Goal: Information Seeking & Learning: Check status

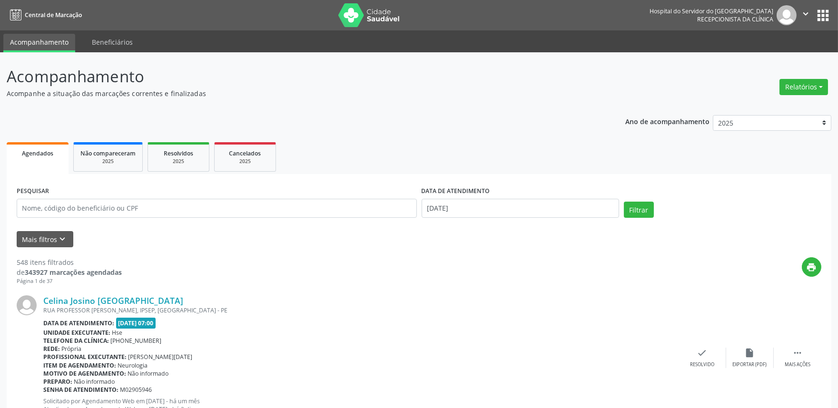
click at [804, 91] on button "Relatórios" at bounding box center [803, 87] width 49 height 16
click at [758, 102] on link "Agendamentos" at bounding box center [776, 106] width 102 height 13
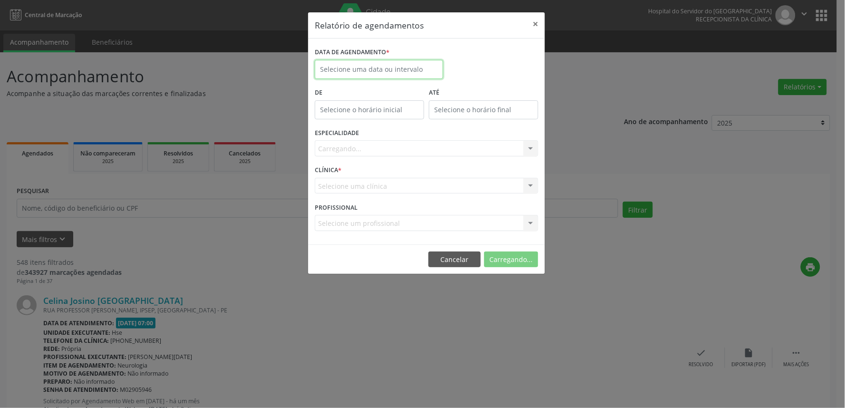
click at [354, 67] on input "text" at bounding box center [379, 69] width 128 height 19
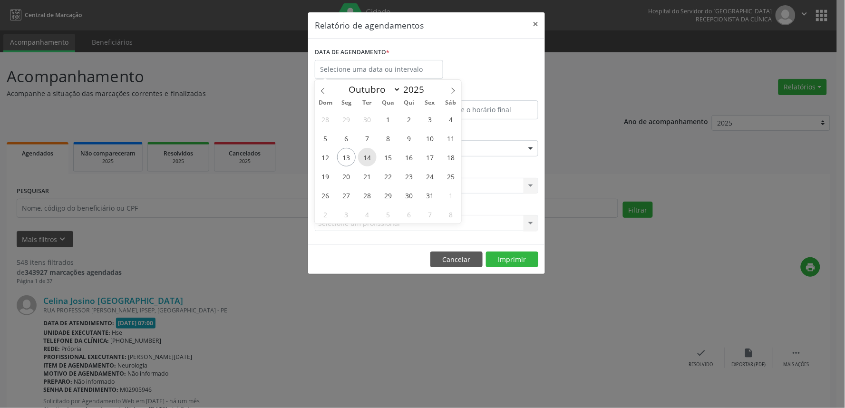
click at [369, 156] on span "14" at bounding box center [367, 157] width 19 height 19
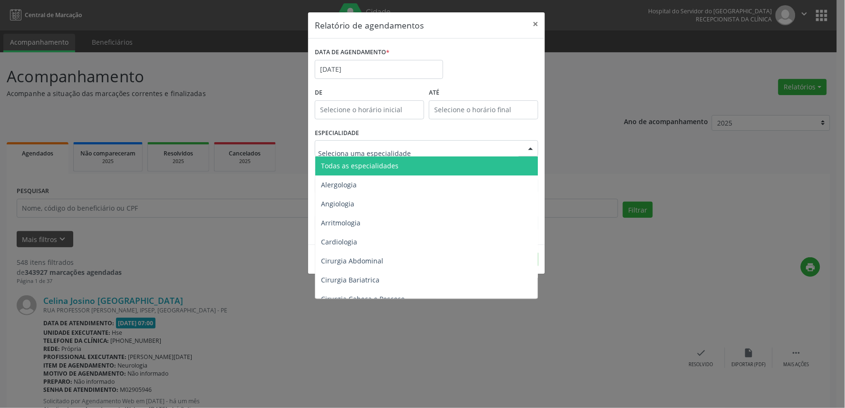
click at [374, 165] on span "Todas as especialidades" at bounding box center [360, 165] width 78 height 9
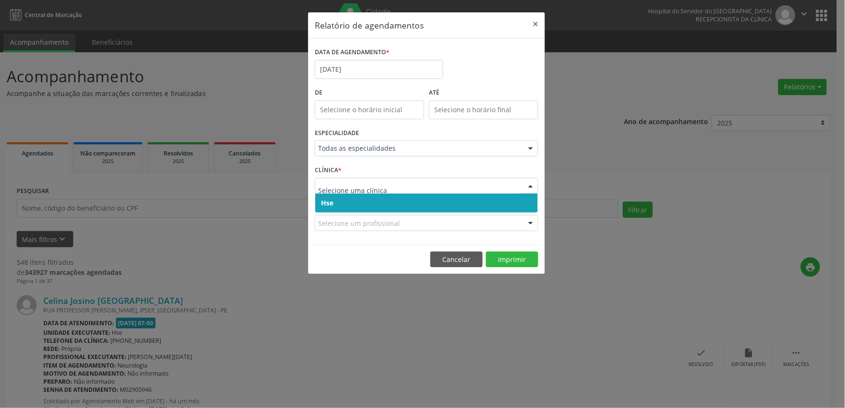
click at [398, 200] on span "Hse" at bounding box center [426, 203] width 223 height 19
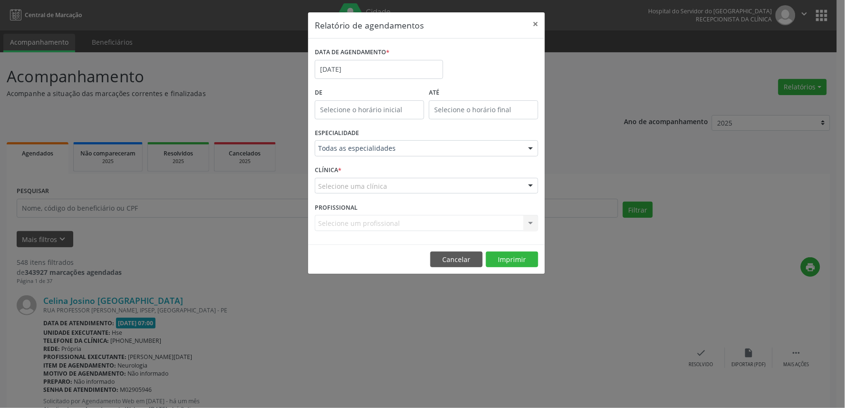
click at [408, 191] on div "Selecione uma clínica" at bounding box center [427, 186] width 224 height 16
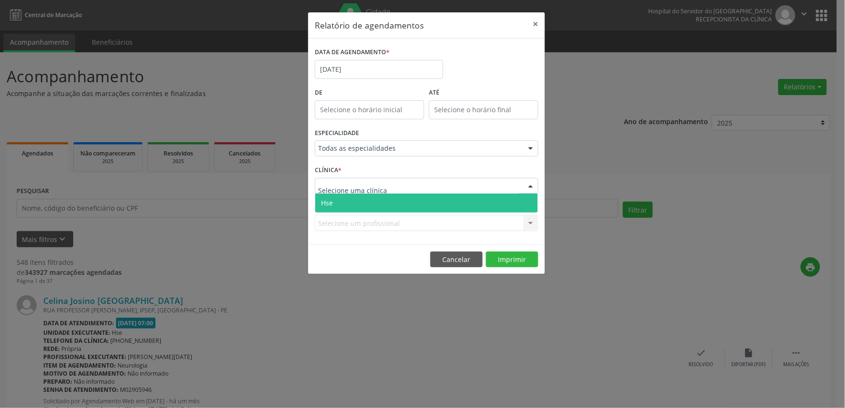
click at [401, 197] on span "Hse" at bounding box center [426, 203] width 223 height 19
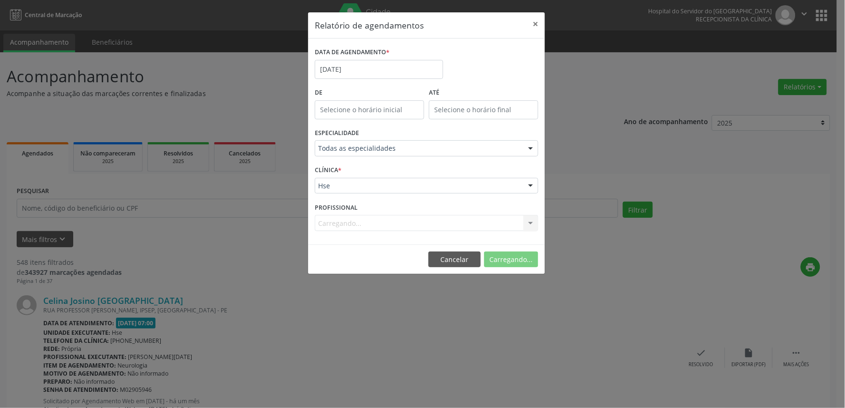
click at [379, 225] on div "Carregando... Nenhum resultado encontrado para: " " Não há nenhuma opção para s…" at bounding box center [427, 223] width 224 height 16
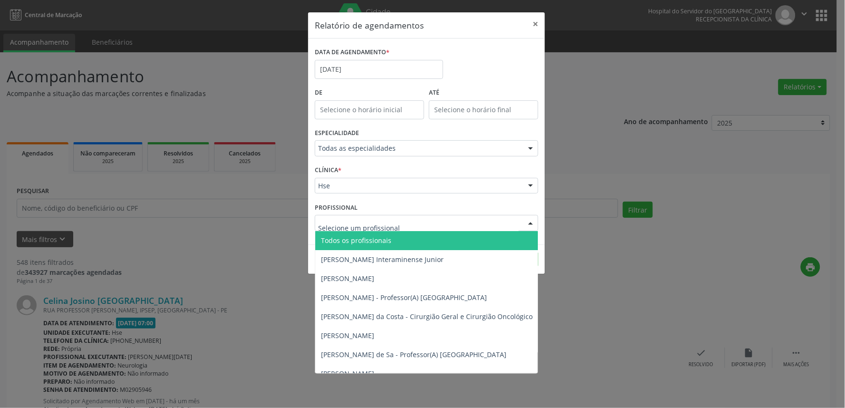
click at [373, 244] on span "Todos os profissionais" at bounding box center [356, 240] width 70 height 9
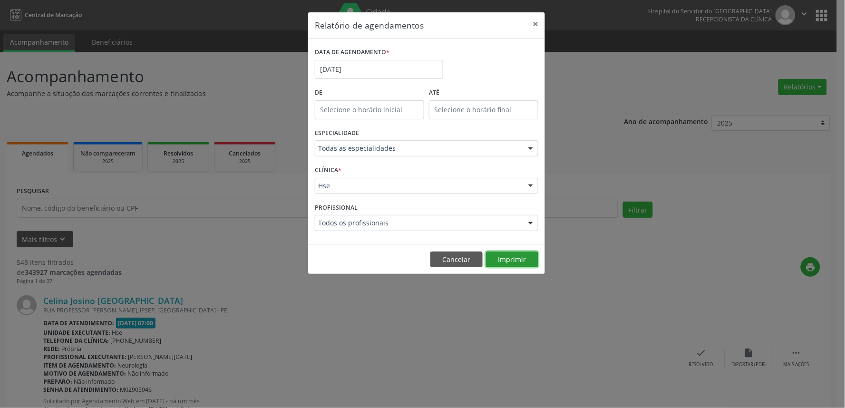
click at [522, 258] on button "Imprimir" at bounding box center [512, 260] width 52 height 16
click at [538, 29] on button "×" at bounding box center [535, 23] width 19 height 23
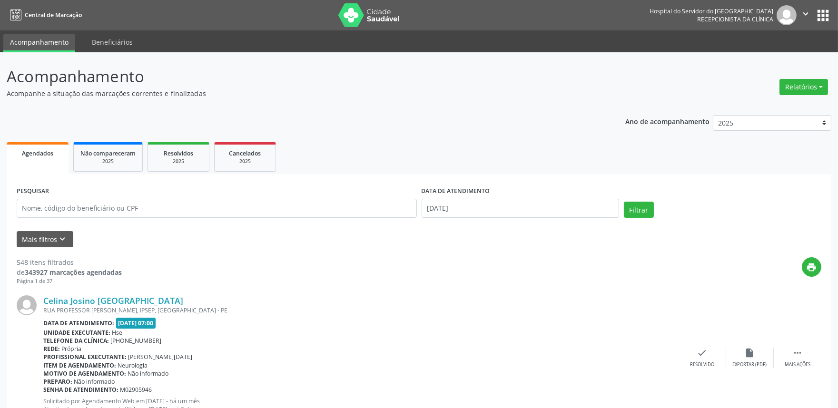
drag, startPoint x: 455, startPoint y: 221, endPoint x: 514, endPoint y: 308, distance: 105.4
click at [455, 221] on div "DATA DE ATENDIMENTO [DATE]" at bounding box center [520, 204] width 202 height 40
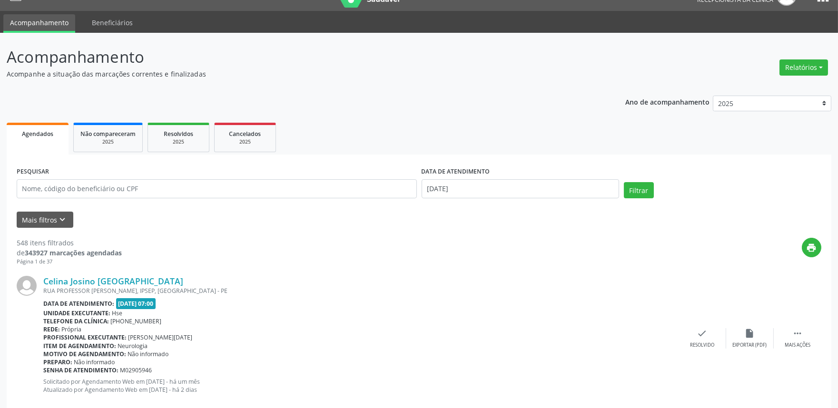
scroll to position [21, 0]
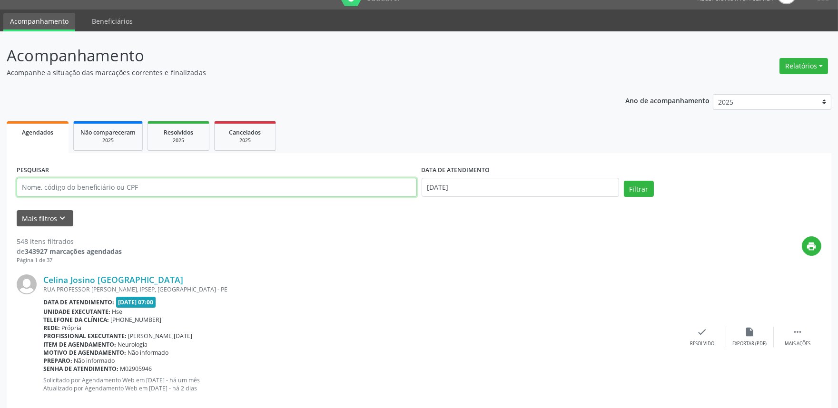
click at [207, 188] on input "text" at bounding box center [217, 187] width 400 height 19
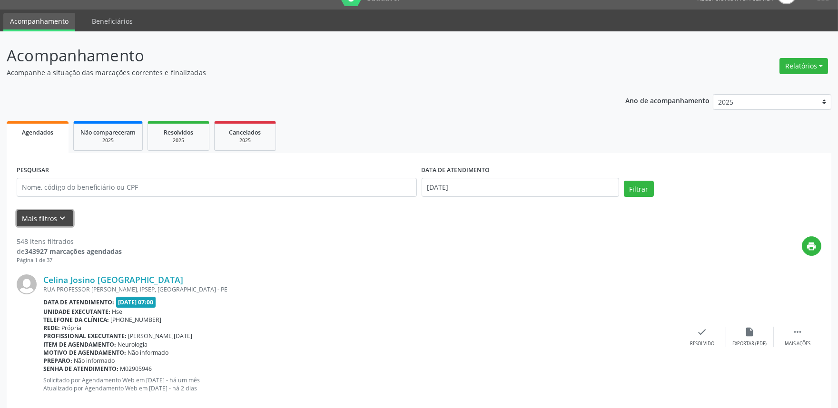
click at [43, 225] on button "Mais filtros keyboard_arrow_down" at bounding box center [45, 218] width 57 height 17
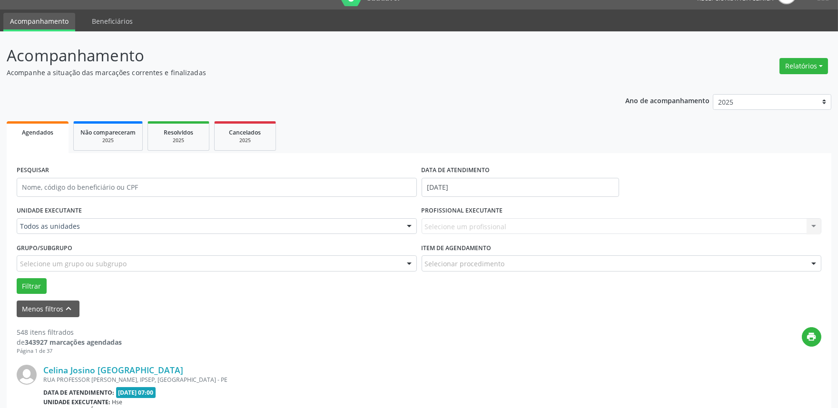
click at [91, 219] on div "Todos as unidades" at bounding box center [217, 226] width 400 height 16
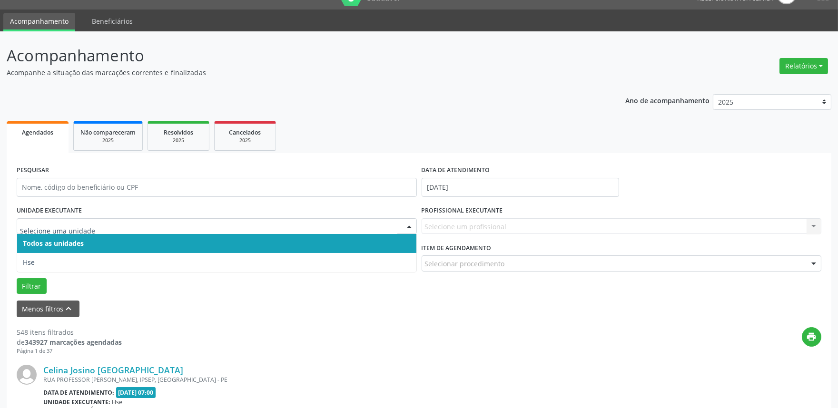
click at [91, 251] on span "Todos as unidades" at bounding box center [216, 243] width 399 height 19
click at [94, 262] on span "Hse" at bounding box center [216, 262] width 399 height 19
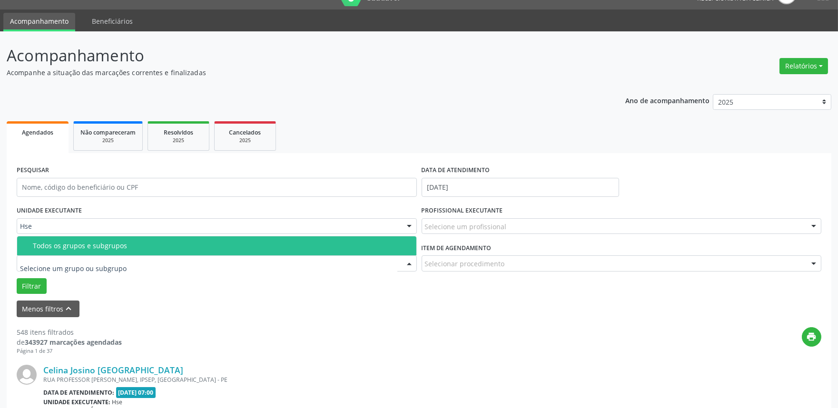
click at [118, 220] on div "Hse" at bounding box center [217, 226] width 400 height 16
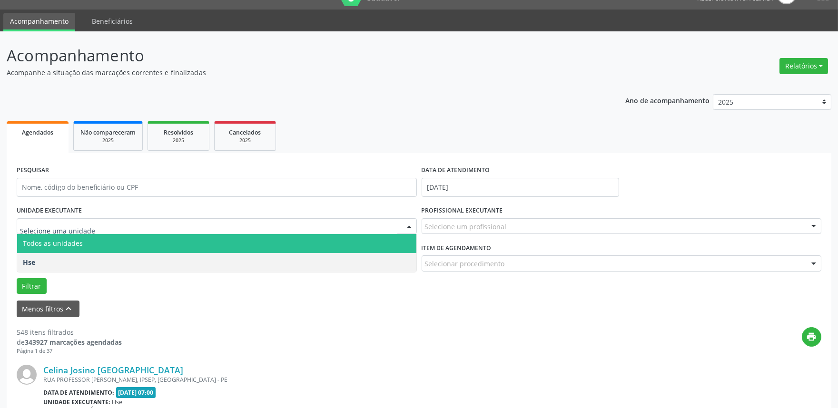
click at [117, 246] on span "Todos as unidades" at bounding box center [216, 243] width 399 height 19
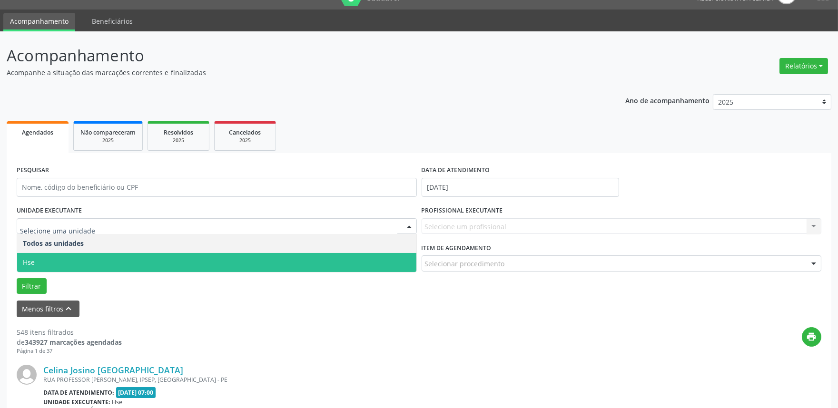
click at [158, 255] on span "Hse" at bounding box center [216, 262] width 399 height 19
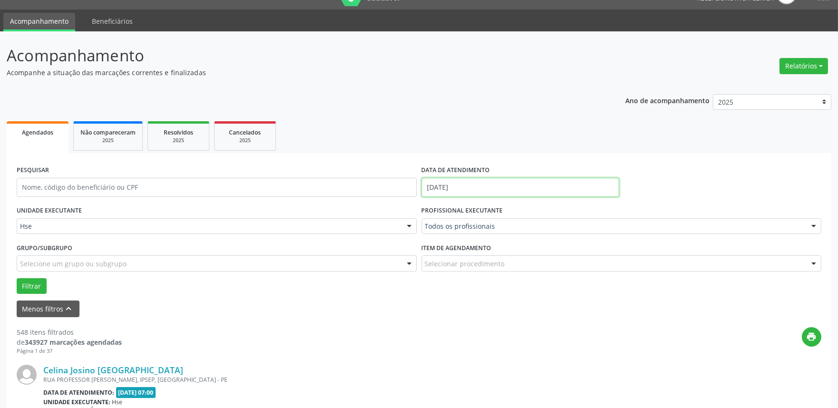
click at [481, 188] on body "Central de Marcação Hospital do Servidor do [GEOGRAPHIC_DATA] Recepcionista da …" at bounding box center [419, 183] width 838 height 408
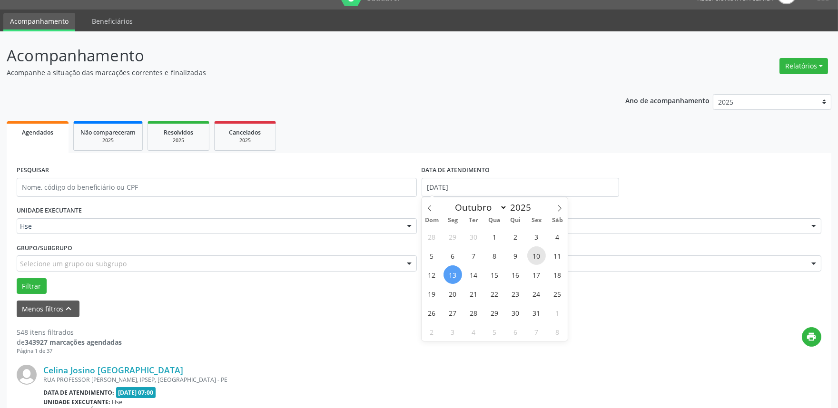
click at [538, 253] on span "10" at bounding box center [536, 255] width 19 height 19
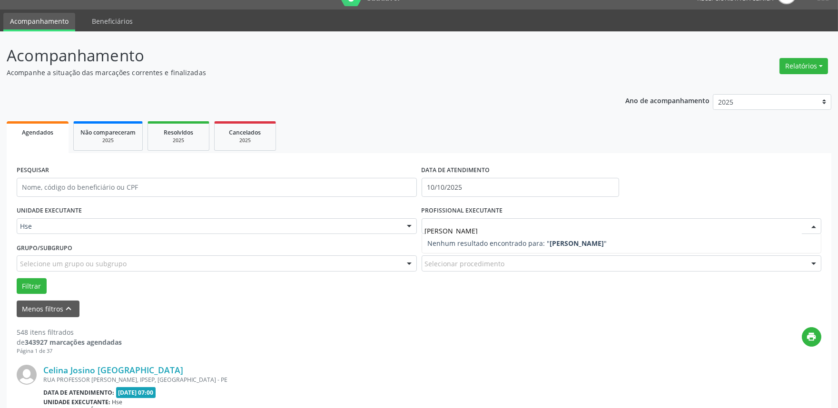
drag, startPoint x: 540, startPoint y: 232, endPoint x: 506, endPoint y: 232, distance: 34.3
click at [539, 232] on input "[PERSON_NAME]" at bounding box center [613, 231] width 377 height 19
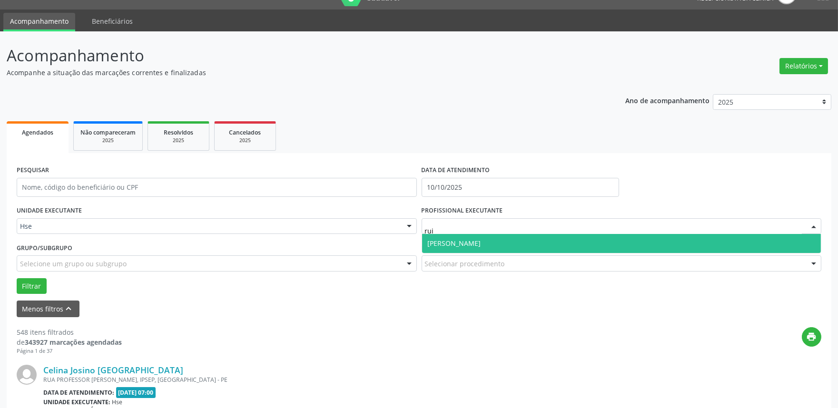
click at [465, 249] on span "[PERSON_NAME]" at bounding box center [621, 243] width 399 height 19
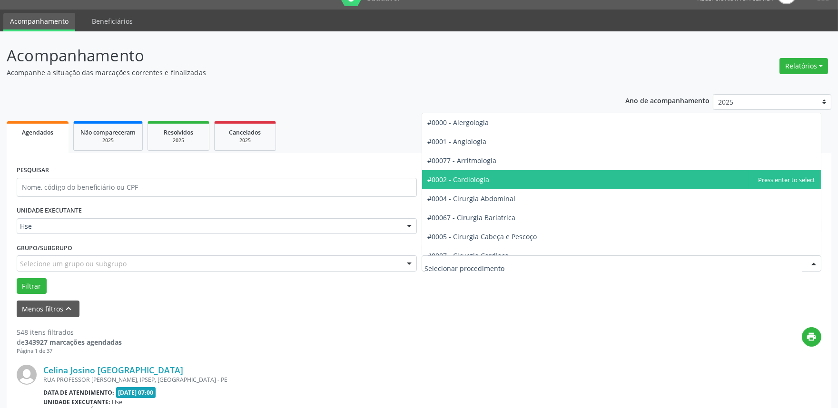
click at [512, 176] on span "#0002 - Cardiologia" at bounding box center [621, 179] width 399 height 19
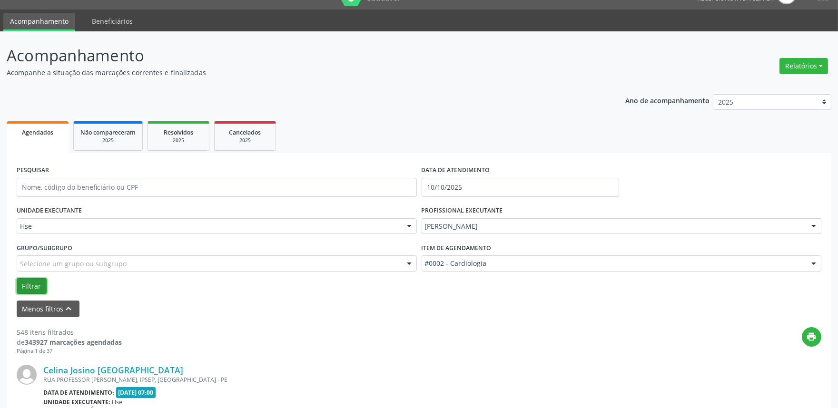
click at [37, 282] on button "Filtrar" at bounding box center [32, 286] width 30 height 16
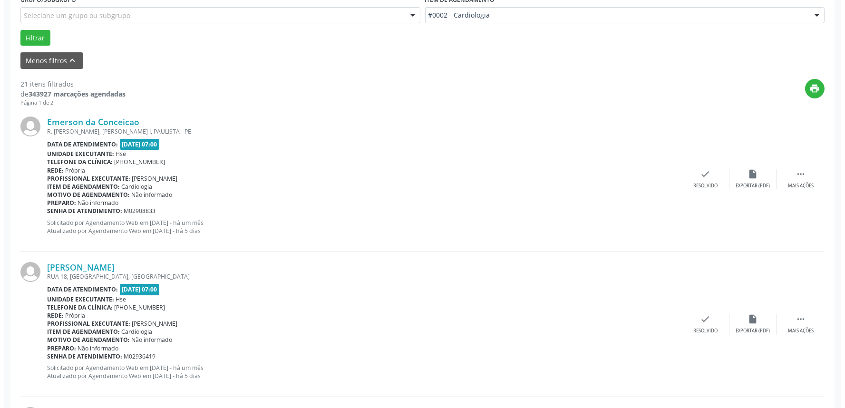
scroll to position [285, 0]
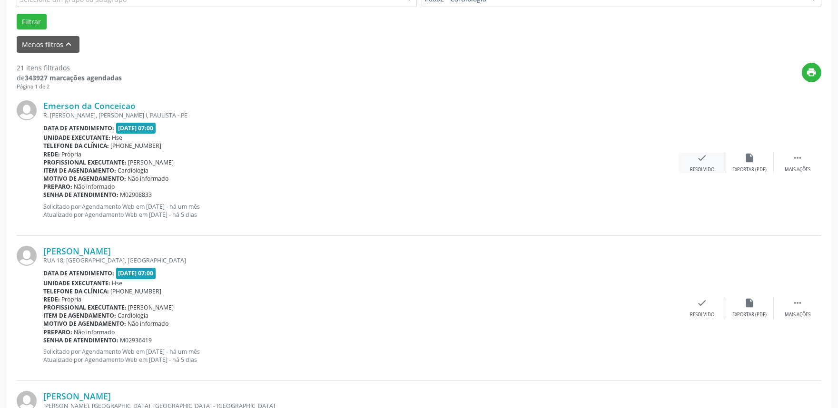
click at [698, 166] on div "Resolvido" at bounding box center [702, 169] width 24 height 7
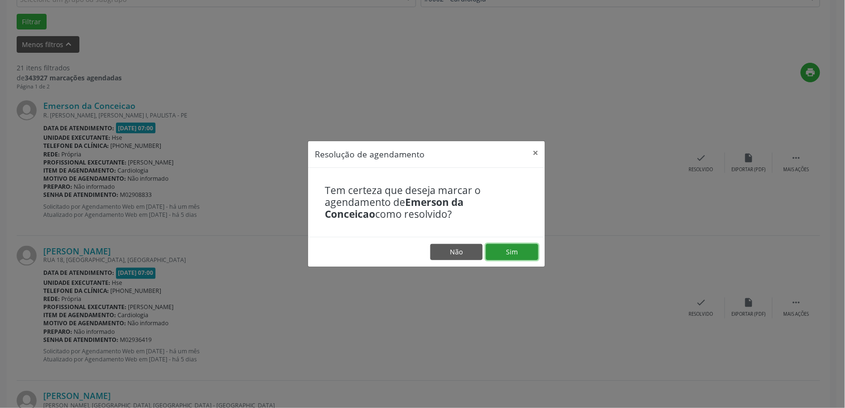
click at [515, 251] on button "Sim" at bounding box center [512, 252] width 52 height 16
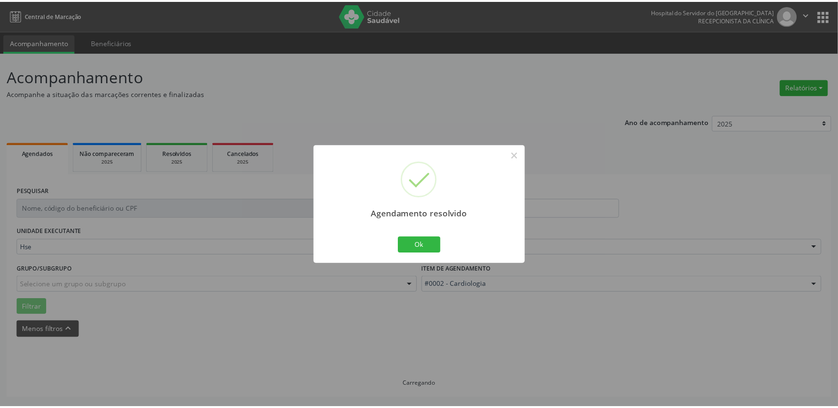
scroll to position [0, 0]
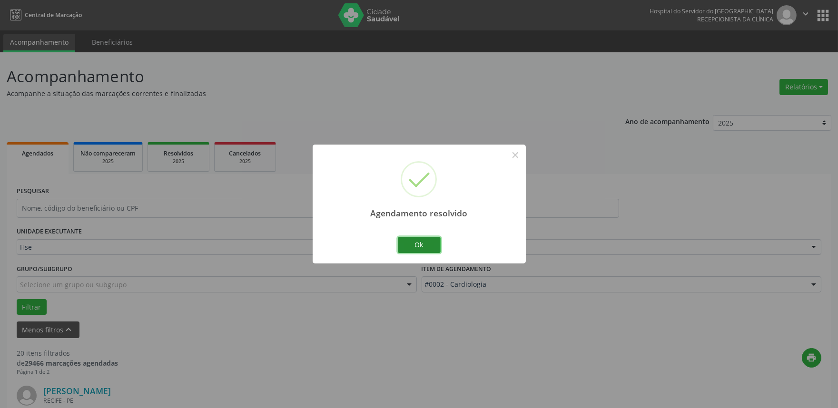
click at [427, 246] on button "Ok" at bounding box center [419, 245] width 43 height 16
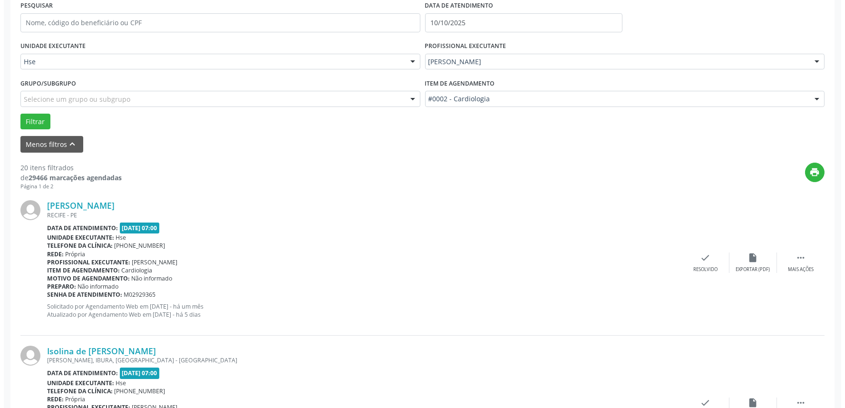
scroll to position [211, 0]
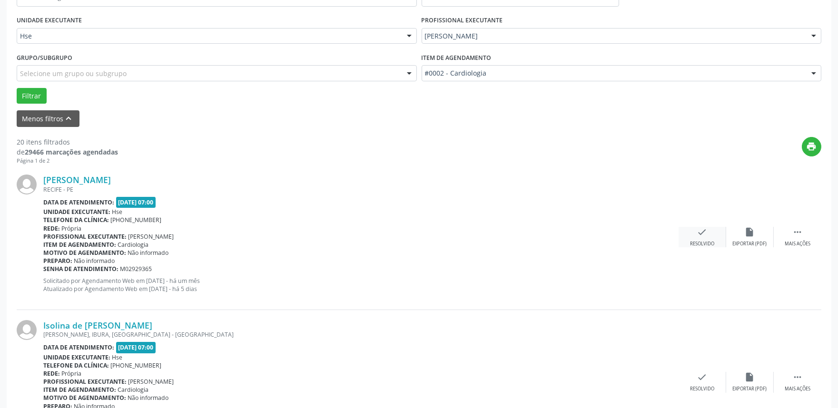
click at [698, 229] on icon "check" at bounding box center [702, 232] width 10 height 10
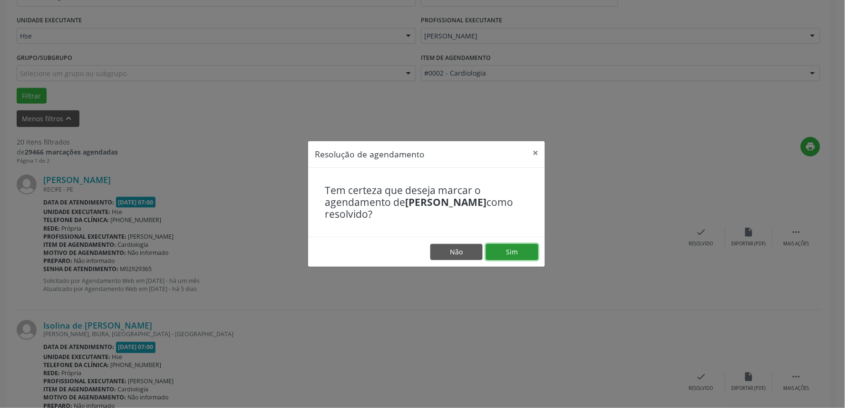
click at [524, 251] on button "Sim" at bounding box center [512, 252] width 52 height 16
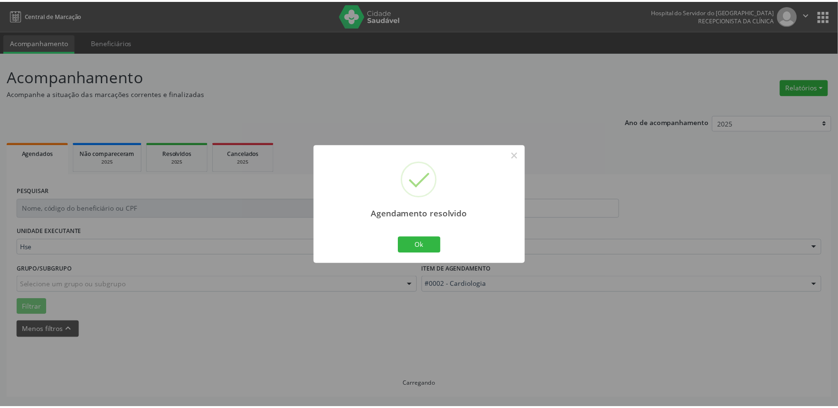
scroll to position [0, 0]
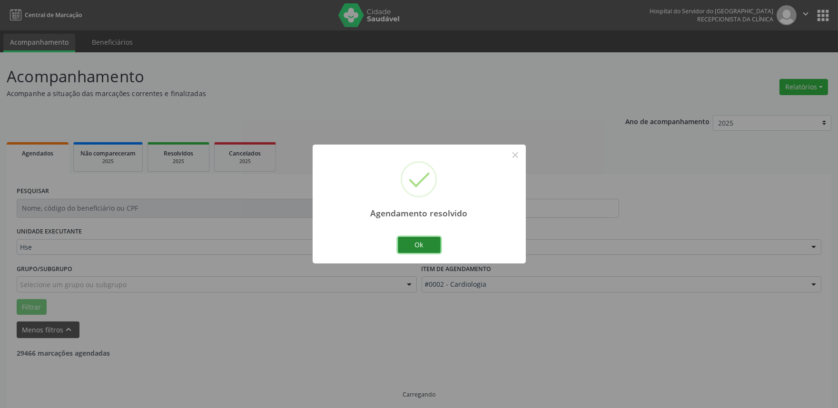
click at [412, 244] on button "Ok" at bounding box center [419, 245] width 43 height 16
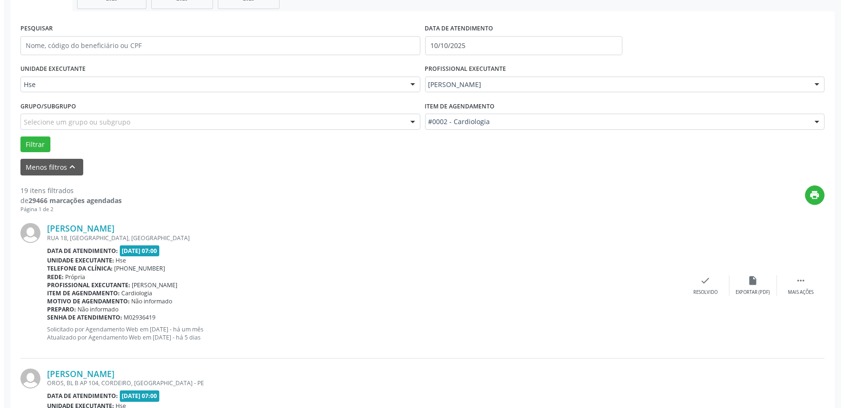
scroll to position [211, 0]
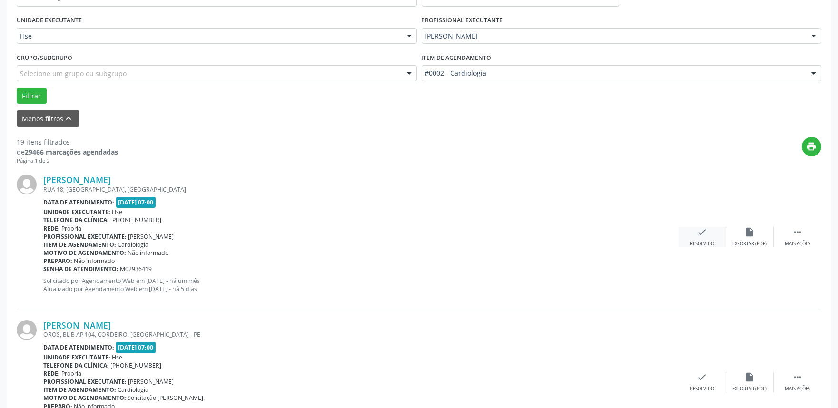
click at [699, 238] on div "check Resolvido" at bounding box center [702, 237] width 48 height 20
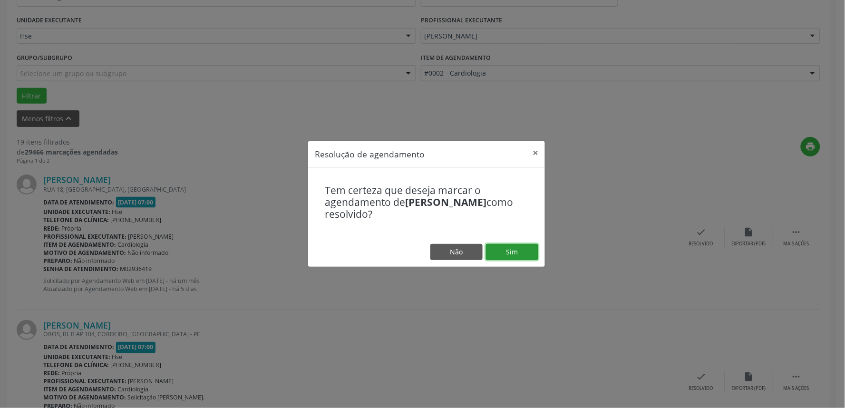
click at [524, 245] on button "Sim" at bounding box center [512, 252] width 52 height 16
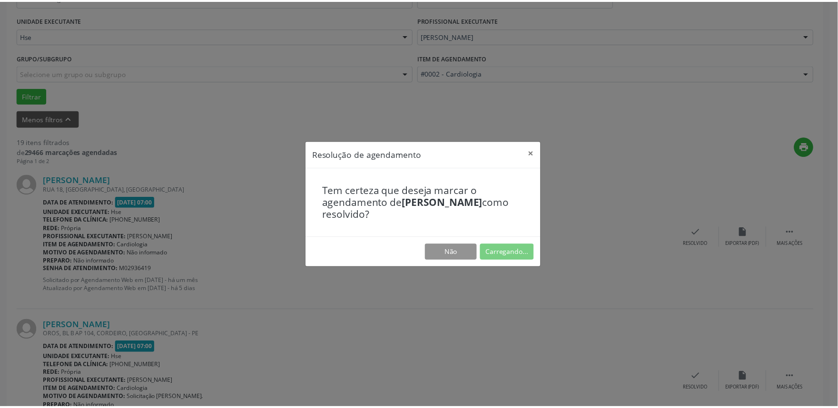
scroll to position [0, 0]
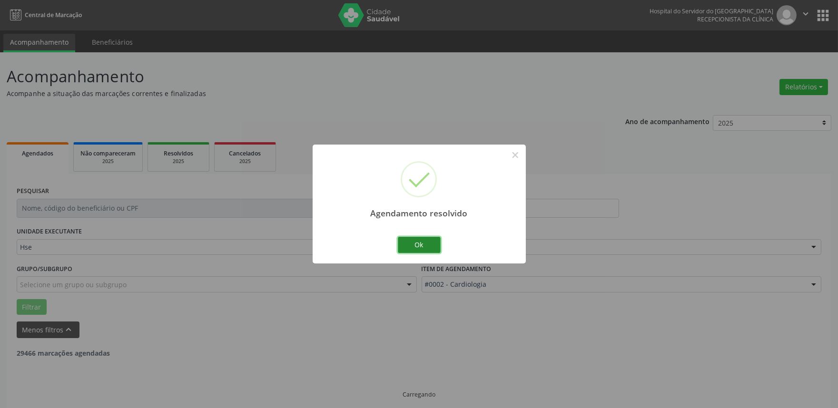
click at [418, 243] on button "Ok" at bounding box center [419, 245] width 43 height 16
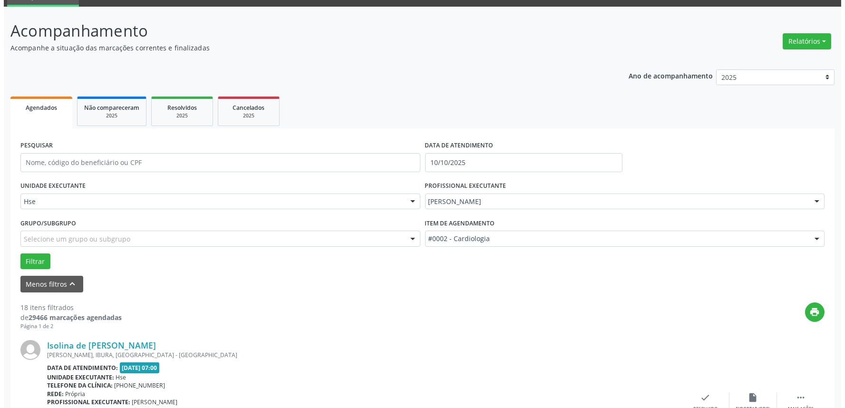
scroll to position [106, 0]
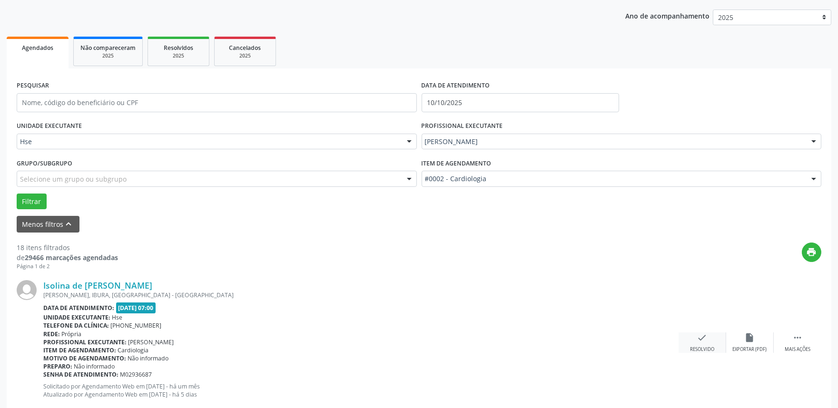
click at [708, 344] on div "check Resolvido" at bounding box center [702, 343] width 48 height 20
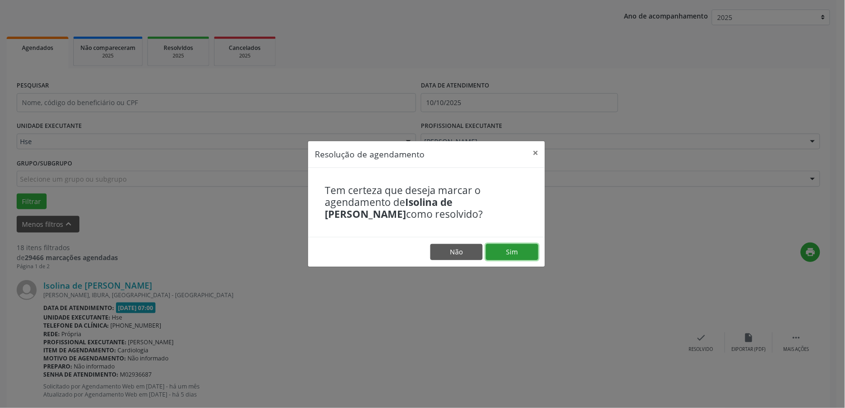
click at [520, 245] on button "Sim" at bounding box center [512, 252] width 52 height 16
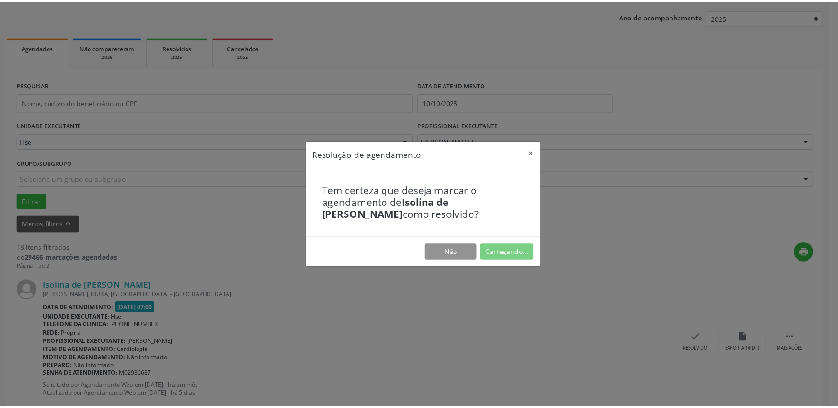
scroll to position [0, 0]
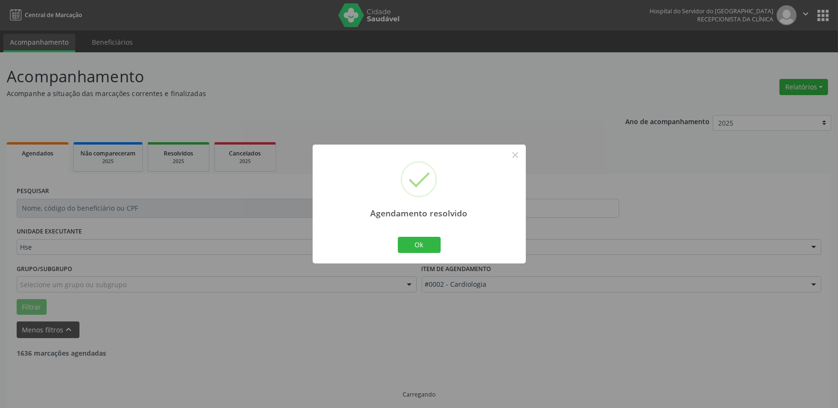
click at [414, 234] on div "Agendamento resolvido × Ok Cancel" at bounding box center [419, 204] width 213 height 118
click at [416, 237] on button "Ok" at bounding box center [419, 245] width 43 height 16
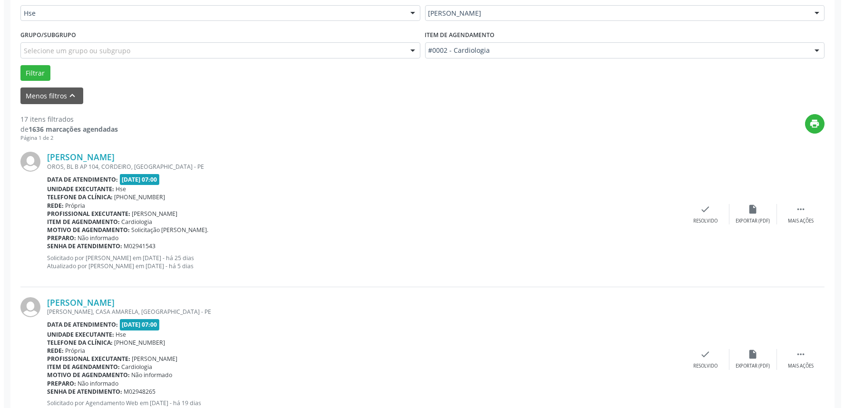
scroll to position [264, 0]
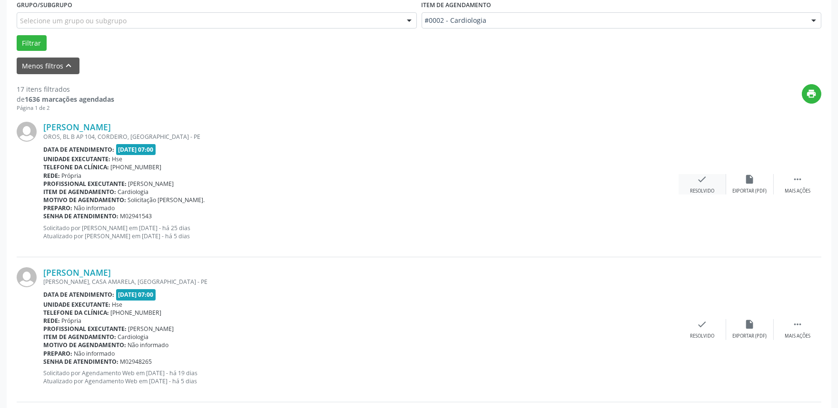
click at [688, 187] on div "check Resolvido" at bounding box center [702, 184] width 48 height 20
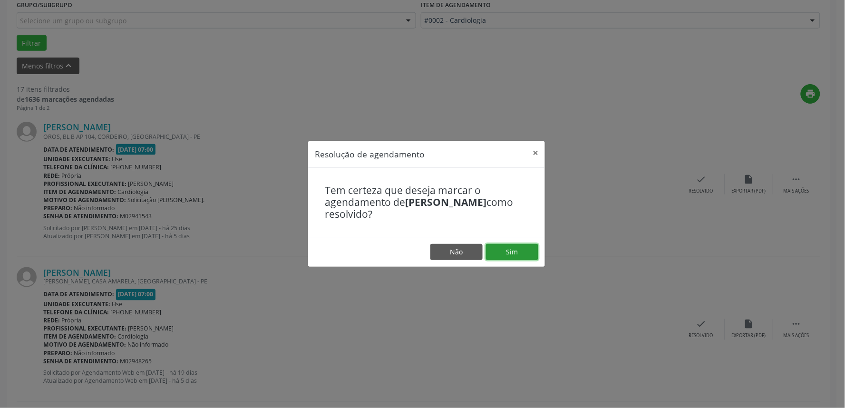
drag, startPoint x: 509, startPoint y: 245, endPoint x: 515, endPoint y: 250, distance: 7.4
click at [508, 246] on button "Sim" at bounding box center [512, 252] width 52 height 16
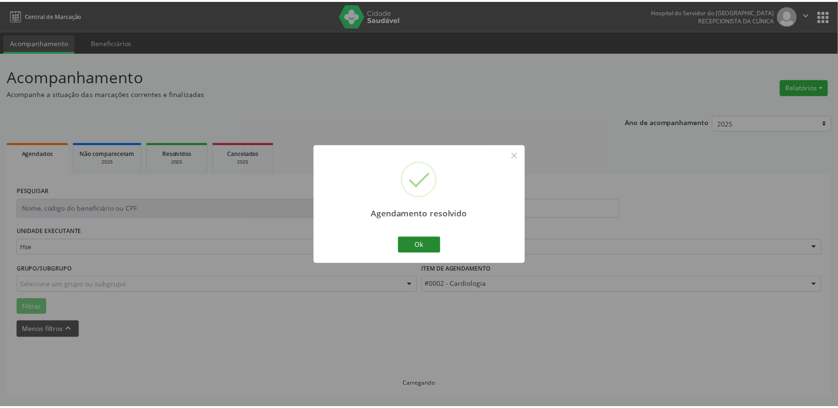
scroll to position [0, 0]
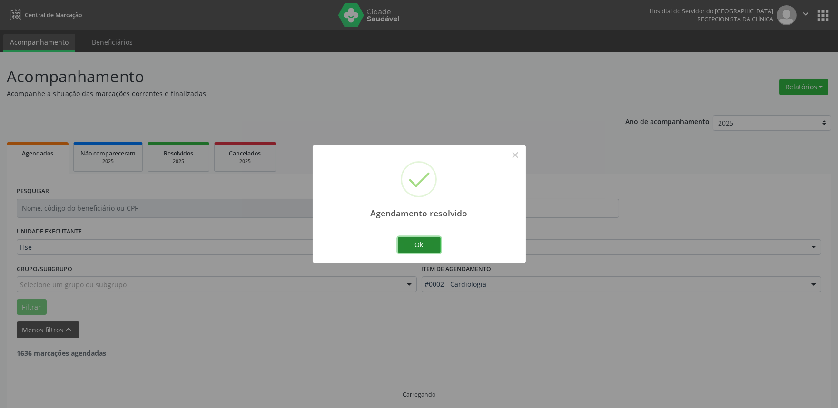
click at [426, 244] on button "Ok" at bounding box center [419, 245] width 43 height 16
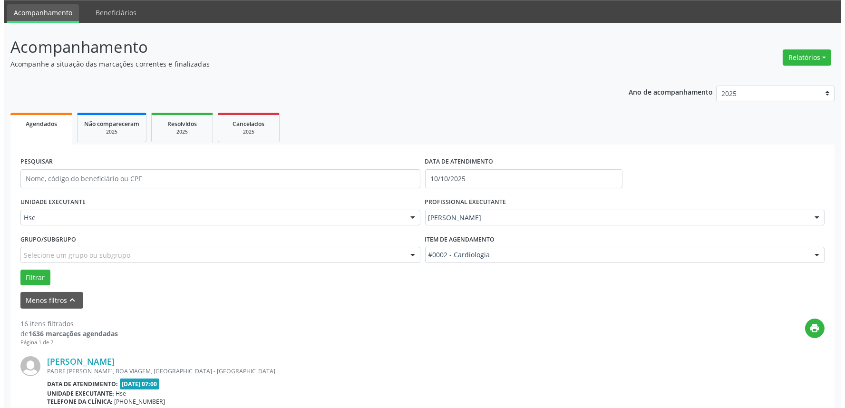
scroll to position [158, 0]
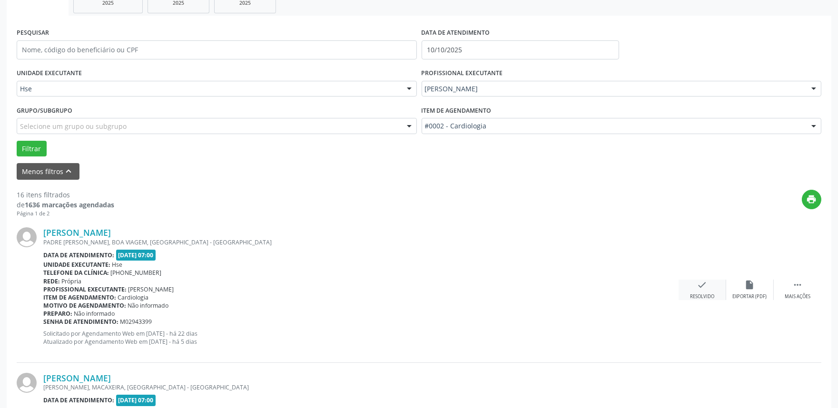
click at [706, 298] on div "Resolvido" at bounding box center [702, 297] width 24 height 7
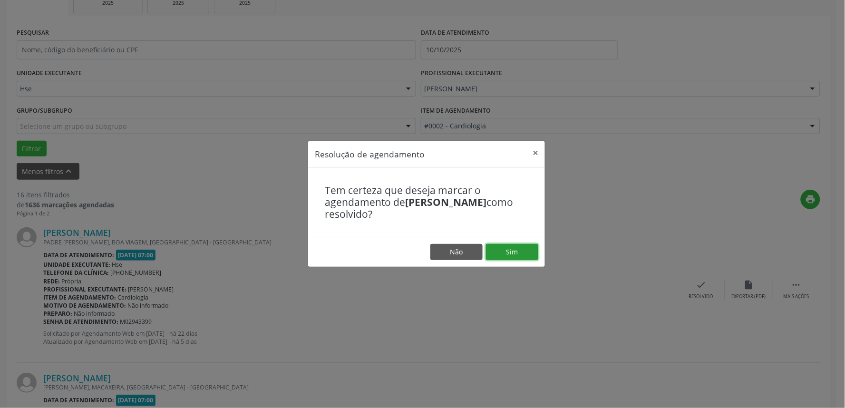
click at [518, 253] on button "Sim" at bounding box center [512, 252] width 52 height 16
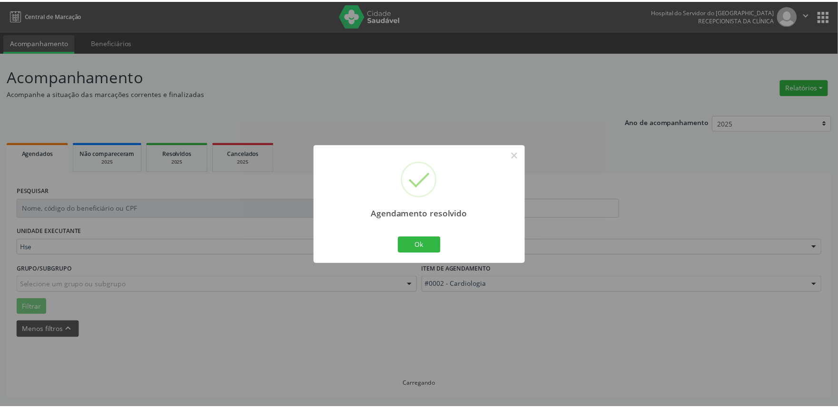
scroll to position [0, 0]
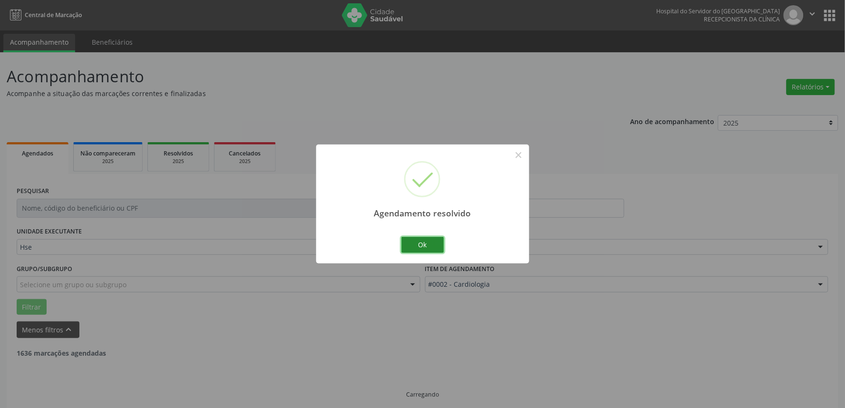
click at [437, 247] on button "Ok" at bounding box center [422, 245] width 43 height 16
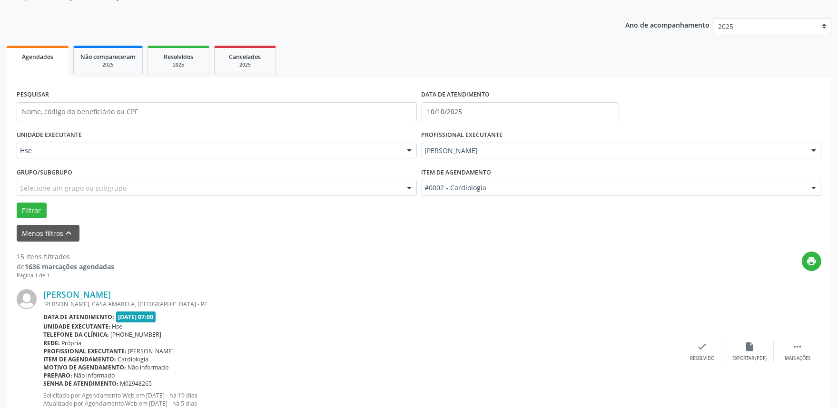
scroll to position [106, 0]
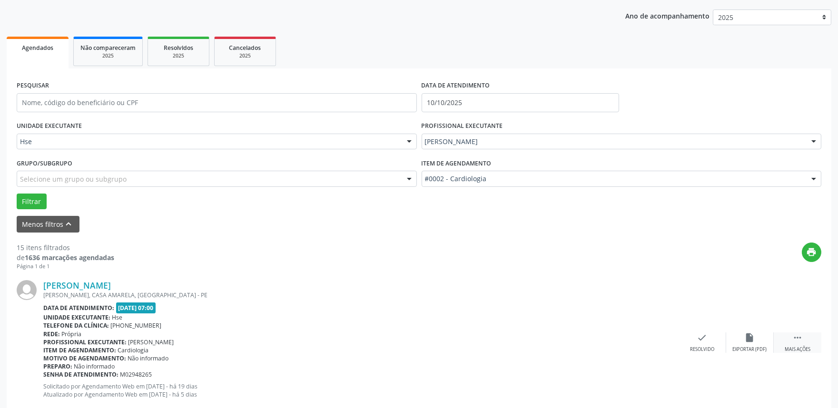
click at [808, 342] on div " Mais ações" at bounding box center [797, 343] width 48 height 20
click at [749, 336] on icon "alarm_off" at bounding box center [749, 338] width 10 height 10
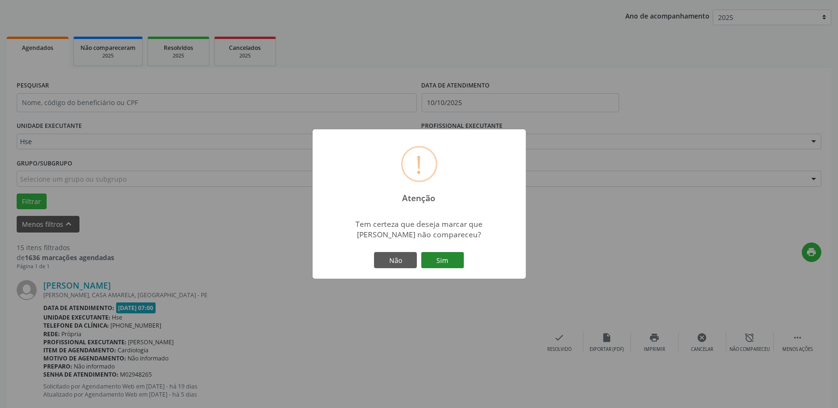
click at [441, 258] on button "Sim" at bounding box center [442, 260] width 43 height 16
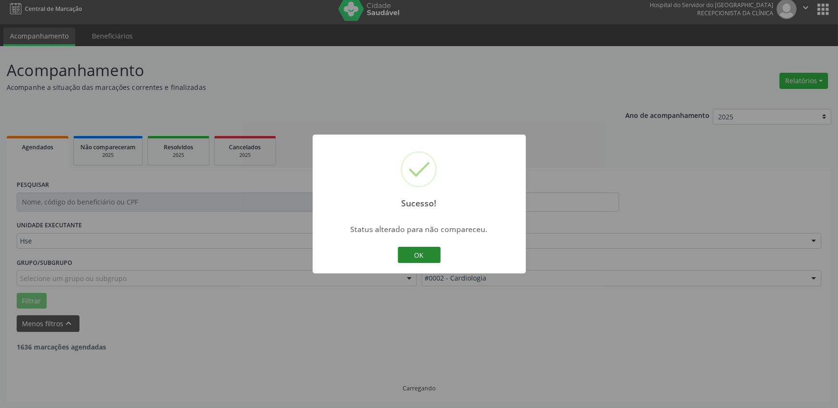
click at [423, 255] on button "OK" at bounding box center [419, 255] width 43 height 16
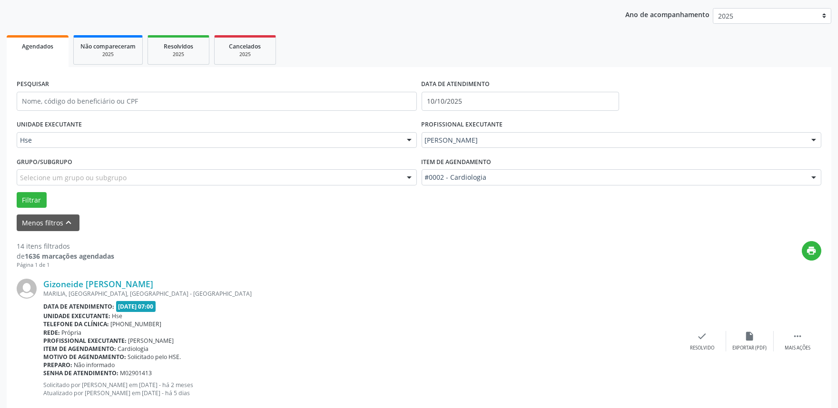
scroll to position [270, 0]
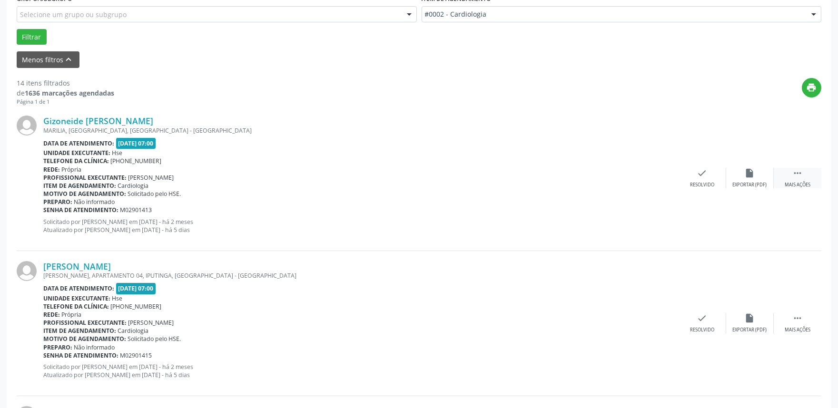
click at [811, 182] on div " Mais ações" at bounding box center [797, 178] width 48 height 20
click at [749, 174] on icon "alarm_off" at bounding box center [749, 173] width 10 height 10
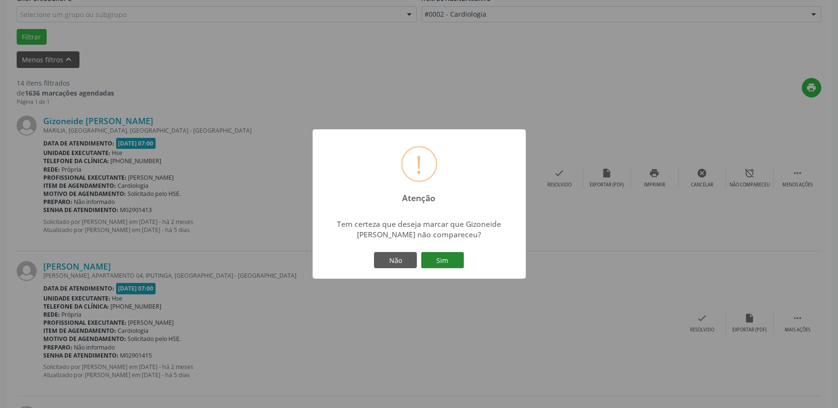
click at [459, 260] on button "Sim" at bounding box center [442, 260] width 43 height 16
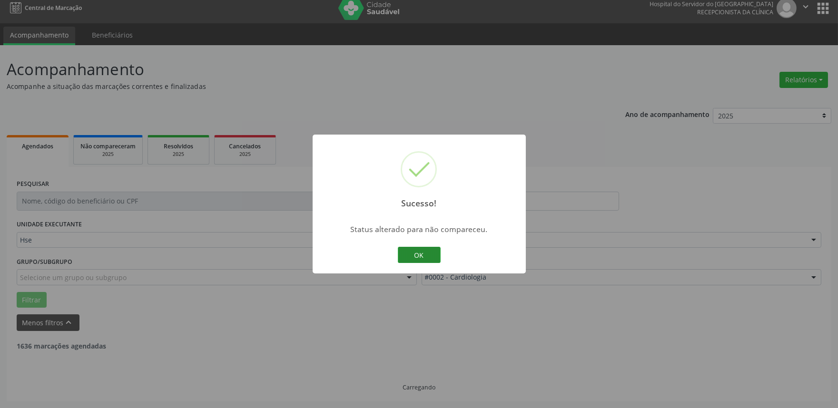
scroll to position [6, 0]
click at [419, 250] on button "OK" at bounding box center [419, 255] width 43 height 16
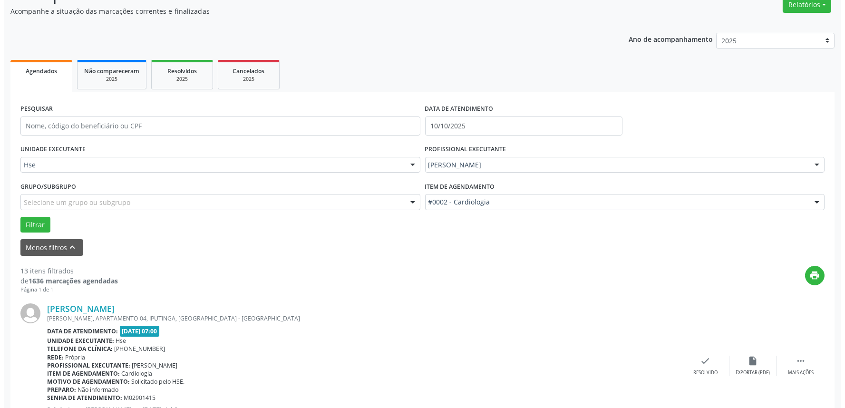
scroll to position [112, 0]
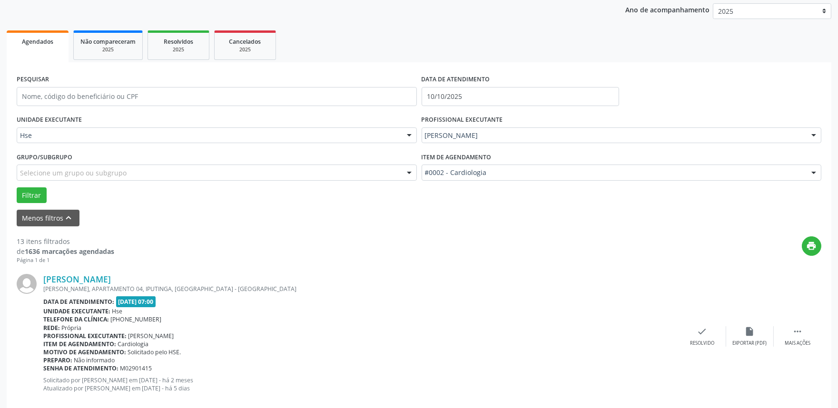
click at [700, 346] on div "[PERSON_NAME] [PERSON_NAME], APARTAMENTO 04, IPUTINGA, [GEOGRAPHIC_DATA] - [GEO…" at bounding box center [419, 336] width 804 height 145
click at [697, 338] on div "check Resolvido" at bounding box center [702, 336] width 48 height 20
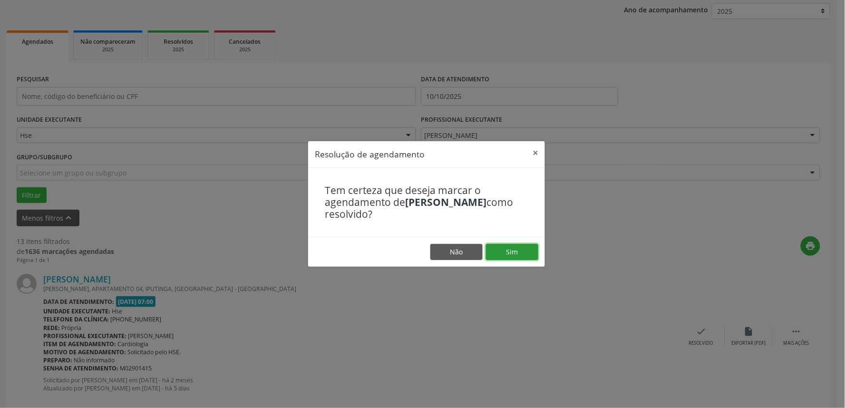
click at [518, 251] on button "Sim" at bounding box center [512, 252] width 52 height 16
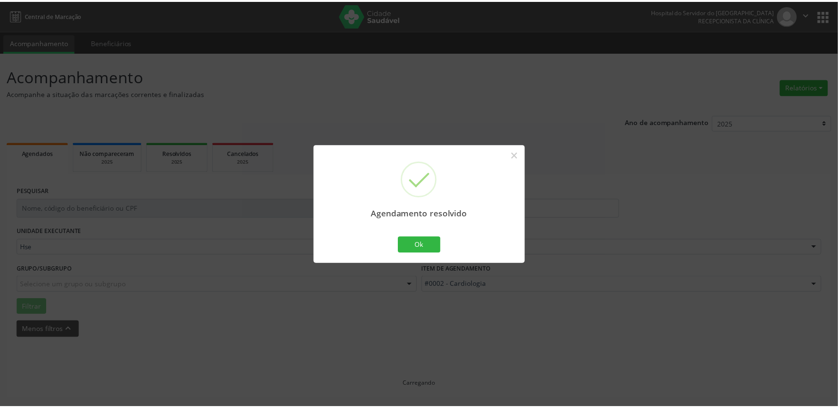
scroll to position [0, 0]
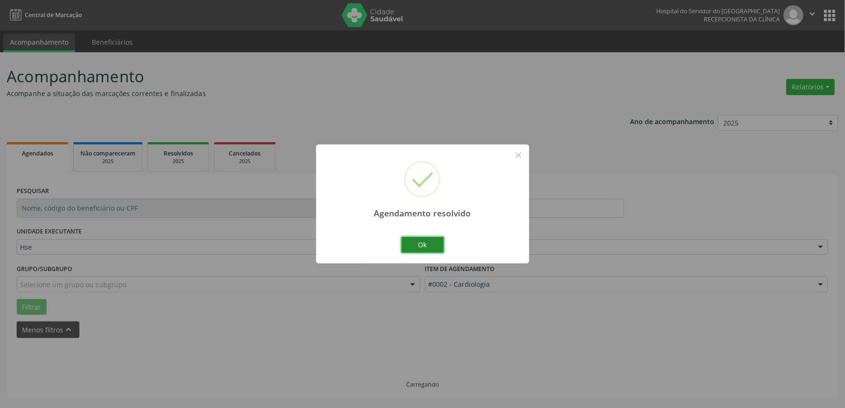
click at [434, 244] on button "Ok" at bounding box center [422, 245] width 43 height 16
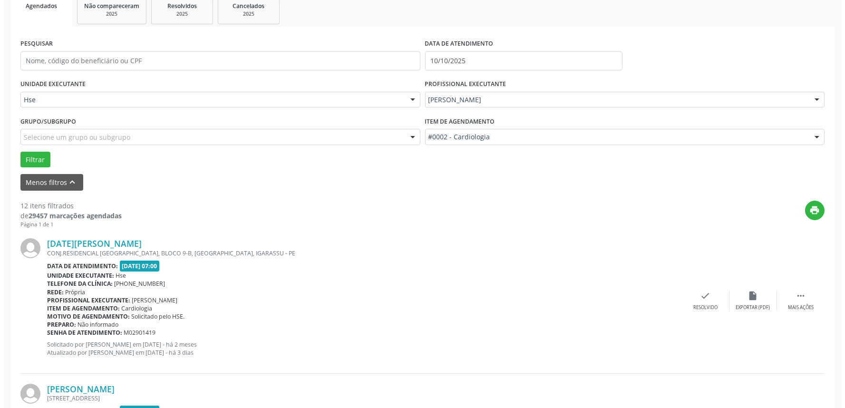
scroll to position [158, 0]
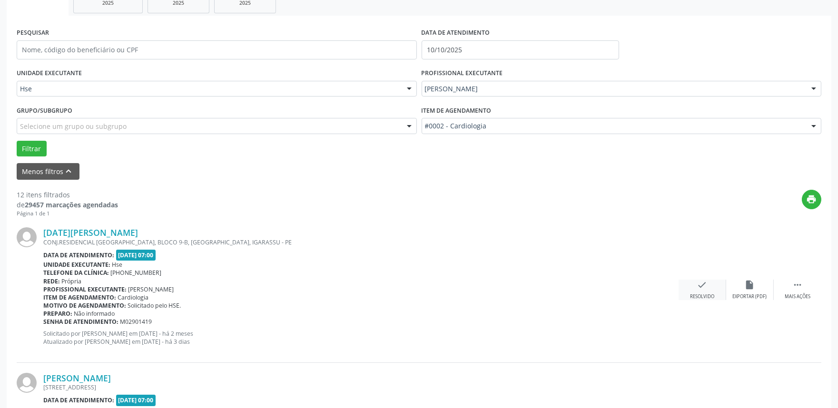
click at [706, 284] on icon "check" at bounding box center [702, 285] width 10 height 10
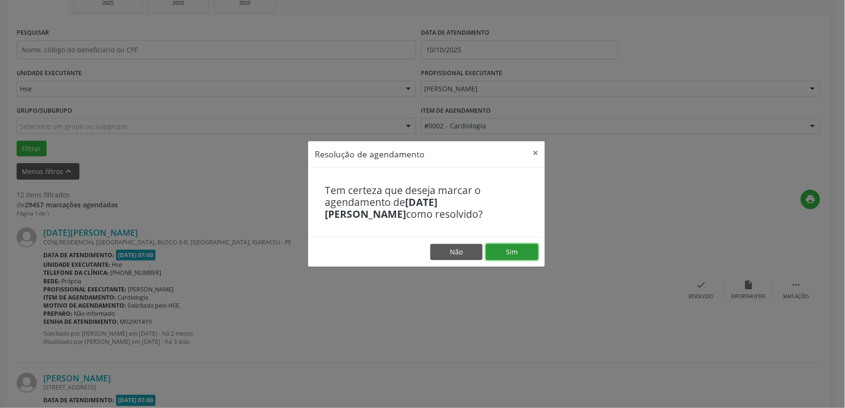
click at [512, 245] on button "Sim" at bounding box center [512, 252] width 52 height 16
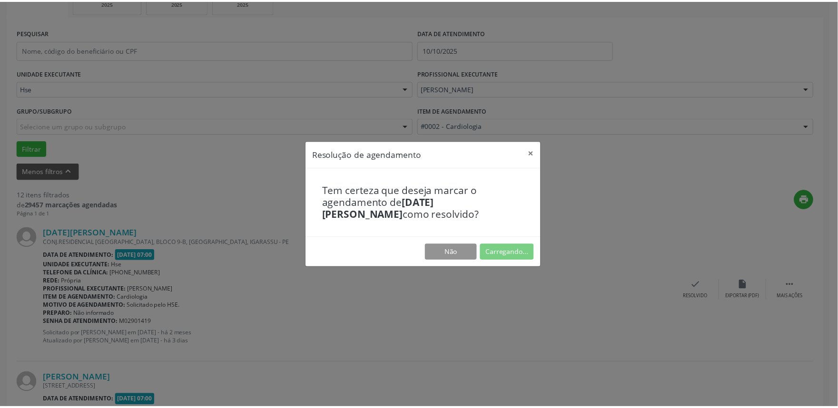
scroll to position [0, 0]
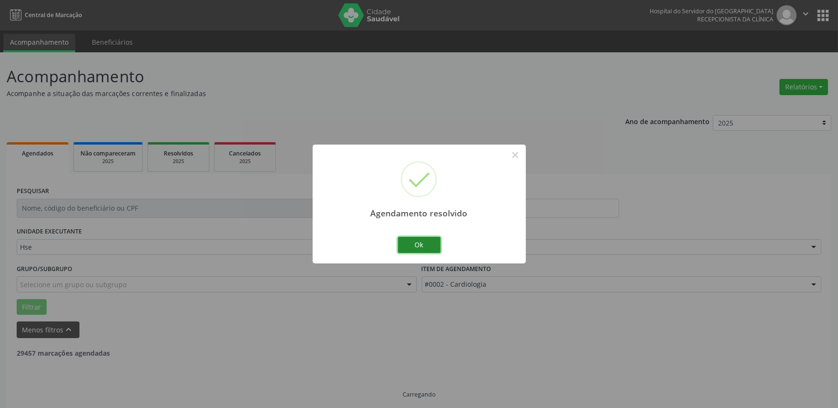
click at [416, 245] on button "Ok" at bounding box center [419, 245] width 43 height 16
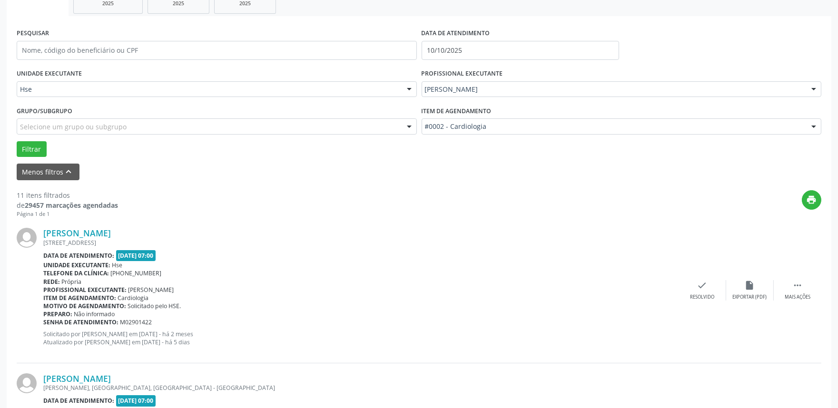
scroll to position [158, 0]
click at [805, 294] on div "Mais ações" at bounding box center [797, 297] width 26 height 7
click at [732, 286] on div "alarm_off Não compareceu" at bounding box center [750, 290] width 48 height 20
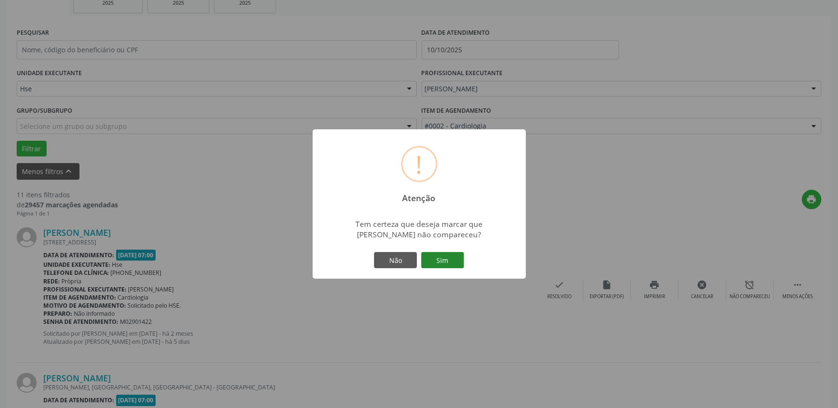
click at [444, 263] on button "Sim" at bounding box center [442, 260] width 43 height 16
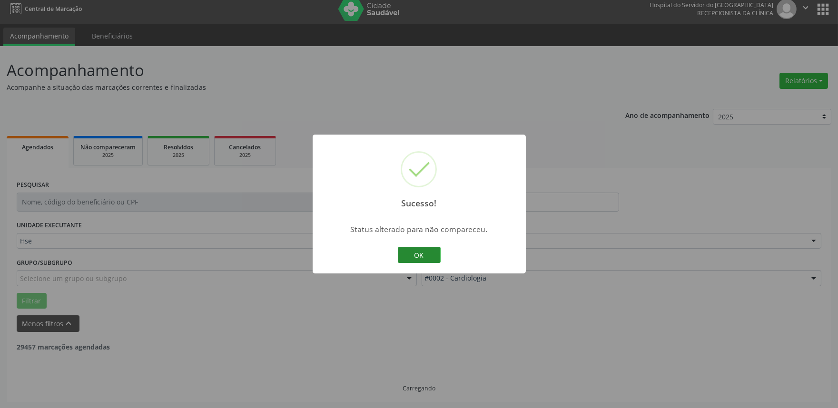
click at [412, 253] on button "OK" at bounding box center [419, 255] width 43 height 16
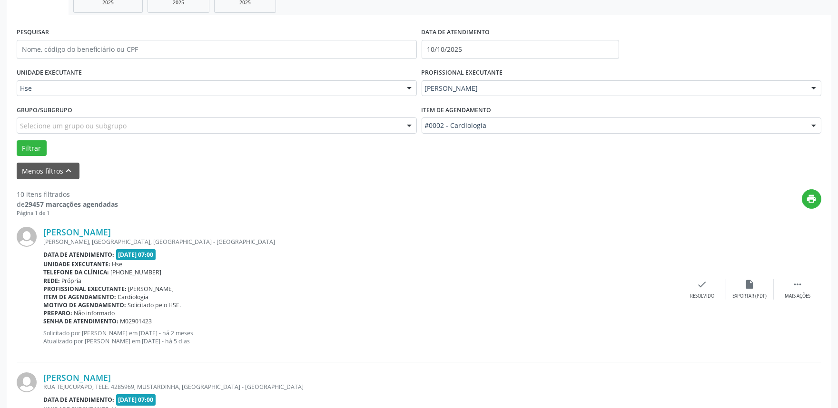
scroll to position [165, 0]
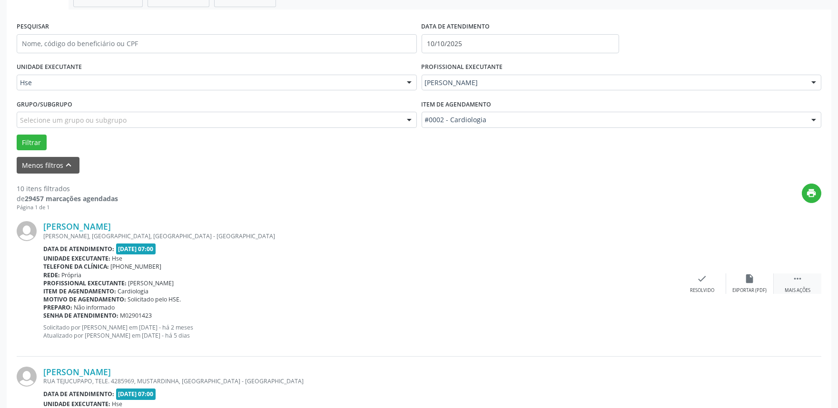
click at [807, 284] on div " Mais ações" at bounding box center [797, 284] width 48 height 20
click at [747, 280] on icon "alarm_off" at bounding box center [749, 279] width 10 height 10
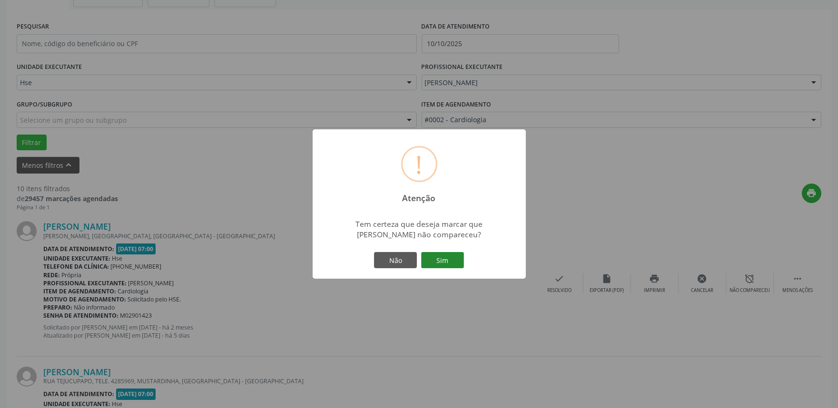
click at [440, 264] on button "Sim" at bounding box center [442, 260] width 43 height 16
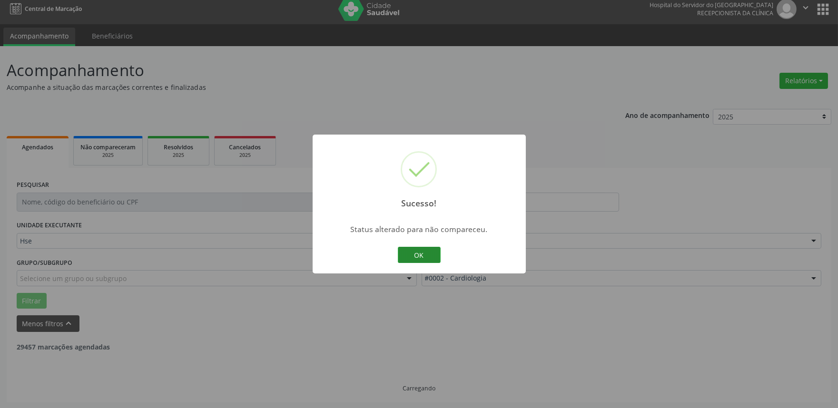
click at [429, 253] on button "OK" at bounding box center [419, 255] width 43 height 16
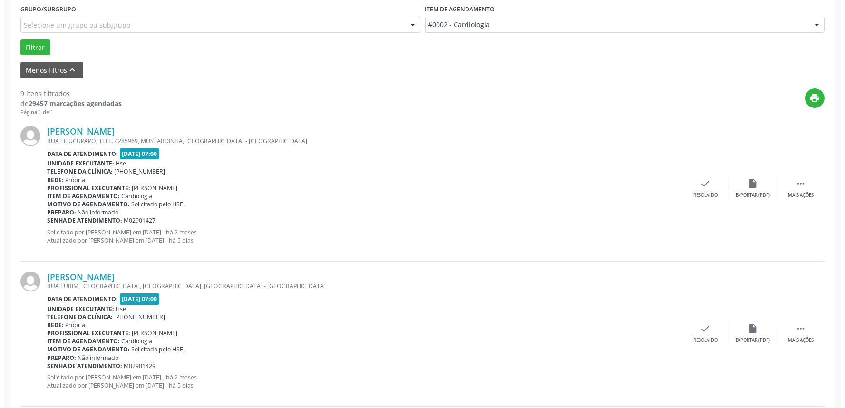
scroll to position [270, 0]
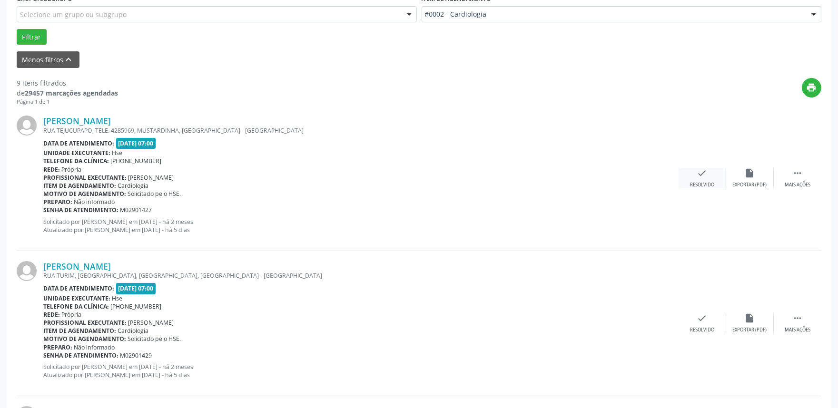
click at [690, 175] on div "check Resolvido" at bounding box center [702, 178] width 48 height 20
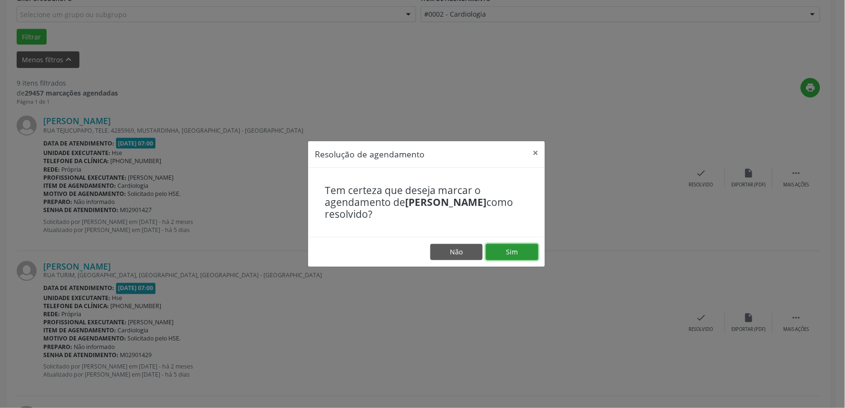
click at [526, 249] on button "Sim" at bounding box center [512, 252] width 52 height 16
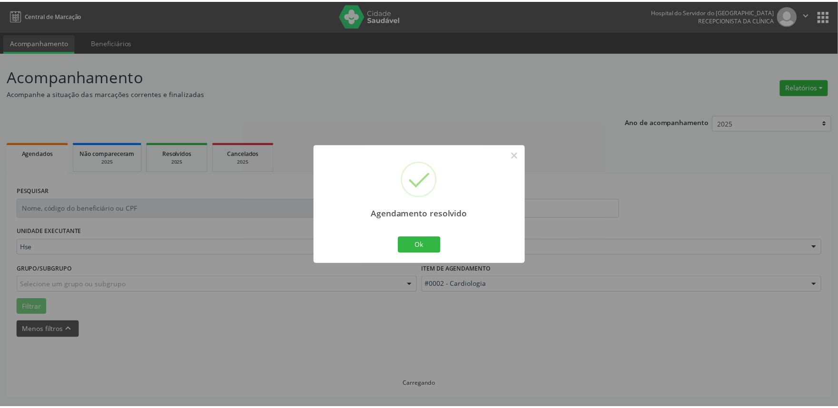
scroll to position [0, 0]
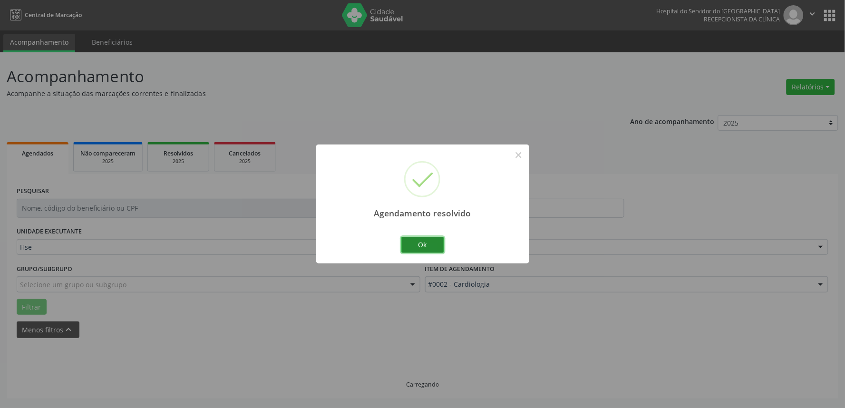
click at [441, 245] on button "Ok" at bounding box center [422, 245] width 43 height 16
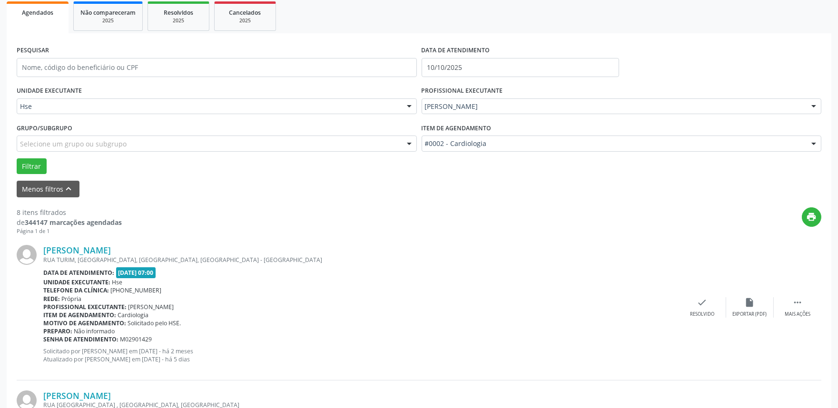
scroll to position [158, 0]
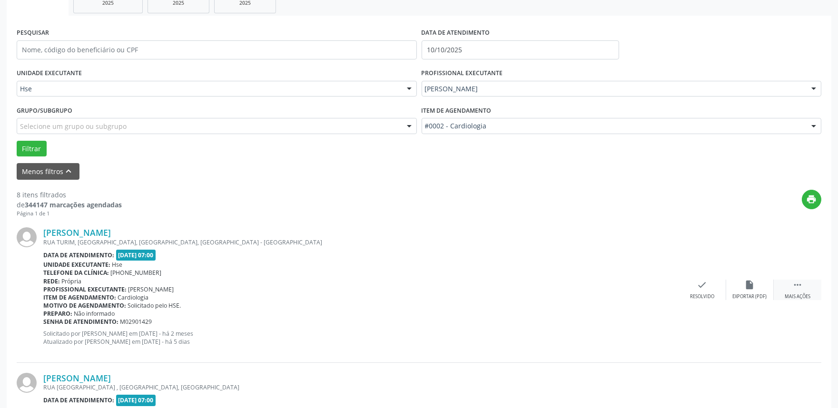
click at [805, 289] on div " Mais ações" at bounding box center [797, 290] width 48 height 20
click at [748, 287] on icon "alarm_off" at bounding box center [749, 285] width 10 height 10
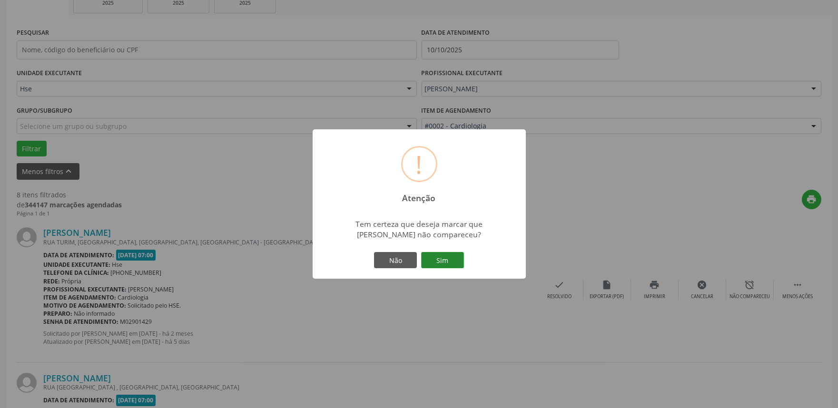
click at [450, 258] on button "Sim" at bounding box center [442, 260] width 43 height 16
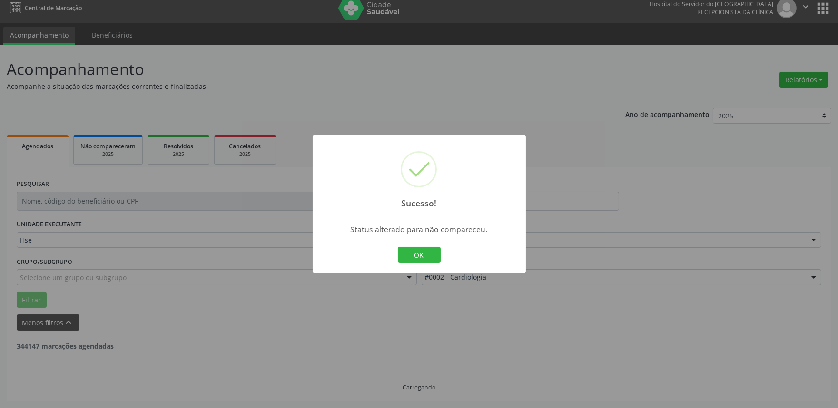
scroll to position [6, 0]
click at [411, 264] on div "OK Cancel" at bounding box center [418, 255] width 47 height 20
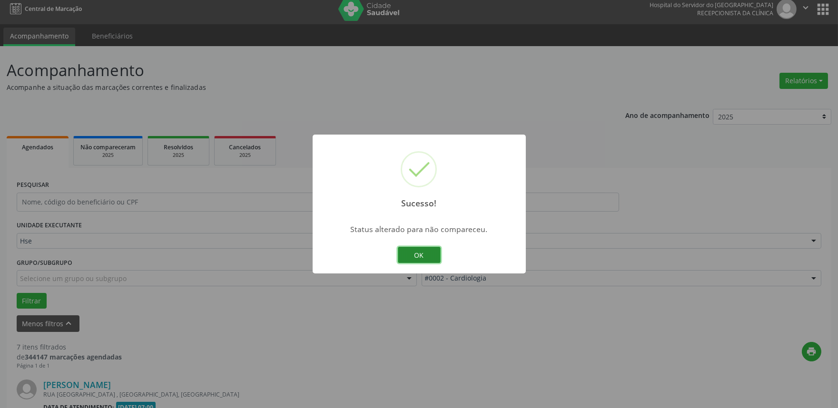
click at [411, 262] on button "OK" at bounding box center [419, 255] width 43 height 16
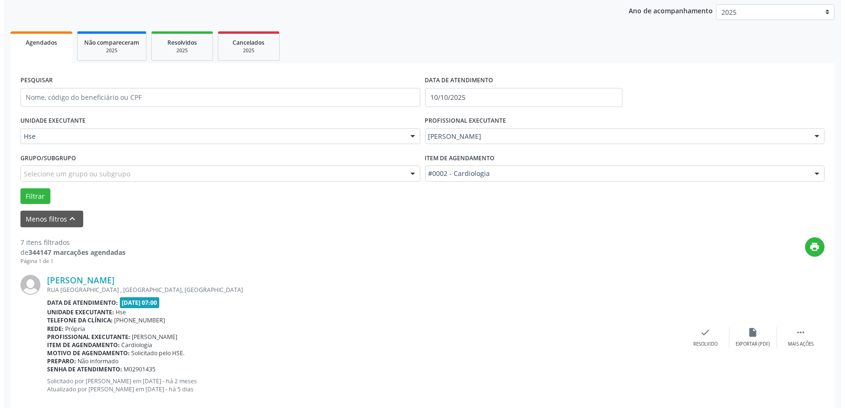
scroll to position [112, 0]
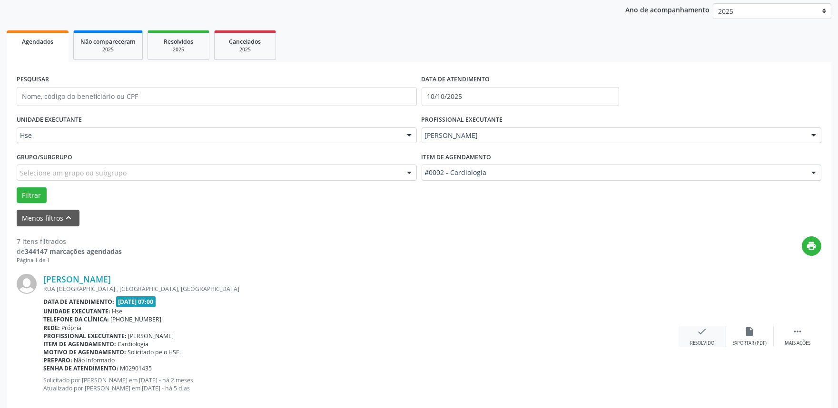
click at [695, 335] on div "check Resolvido" at bounding box center [702, 336] width 48 height 20
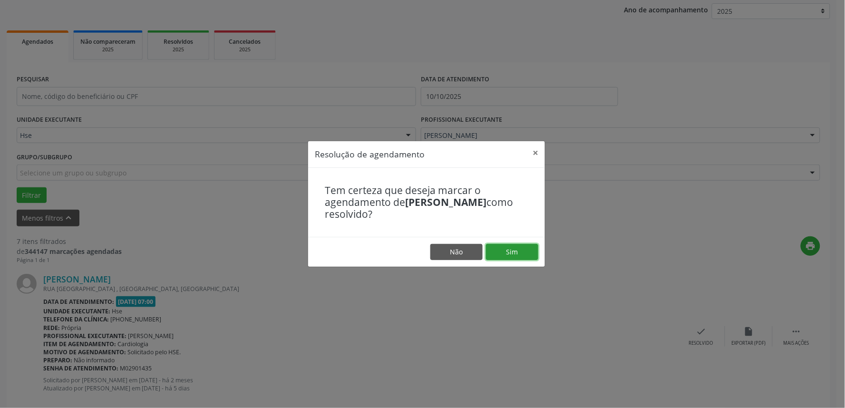
click at [520, 255] on button "Sim" at bounding box center [512, 252] width 52 height 16
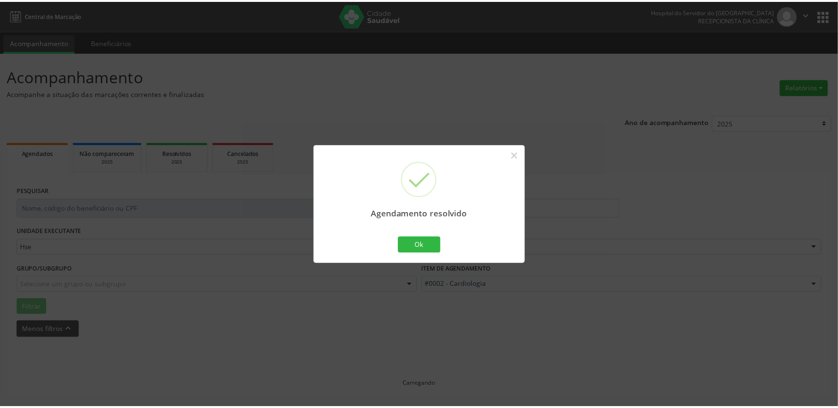
scroll to position [0, 0]
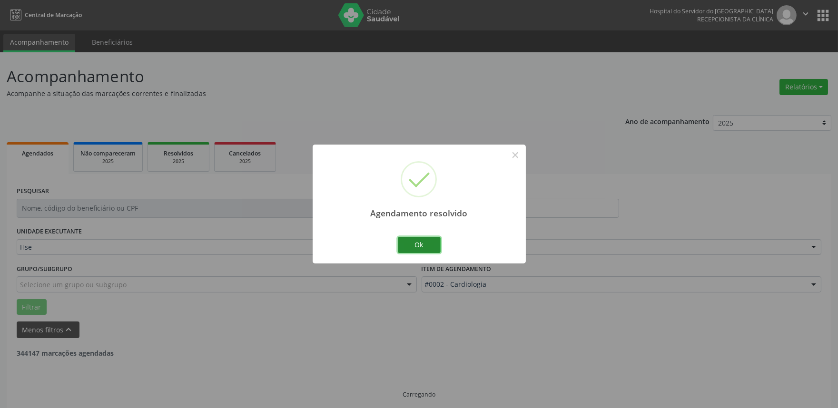
click at [439, 245] on button "Ok" at bounding box center [419, 245] width 43 height 16
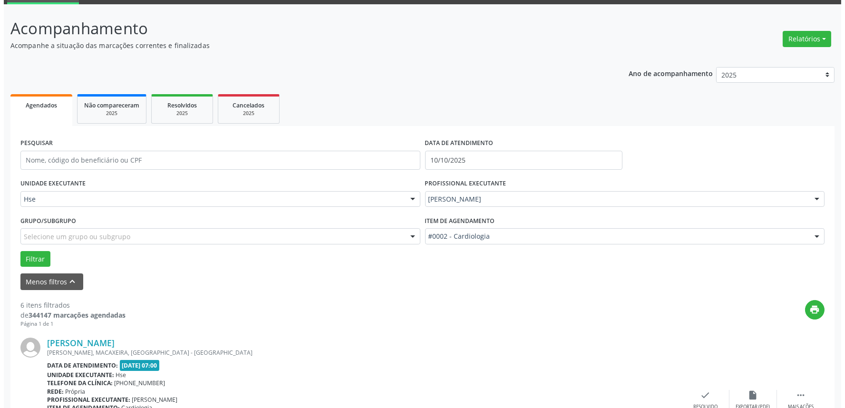
scroll to position [106, 0]
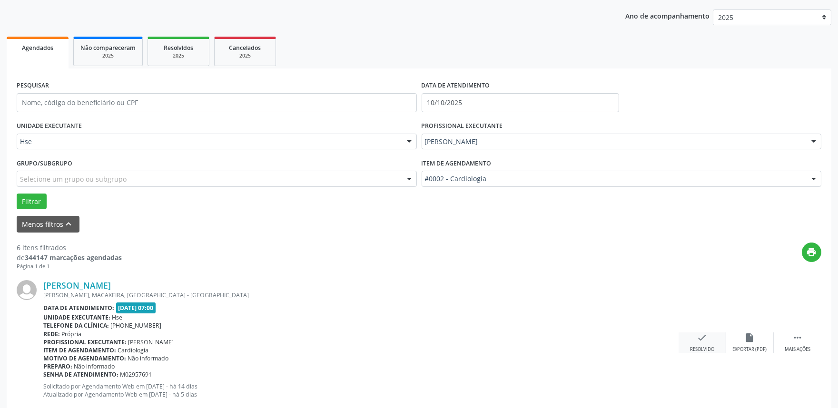
click at [705, 348] on div "Resolvido" at bounding box center [702, 349] width 24 height 7
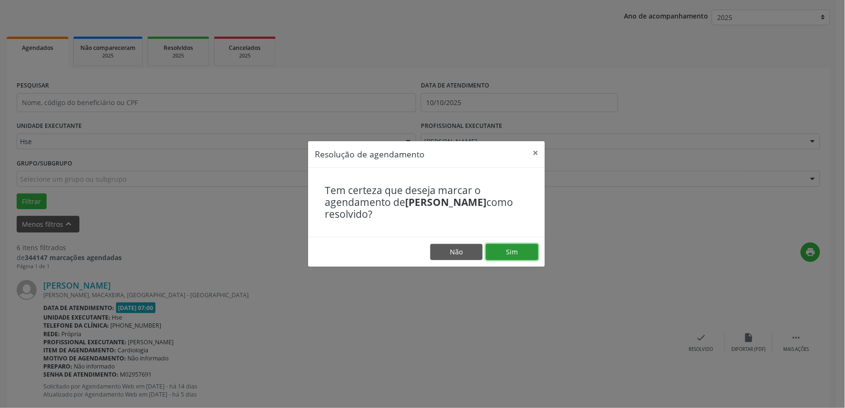
click at [526, 249] on button "Sim" at bounding box center [512, 252] width 52 height 16
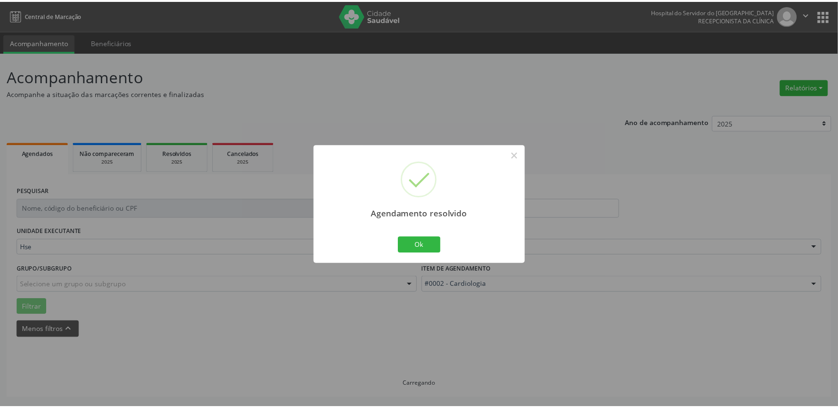
scroll to position [0, 0]
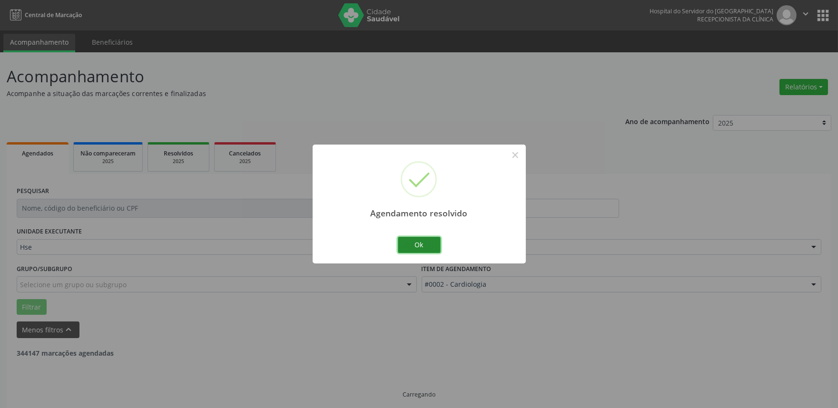
click at [422, 243] on button "Ok" at bounding box center [419, 245] width 43 height 16
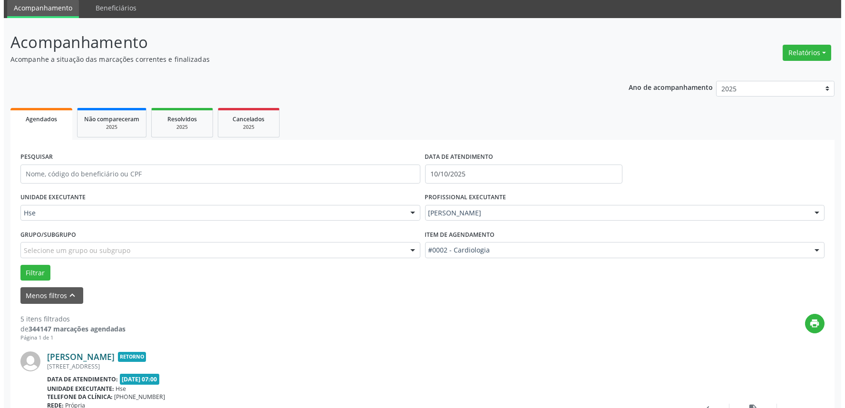
scroll to position [53, 0]
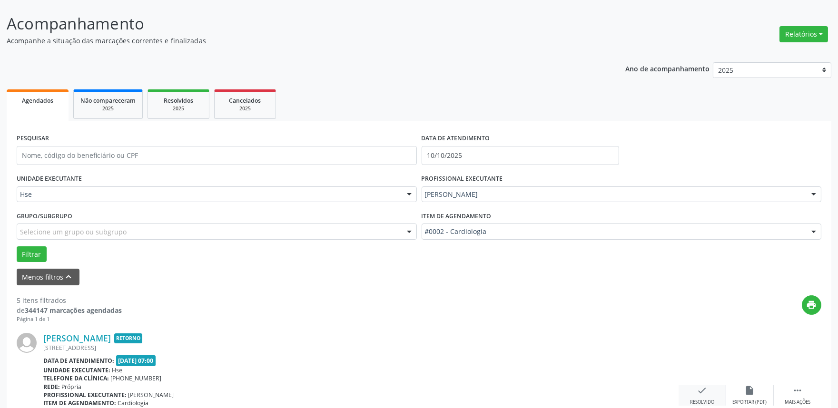
click at [695, 391] on div "check Resolvido" at bounding box center [702, 395] width 48 height 20
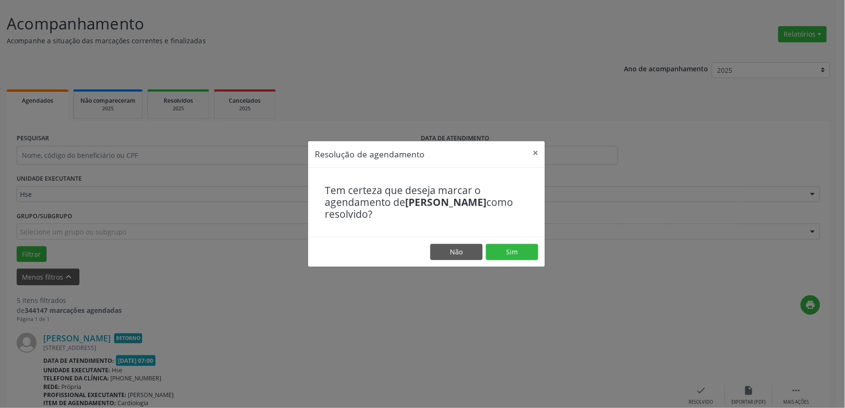
click at [522, 241] on footer "Não Sim" at bounding box center [426, 252] width 237 height 30
click at [522, 253] on button "Sim" at bounding box center [512, 252] width 52 height 16
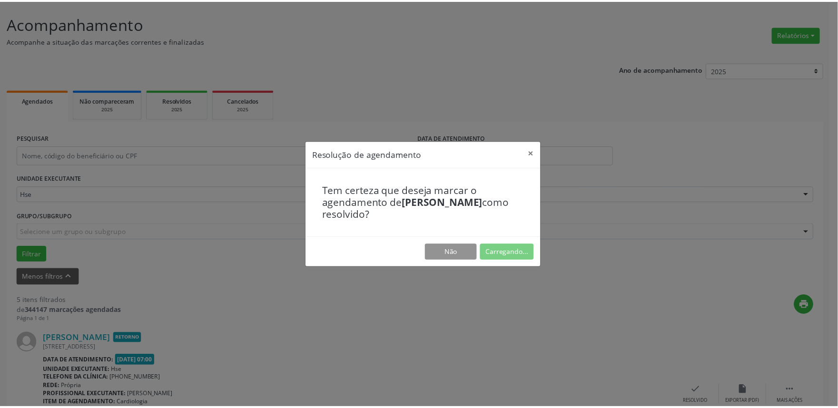
scroll to position [0, 0]
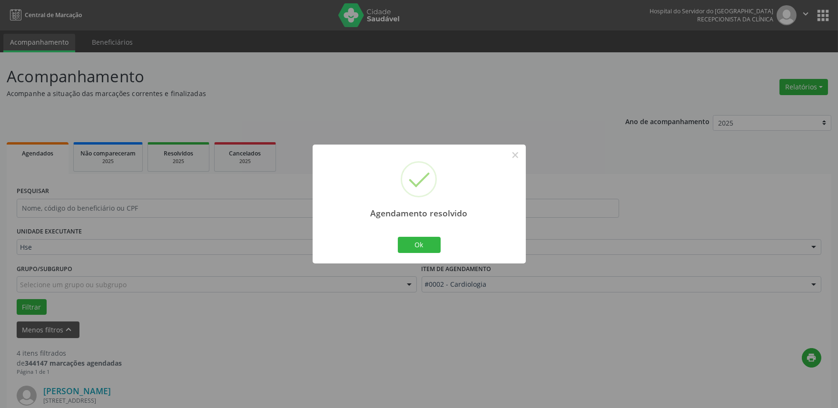
click at [430, 236] on div "Ok Cancel" at bounding box center [418, 245] width 47 height 20
click at [423, 250] on button "Ok" at bounding box center [419, 245] width 43 height 16
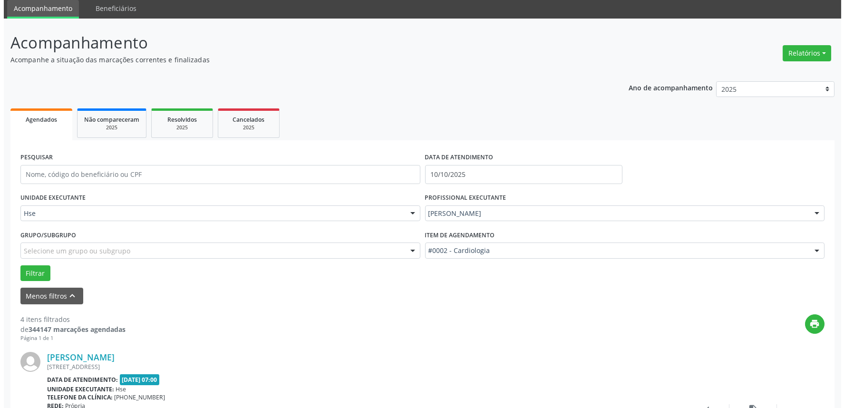
scroll to position [53, 0]
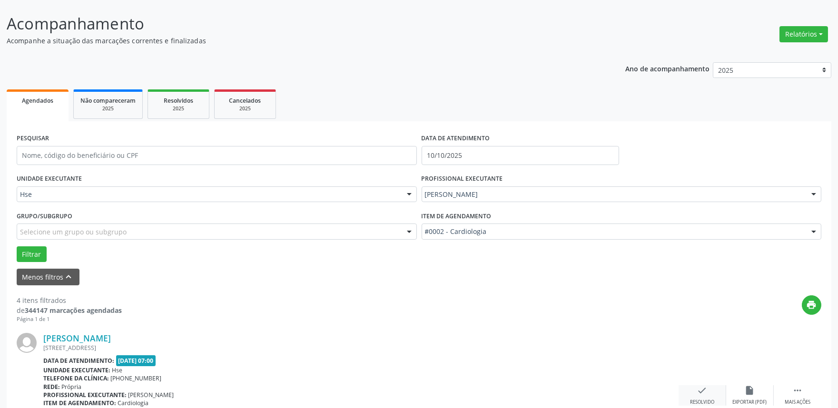
click at [703, 388] on icon "check" at bounding box center [702, 390] width 10 height 10
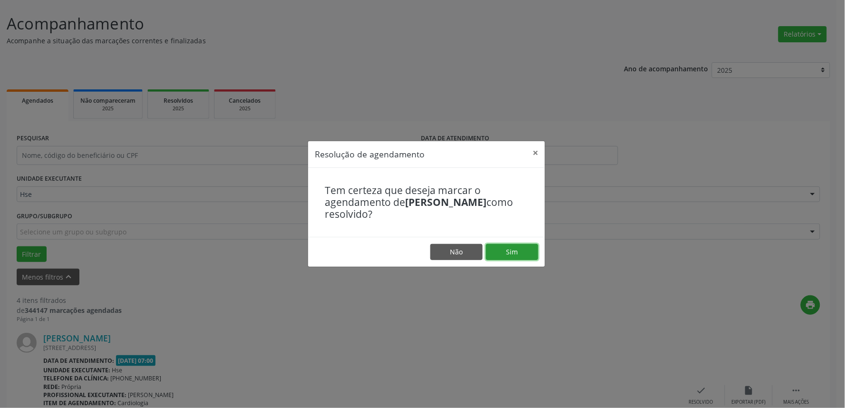
click at [510, 250] on button "Sim" at bounding box center [512, 252] width 52 height 16
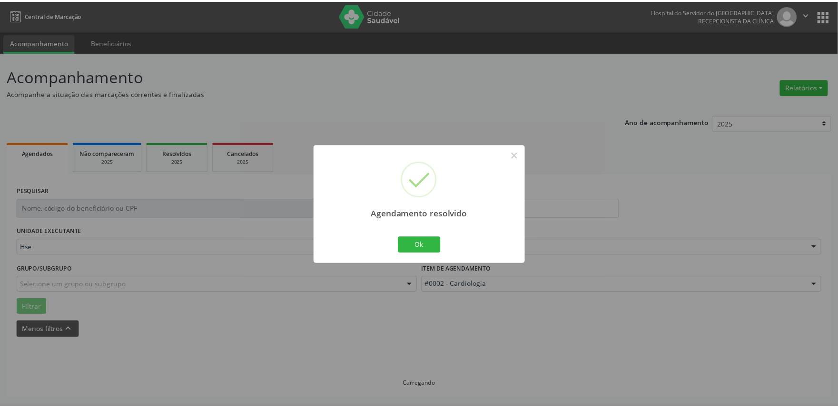
scroll to position [0, 0]
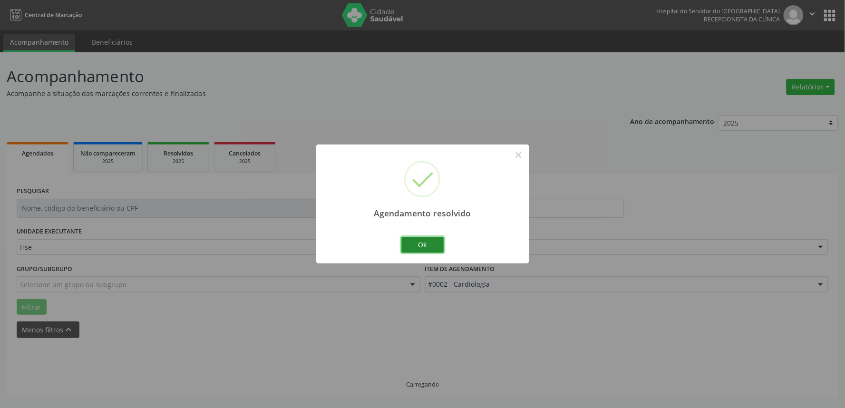
click at [411, 246] on button "Ok" at bounding box center [422, 245] width 43 height 16
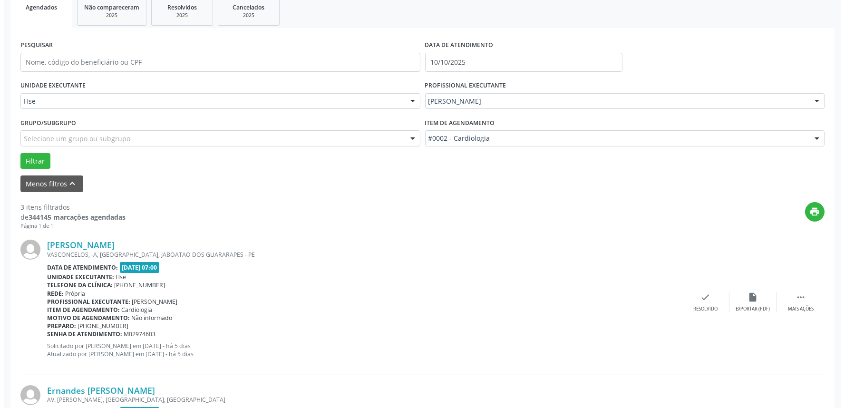
scroll to position [158, 0]
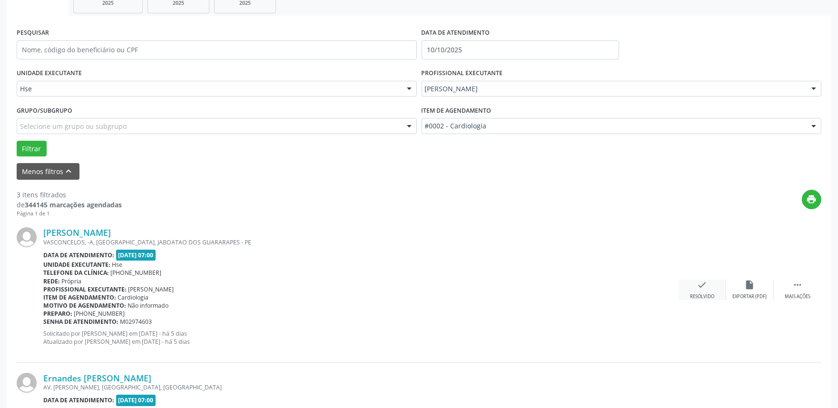
click at [710, 282] on div "check Resolvido" at bounding box center [702, 290] width 48 height 20
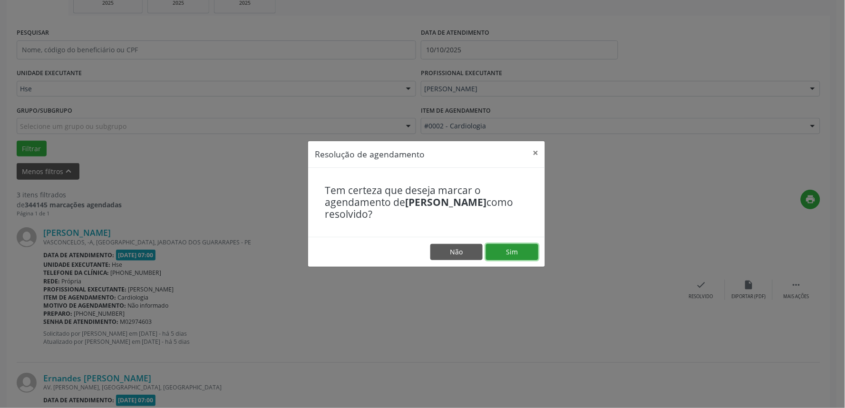
click at [508, 249] on button "Sim" at bounding box center [512, 252] width 52 height 16
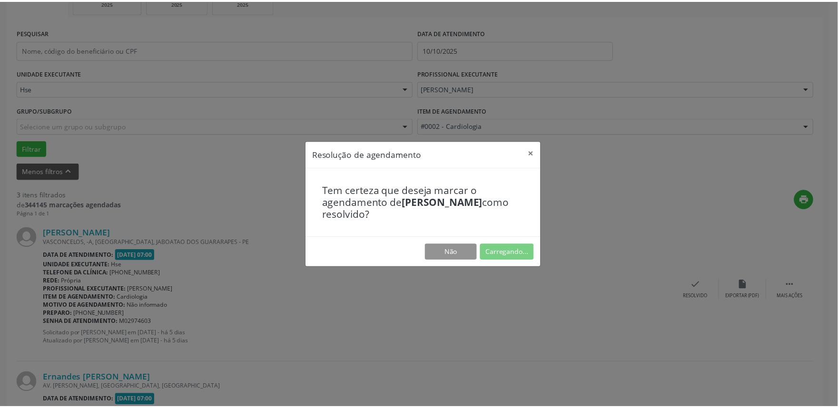
scroll to position [0, 0]
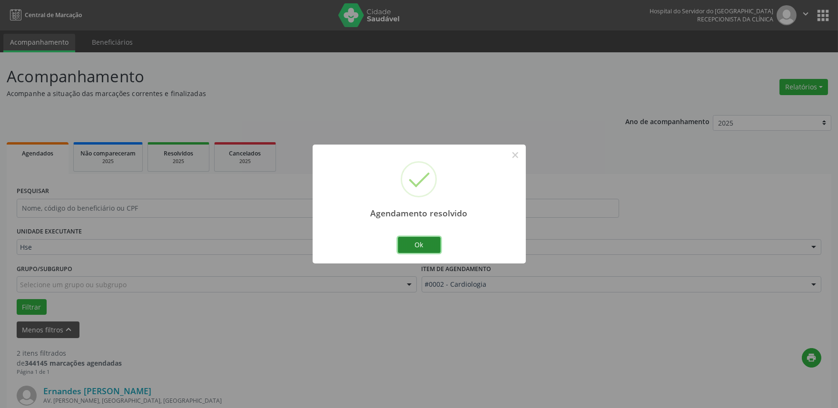
click at [407, 246] on button "Ok" at bounding box center [419, 245] width 43 height 16
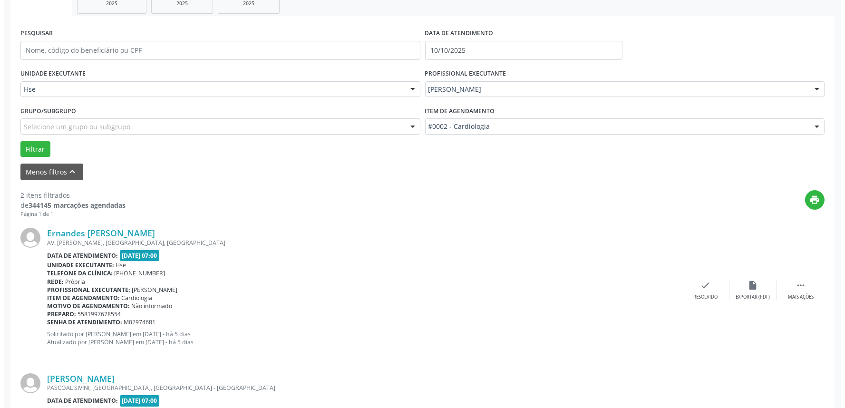
scroll to position [158, 0]
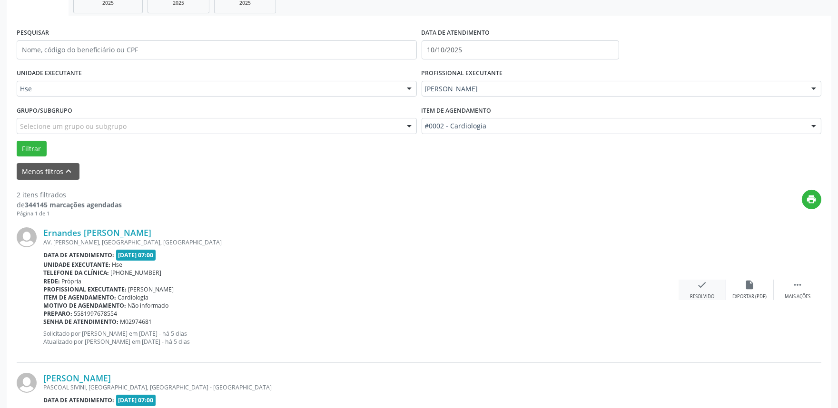
click at [695, 295] on div "Resolvido" at bounding box center [702, 297] width 24 height 7
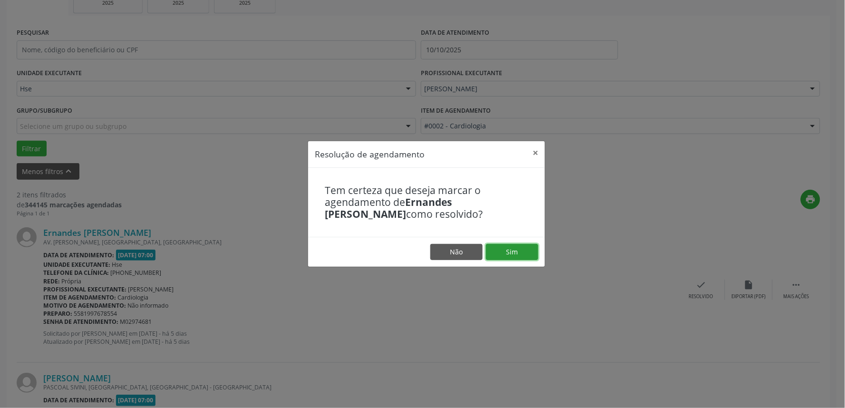
click at [532, 253] on button "Sim" at bounding box center [512, 252] width 52 height 16
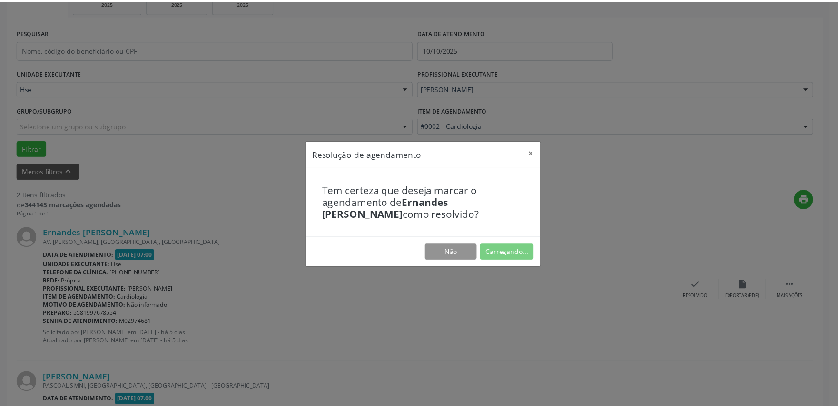
scroll to position [0, 0]
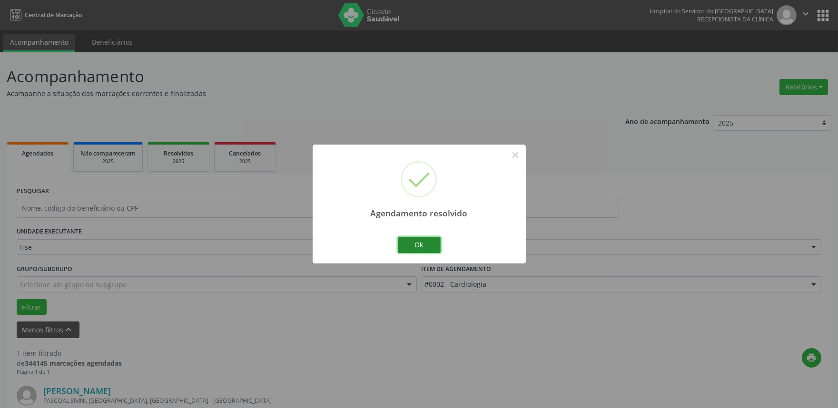
click at [407, 241] on button "Ok" at bounding box center [419, 245] width 43 height 16
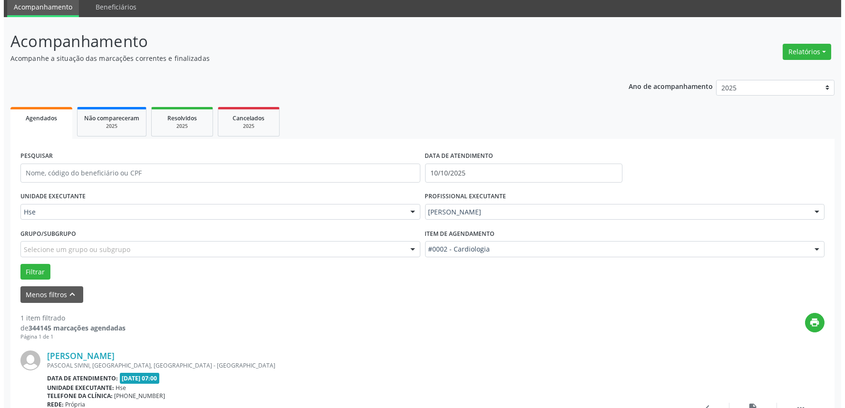
scroll to position [106, 0]
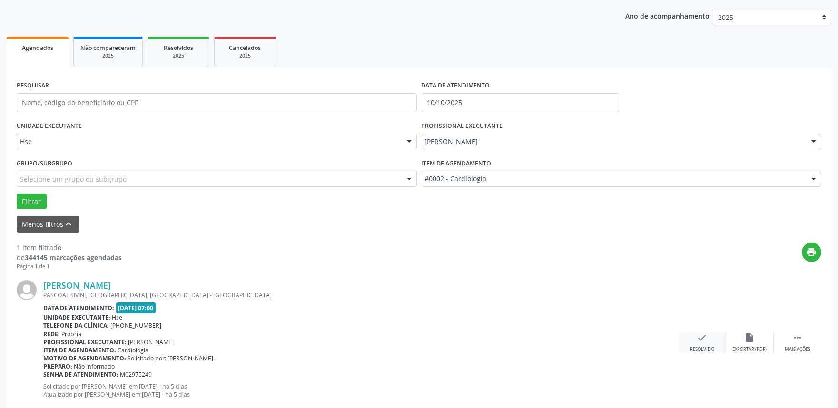
click at [702, 344] on div "check Resolvido" at bounding box center [702, 343] width 48 height 20
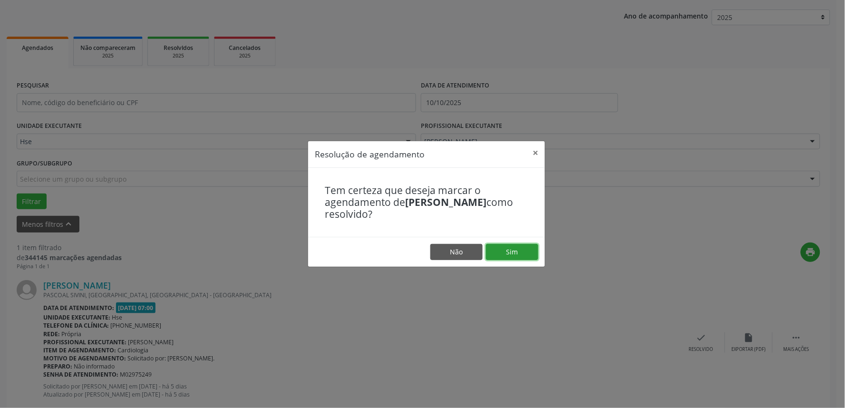
click at [505, 254] on button "Sim" at bounding box center [512, 252] width 52 height 16
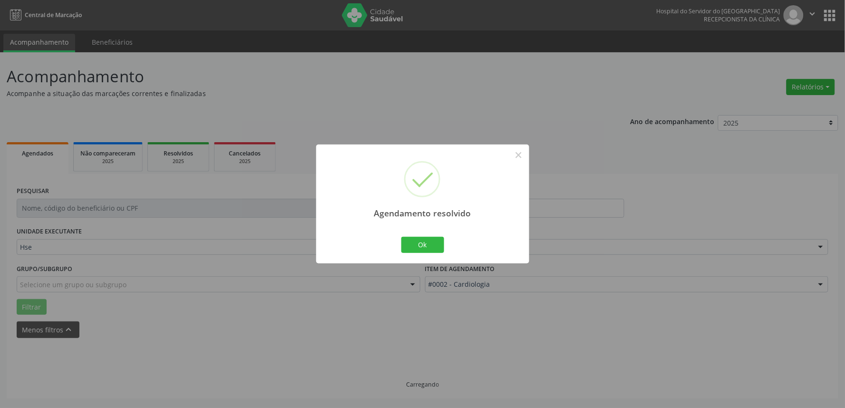
scroll to position [0, 0]
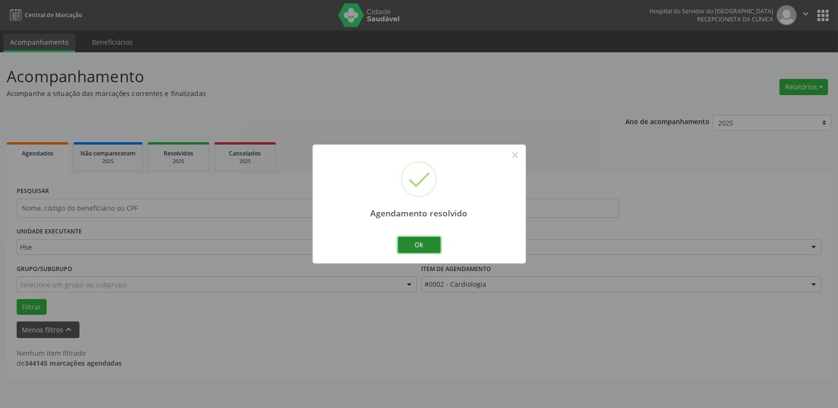
click at [423, 245] on button "Ok" at bounding box center [419, 245] width 43 height 16
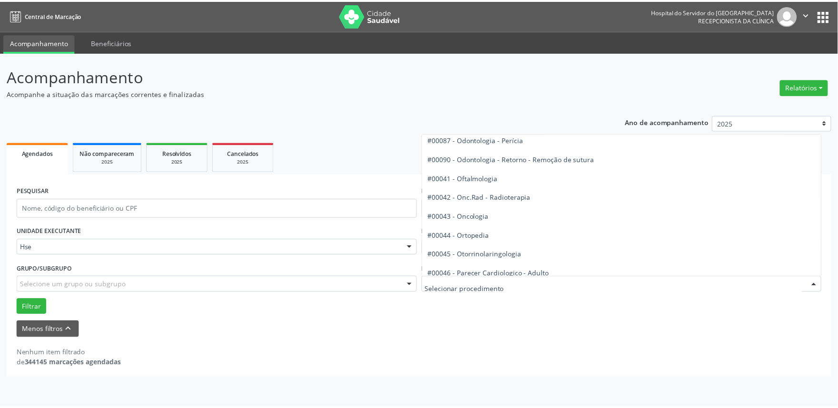
scroll to position [1321, 0]
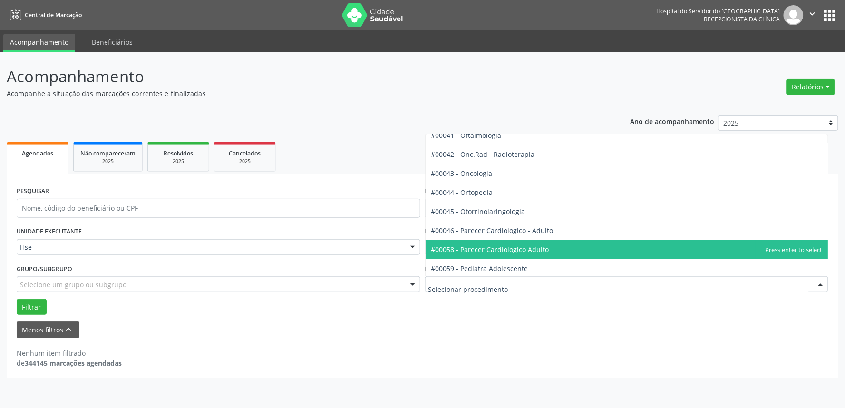
click at [578, 246] on span "#00058 - Parecer Cardiologico Adulto" at bounding box center [627, 249] width 403 height 19
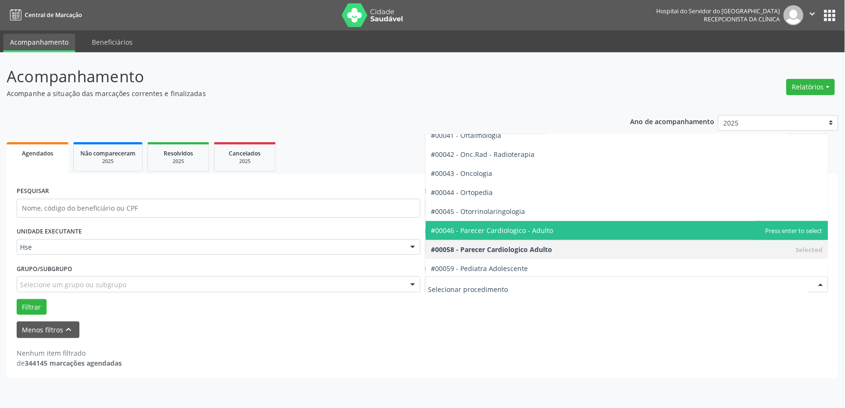
click at [585, 235] on span "#00046 - Parecer Cardiologico - Adulto" at bounding box center [627, 230] width 403 height 19
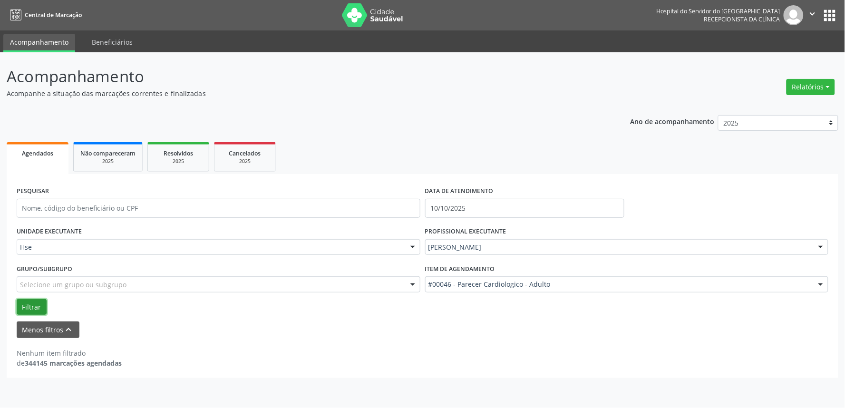
click at [36, 302] on button "Filtrar" at bounding box center [32, 307] width 30 height 16
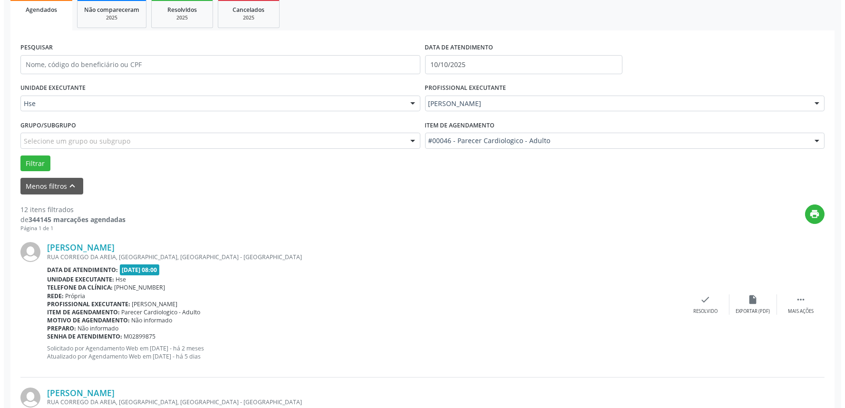
scroll to position [158, 0]
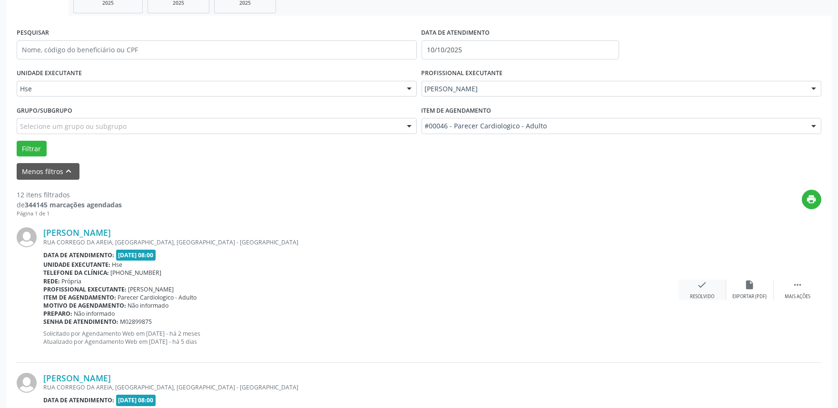
click at [698, 284] on icon "check" at bounding box center [702, 285] width 10 height 10
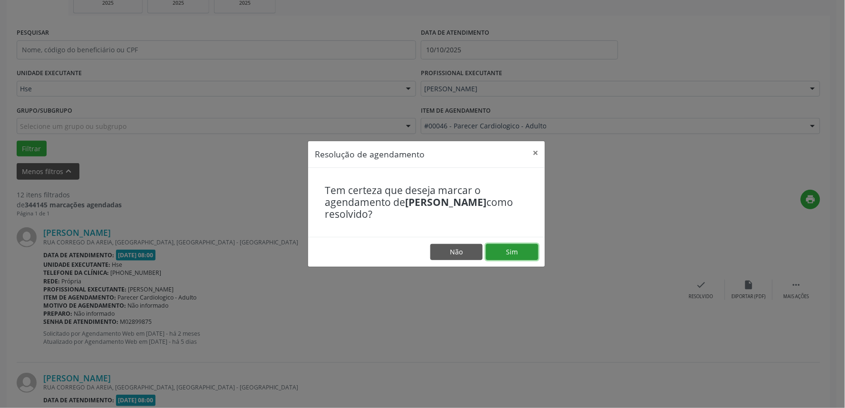
click at [519, 250] on button "Sim" at bounding box center [512, 252] width 52 height 16
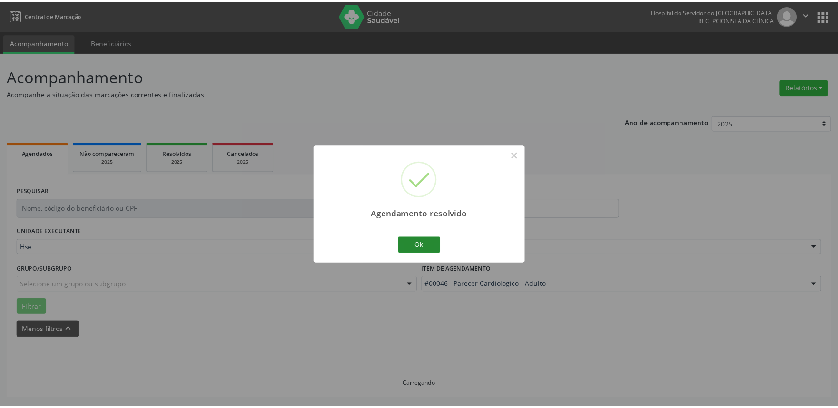
scroll to position [0, 0]
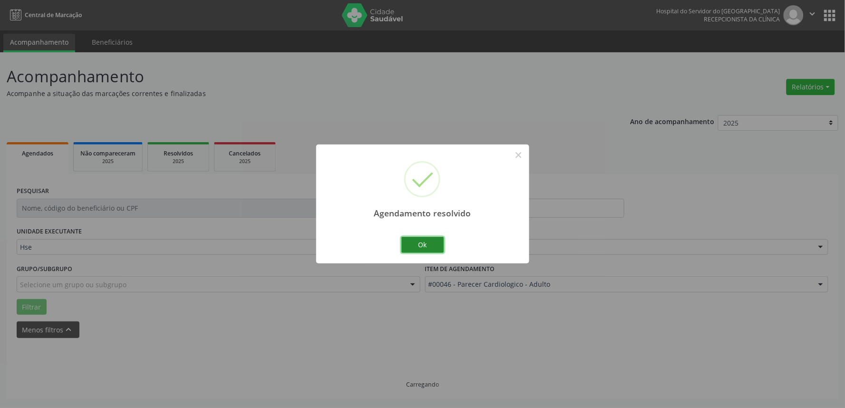
click at [425, 245] on button "Ok" at bounding box center [422, 245] width 43 height 16
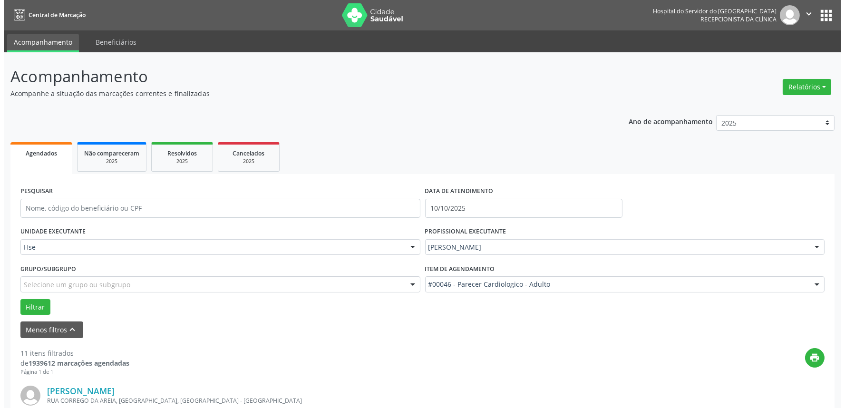
scroll to position [211, 0]
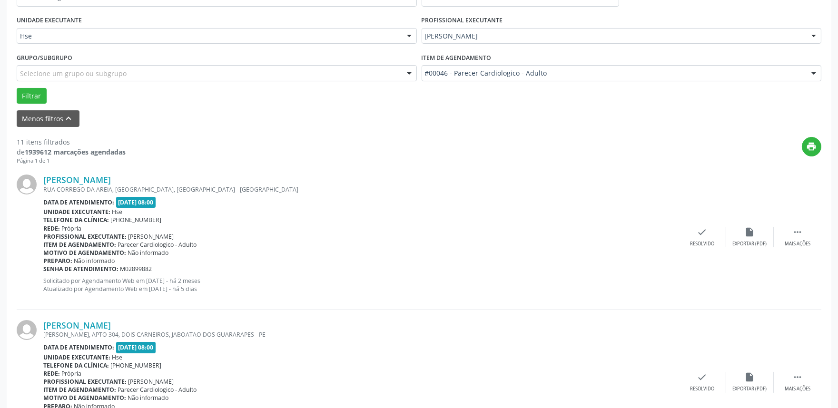
click at [695, 224] on div "[PERSON_NAME] [GEOGRAPHIC_DATA], [GEOGRAPHIC_DATA], [GEOGRAPHIC_DATA] - [GEOGRA…" at bounding box center [419, 237] width 804 height 145
click at [692, 227] on div "check Resolvido" at bounding box center [702, 237] width 48 height 20
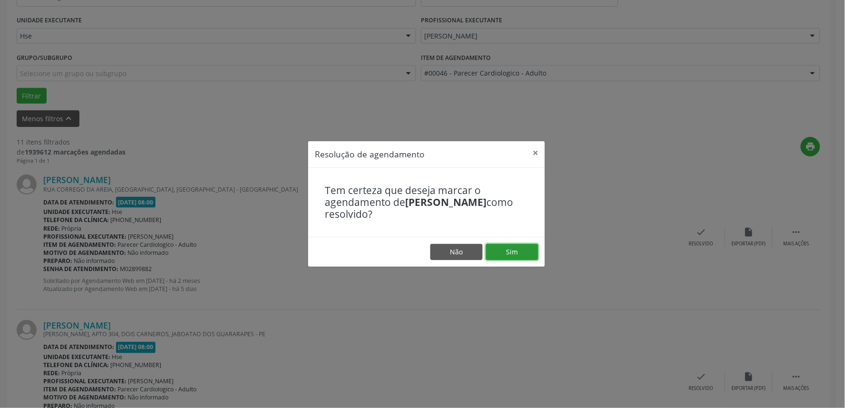
click at [535, 244] on button "Sim" at bounding box center [512, 252] width 52 height 16
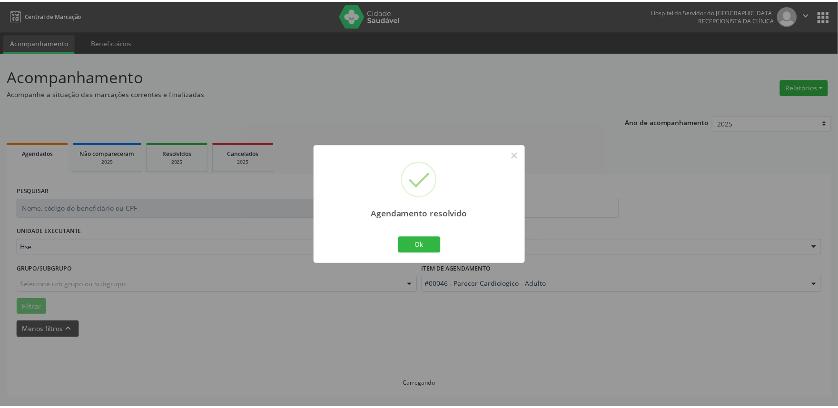
scroll to position [0, 0]
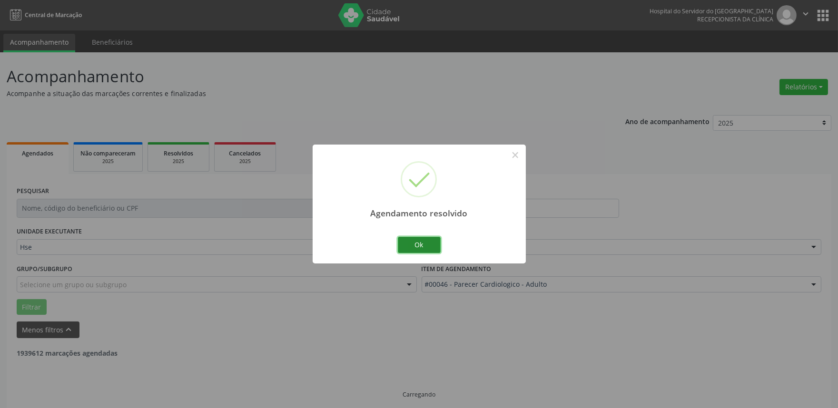
click at [416, 246] on button "Ok" at bounding box center [419, 245] width 43 height 16
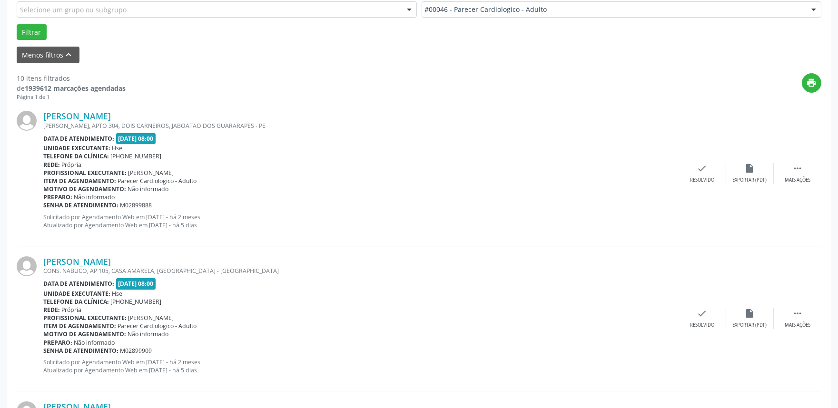
scroll to position [317, 0]
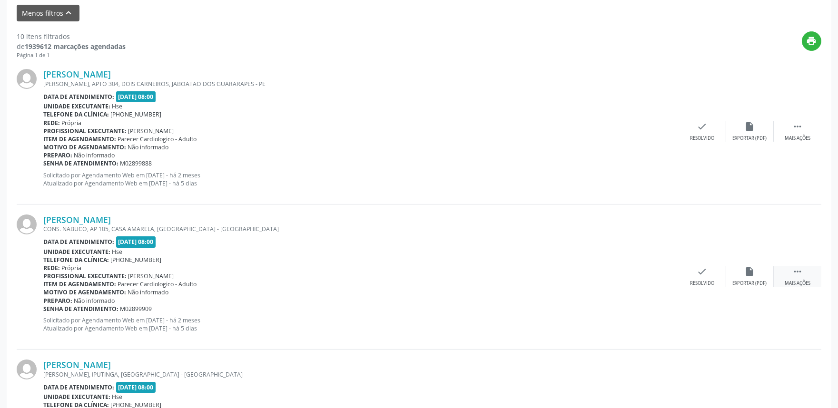
click at [800, 274] on icon "" at bounding box center [797, 271] width 10 height 10
click at [741, 268] on div "alarm_off Não compareceu" at bounding box center [750, 276] width 48 height 20
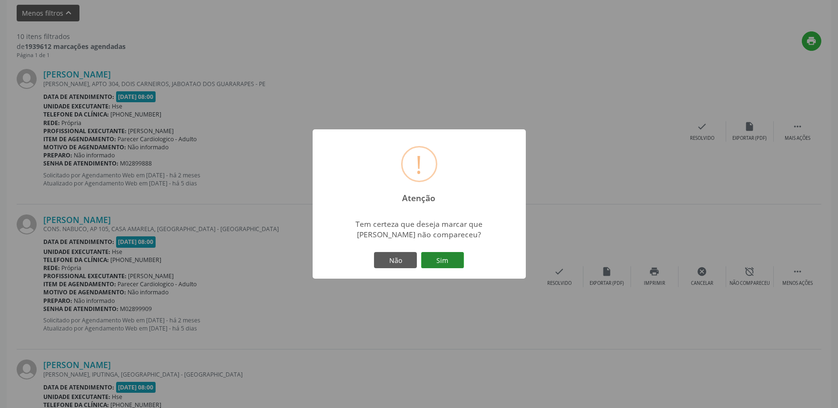
click at [443, 257] on button "Sim" at bounding box center [442, 260] width 43 height 16
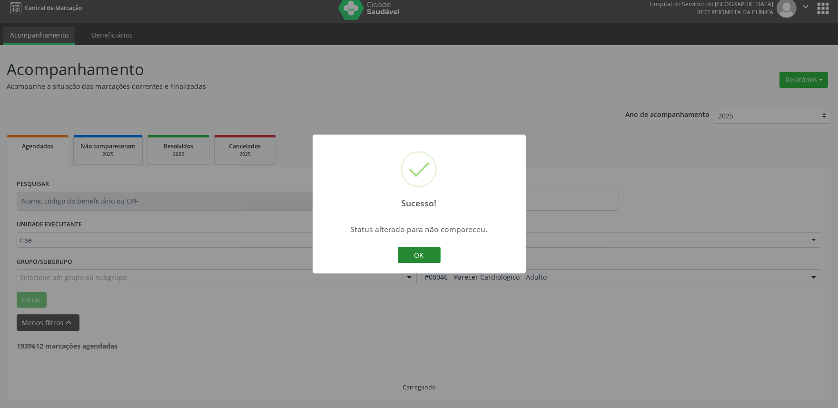
click at [415, 258] on button "OK" at bounding box center [419, 255] width 43 height 16
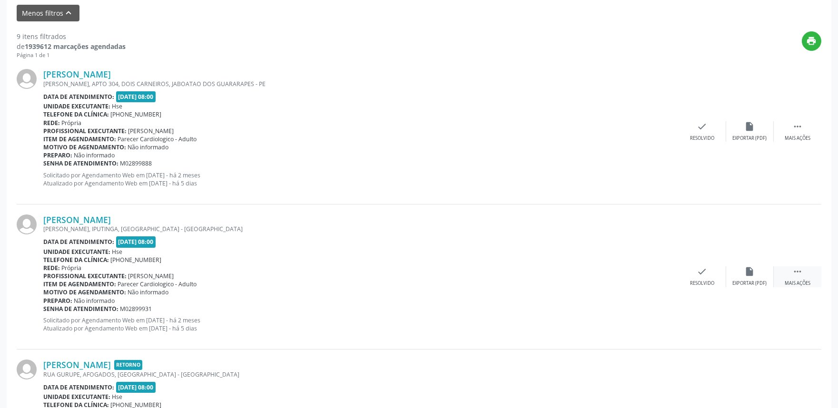
click at [810, 276] on div " Mais ações" at bounding box center [797, 276] width 48 height 20
click at [749, 268] on icon "alarm_off" at bounding box center [749, 271] width 10 height 10
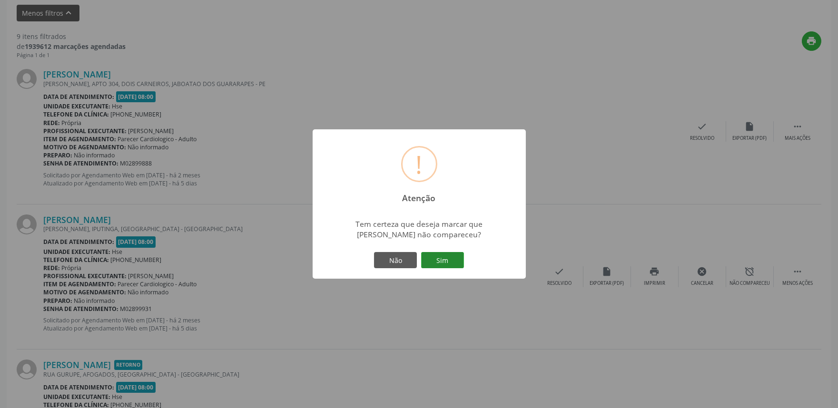
click at [460, 257] on button "Sim" at bounding box center [442, 260] width 43 height 16
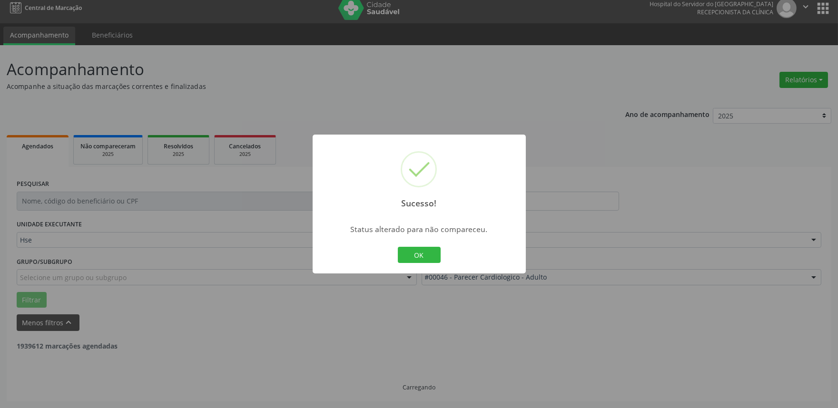
scroll to position [6, 0]
click at [421, 243] on div "Sucesso! × Status alterado para não compareceu. OK Cancel" at bounding box center [419, 204] width 213 height 139
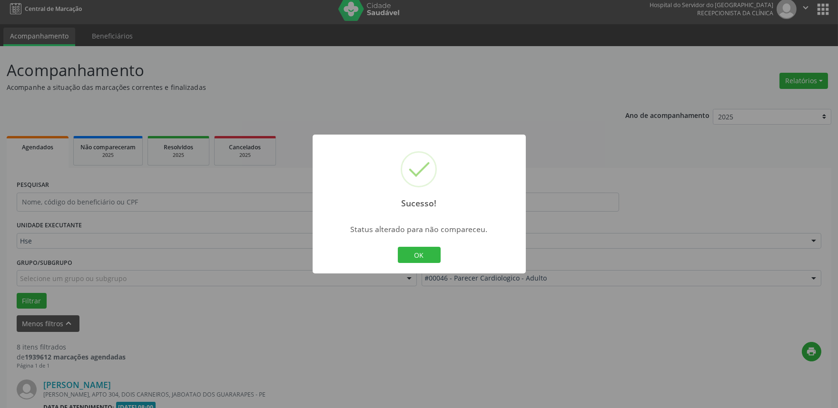
click at [419, 246] on div "OK Cancel" at bounding box center [418, 255] width 47 height 20
click at [411, 251] on button "OK" at bounding box center [419, 255] width 43 height 16
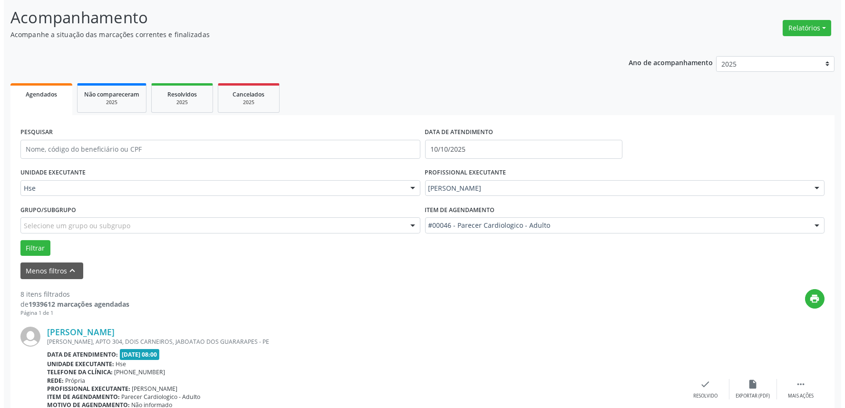
scroll to position [217, 0]
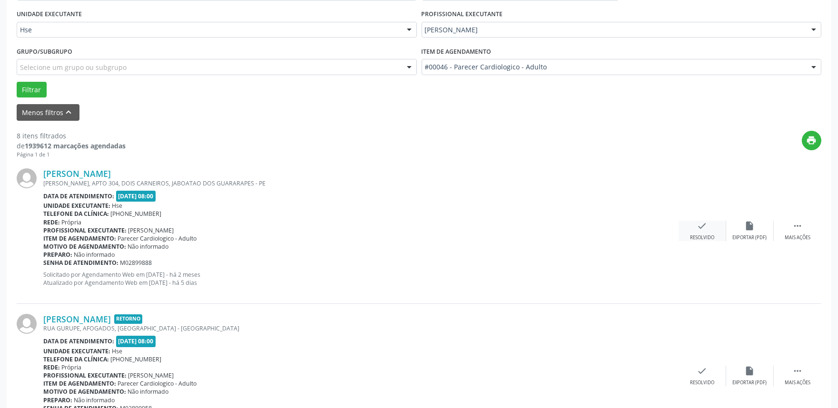
click at [701, 239] on div "Resolvido" at bounding box center [702, 238] width 24 height 7
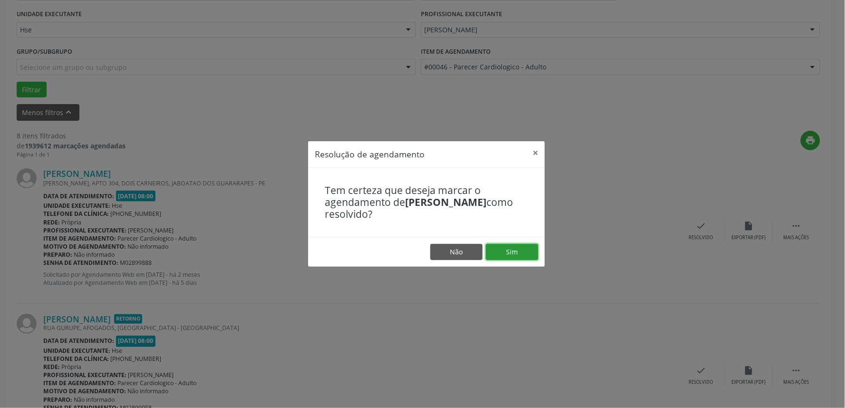
click at [526, 257] on button "Sim" at bounding box center [512, 252] width 52 height 16
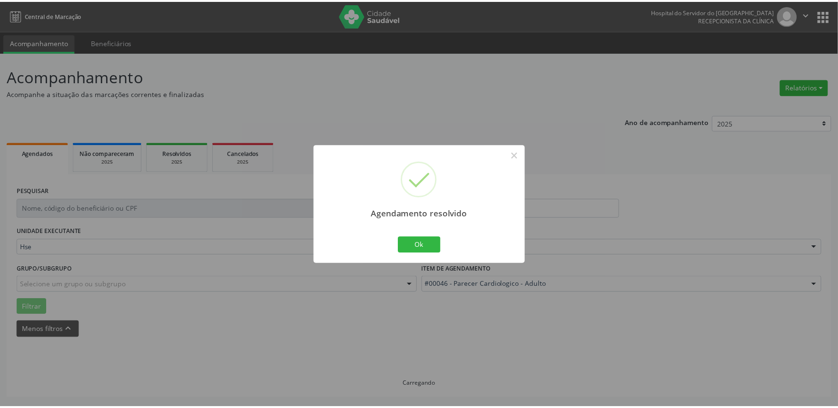
scroll to position [0, 0]
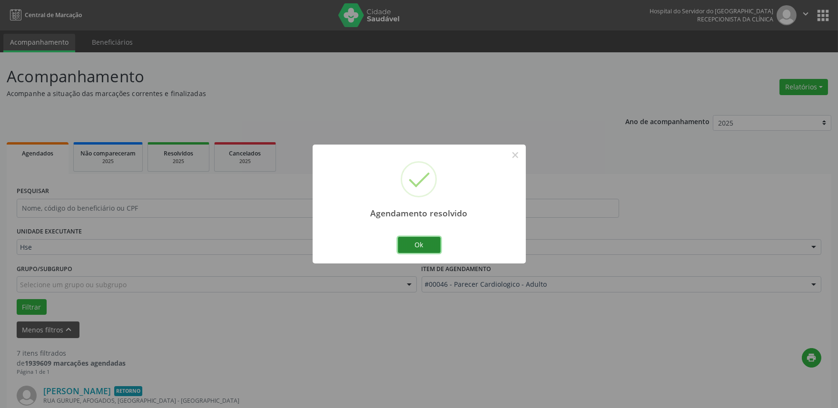
click at [427, 244] on button "Ok" at bounding box center [419, 245] width 43 height 16
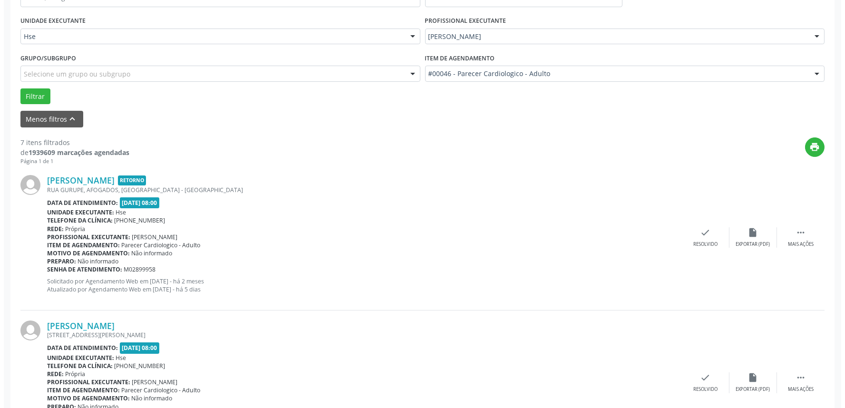
scroll to position [211, 0]
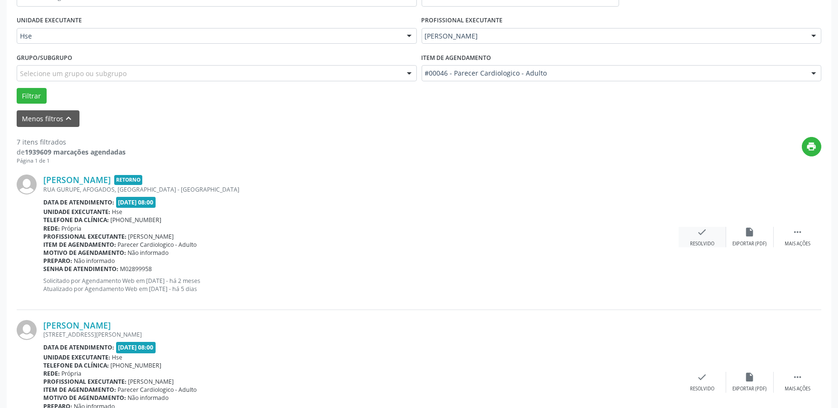
click at [697, 238] on div "check Resolvido" at bounding box center [702, 237] width 48 height 20
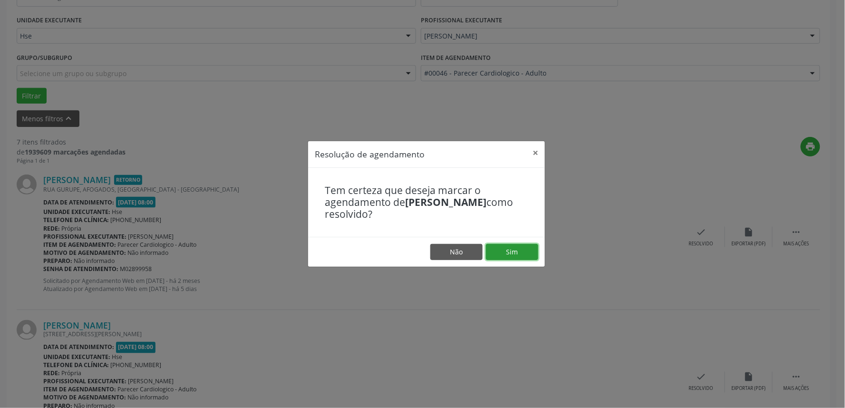
click at [507, 253] on button "Sim" at bounding box center [512, 252] width 52 height 16
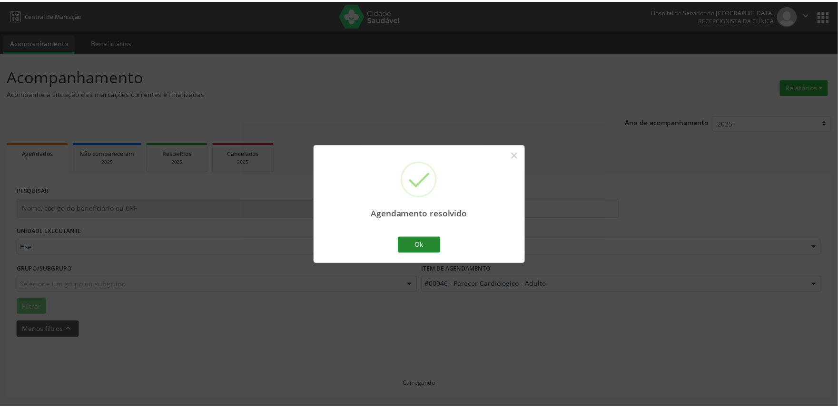
scroll to position [0, 0]
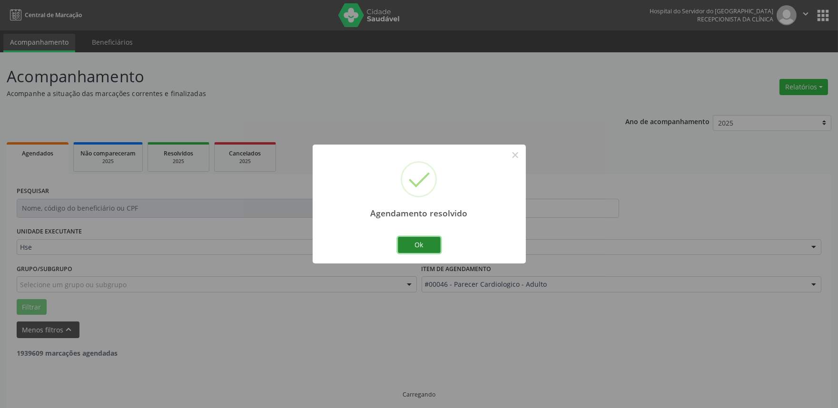
click at [434, 245] on button "Ok" at bounding box center [419, 245] width 43 height 16
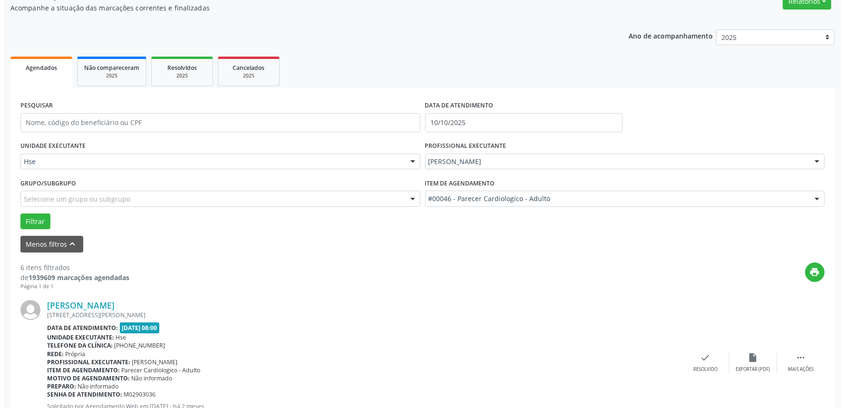
scroll to position [158, 0]
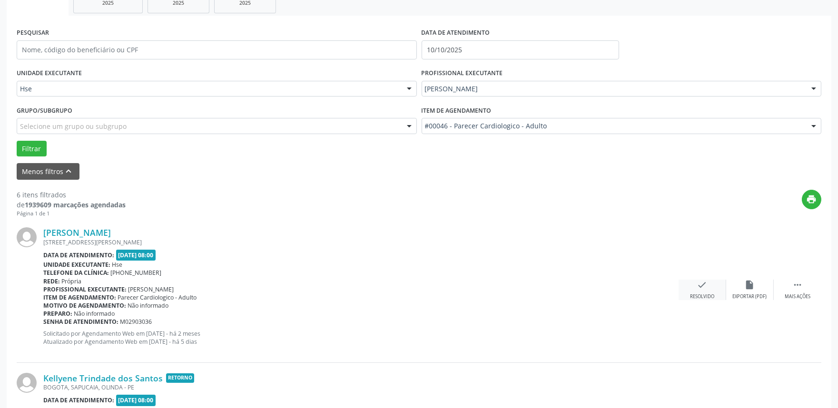
click at [702, 288] on icon "check" at bounding box center [702, 285] width 10 height 10
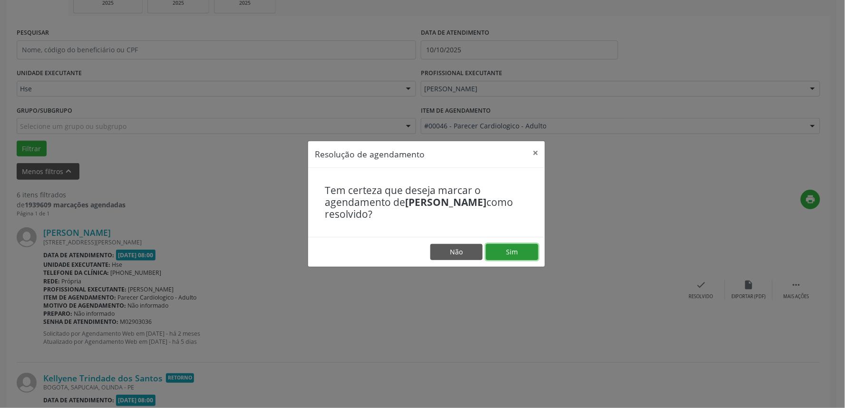
click at [526, 249] on button "Sim" at bounding box center [512, 252] width 52 height 16
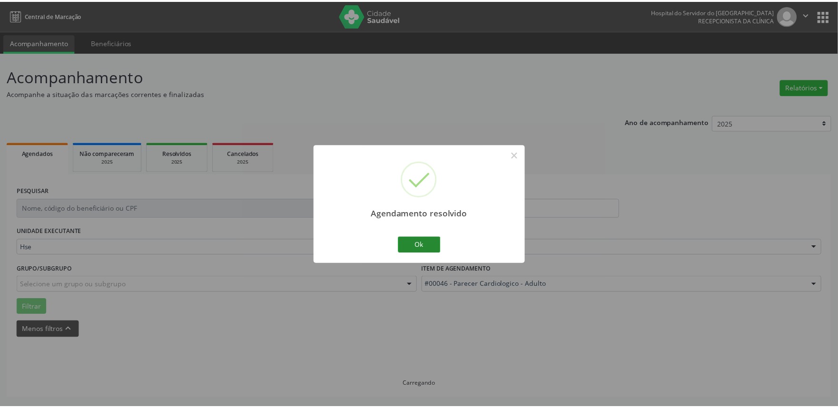
scroll to position [0, 0]
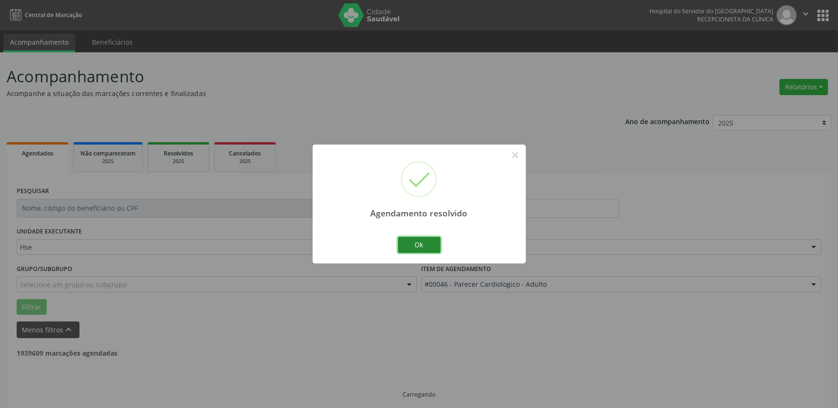
click at [420, 244] on button "Ok" at bounding box center [419, 245] width 43 height 16
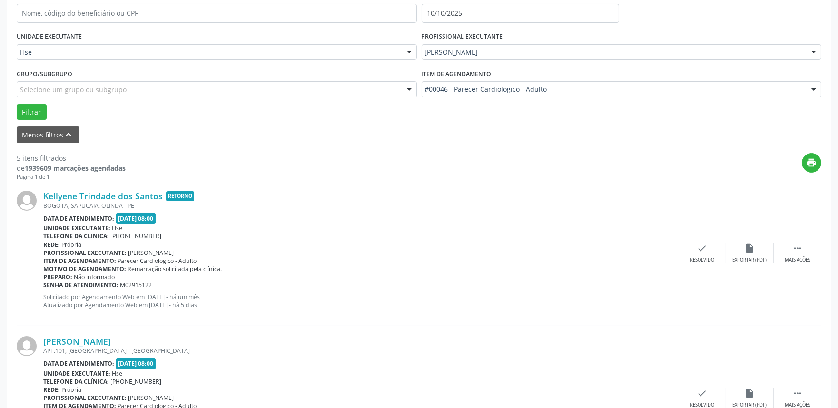
scroll to position [211, 0]
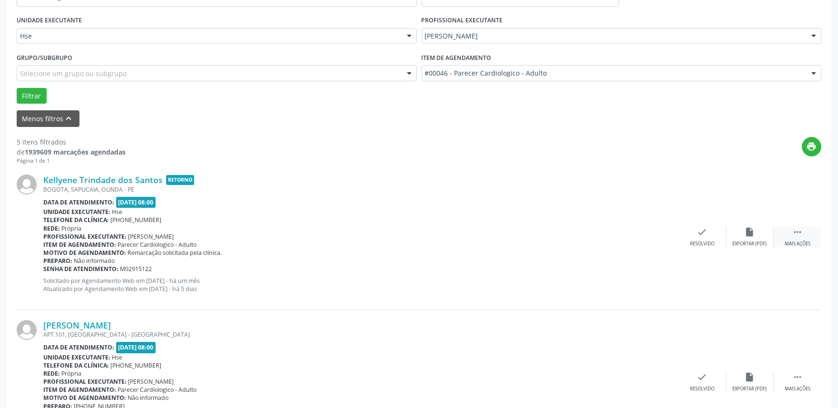
click at [805, 241] on div "Mais ações" at bounding box center [797, 244] width 26 height 7
click at [760, 232] on div "alarm_off Não compareceu" at bounding box center [750, 237] width 48 height 20
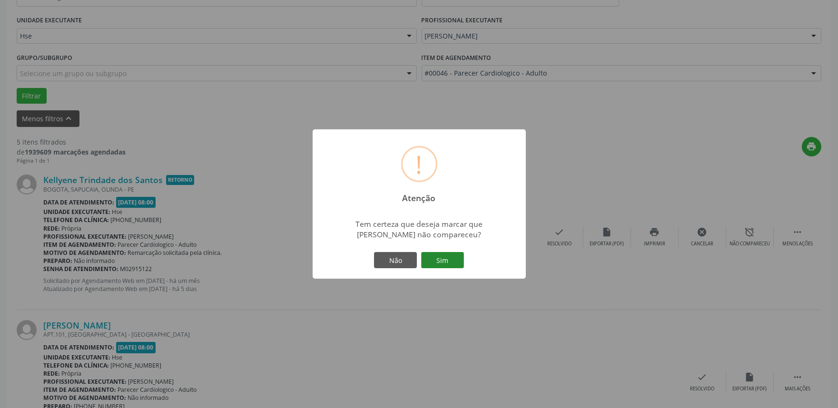
click at [448, 257] on button "Sim" at bounding box center [442, 260] width 43 height 16
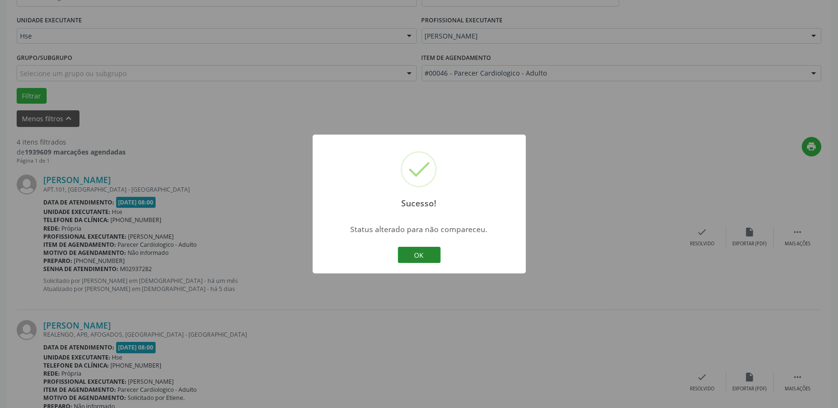
click at [418, 255] on button "OK" at bounding box center [419, 255] width 43 height 16
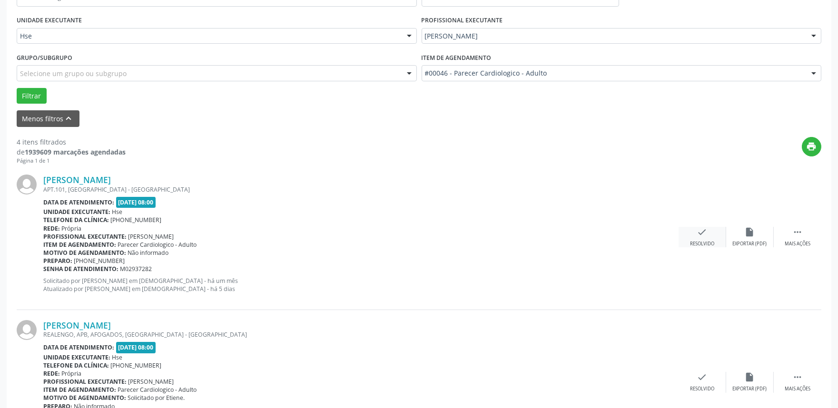
click at [705, 237] on div "check Resolvido" at bounding box center [702, 237] width 48 height 20
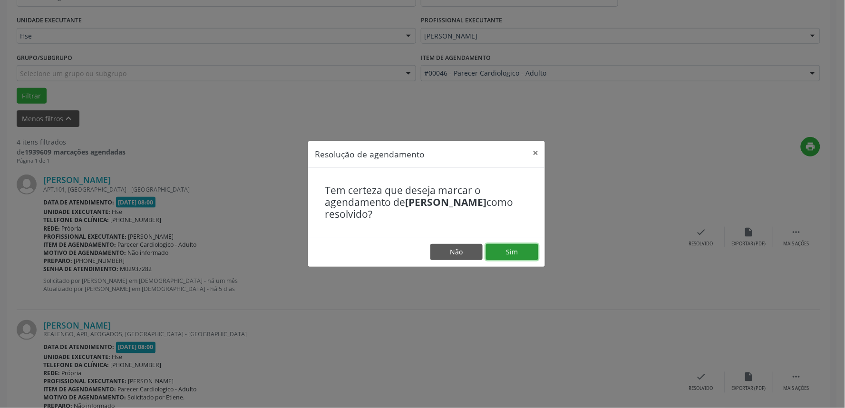
click at [521, 249] on button "Sim" at bounding box center [512, 252] width 52 height 16
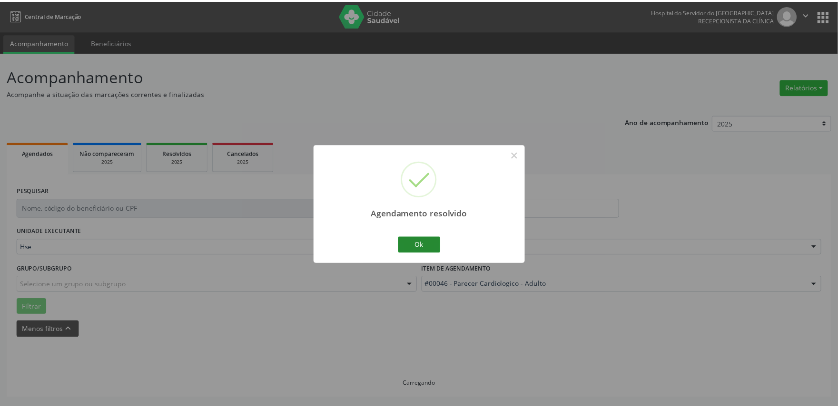
scroll to position [0, 0]
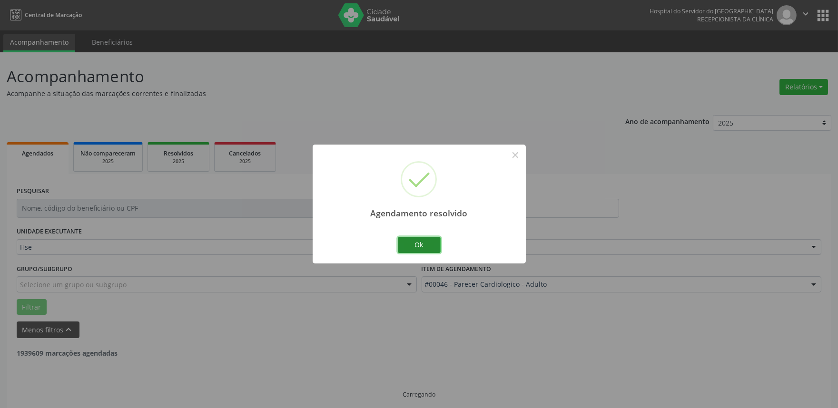
click at [420, 242] on button "Ok" at bounding box center [419, 245] width 43 height 16
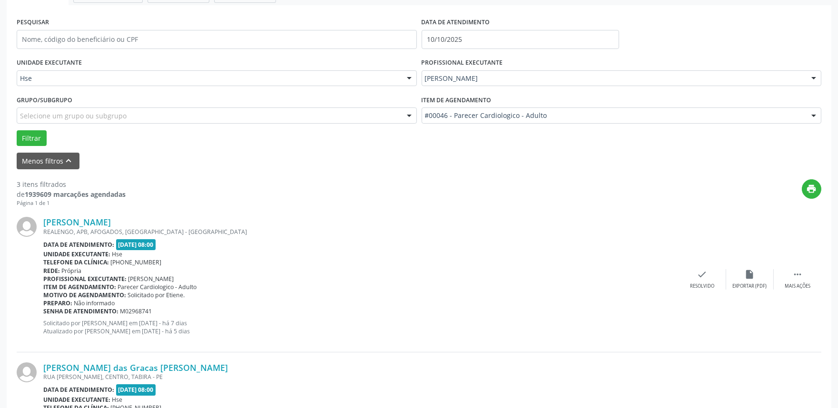
scroll to position [211, 0]
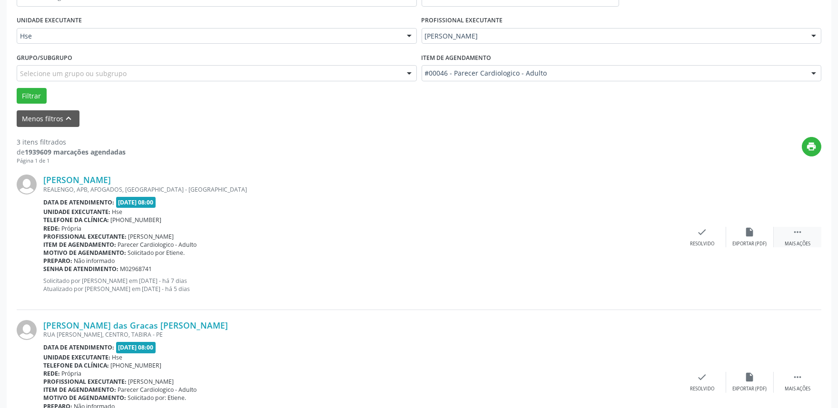
click at [803, 229] on div " Mais ações" at bounding box center [797, 237] width 48 height 20
click at [748, 235] on icon "alarm_off" at bounding box center [749, 232] width 10 height 10
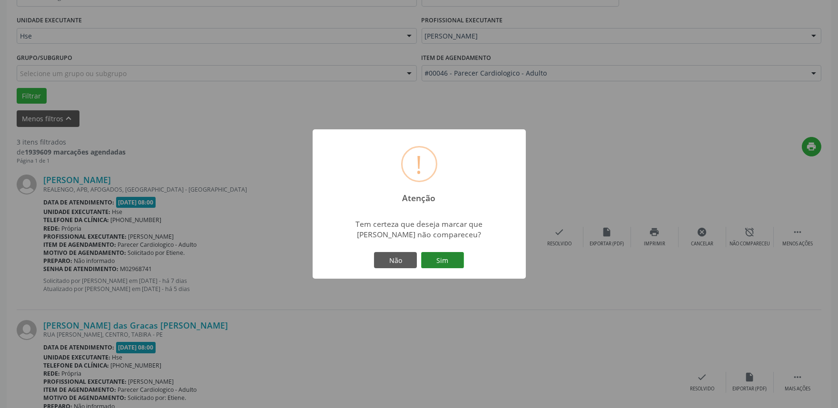
click at [452, 268] on button "Sim" at bounding box center [442, 260] width 43 height 16
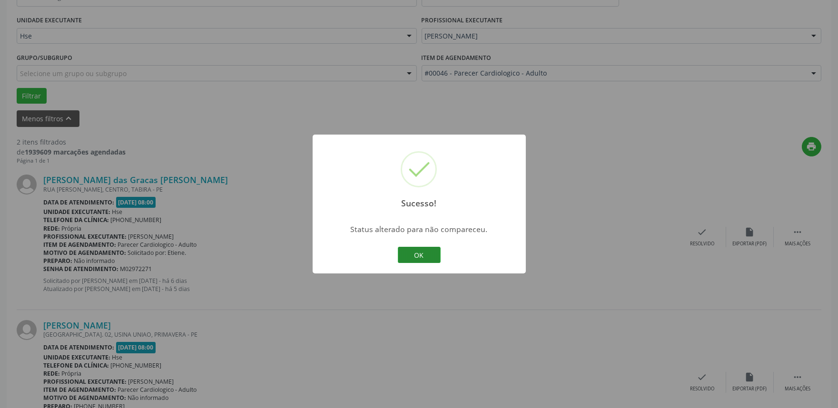
click at [430, 251] on button "OK" at bounding box center [419, 255] width 43 height 16
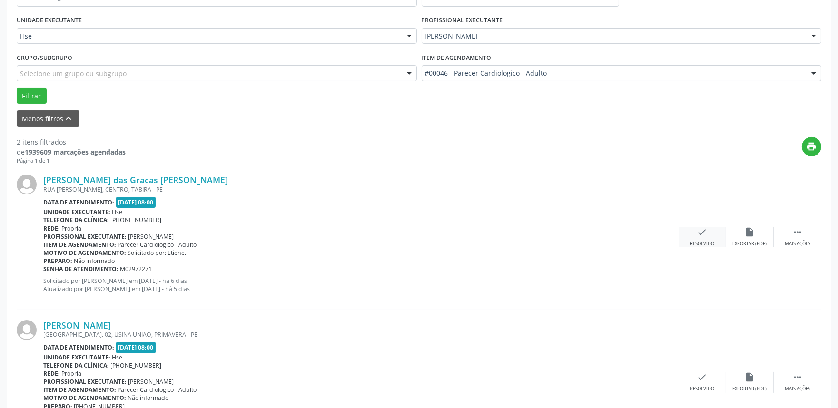
click at [712, 244] on div "Resolvido" at bounding box center [702, 244] width 24 height 7
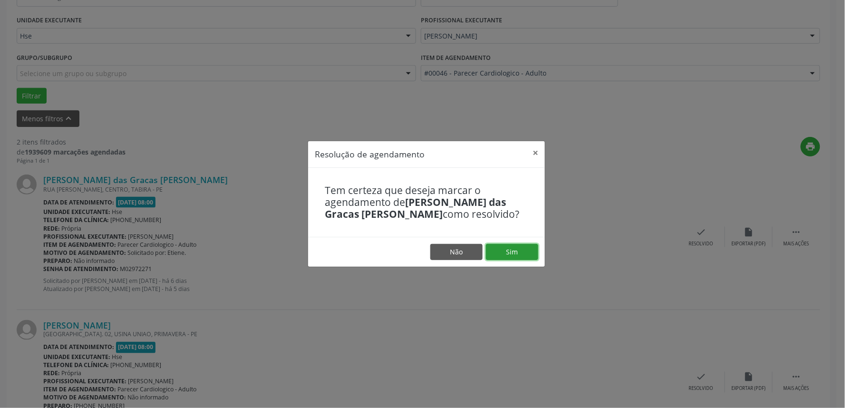
click at [526, 247] on button "Sim" at bounding box center [512, 252] width 52 height 16
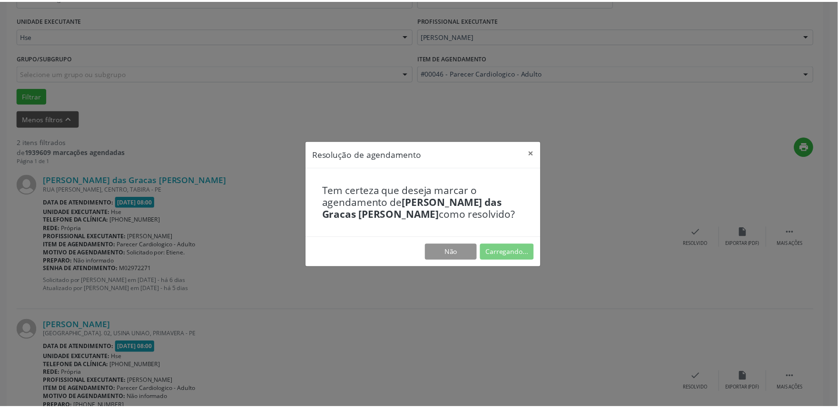
scroll to position [0, 0]
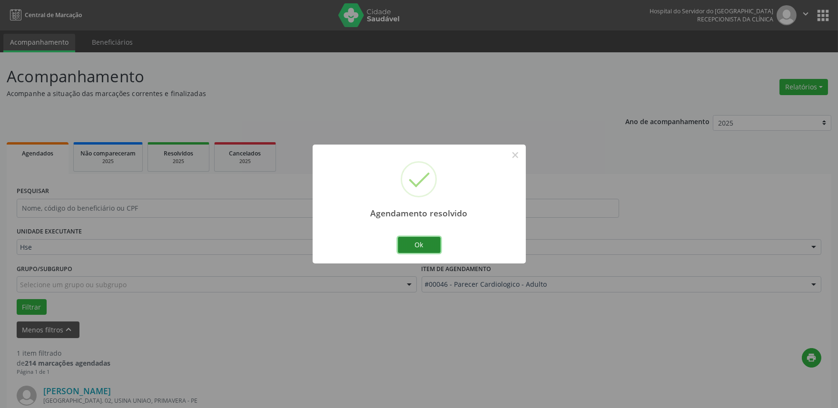
click at [435, 239] on button "Ok" at bounding box center [419, 245] width 43 height 16
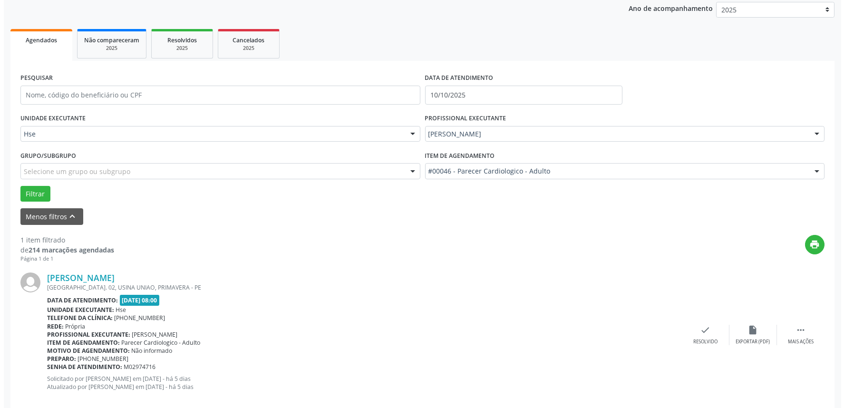
scroll to position [128, 0]
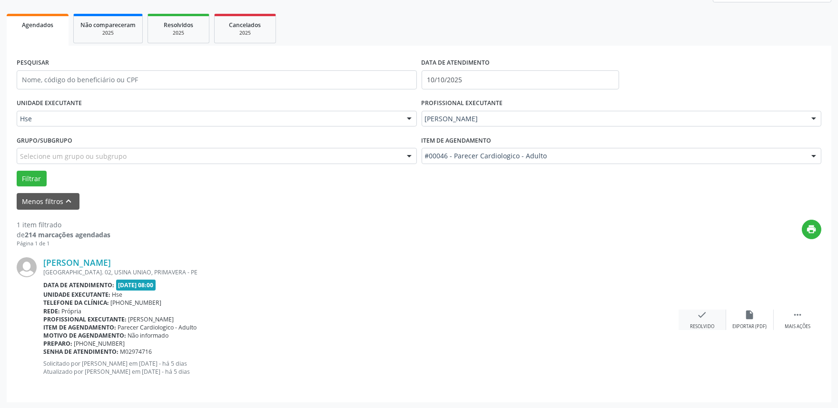
click at [705, 312] on icon "check" at bounding box center [702, 315] width 10 height 10
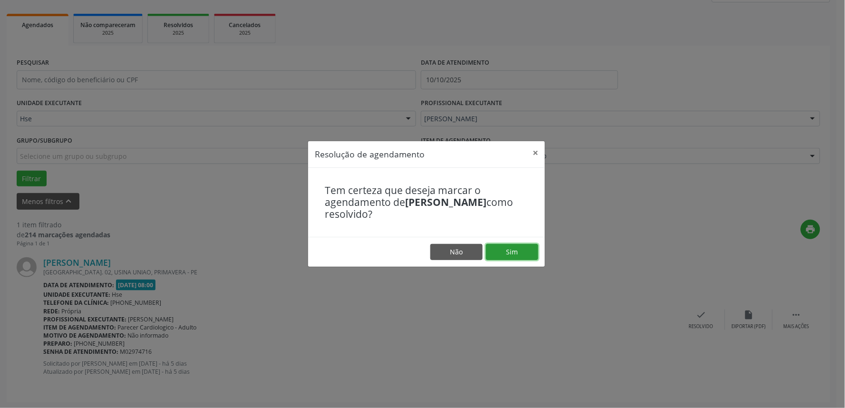
click at [507, 245] on button "Sim" at bounding box center [512, 252] width 52 height 16
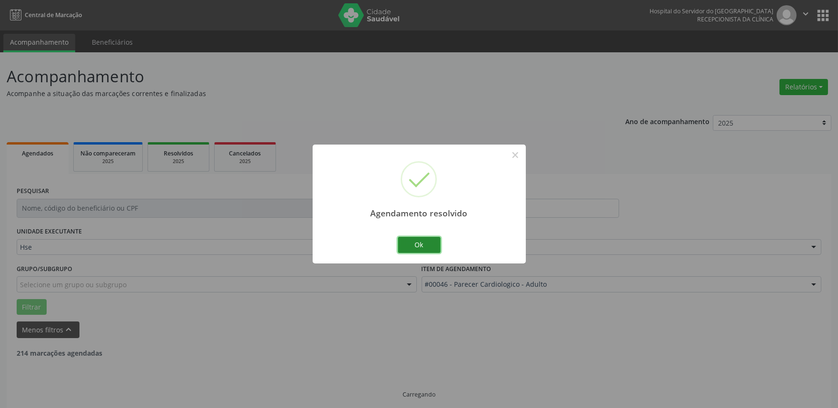
click at [424, 245] on button "Ok" at bounding box center [419, 245] width 43 height 16
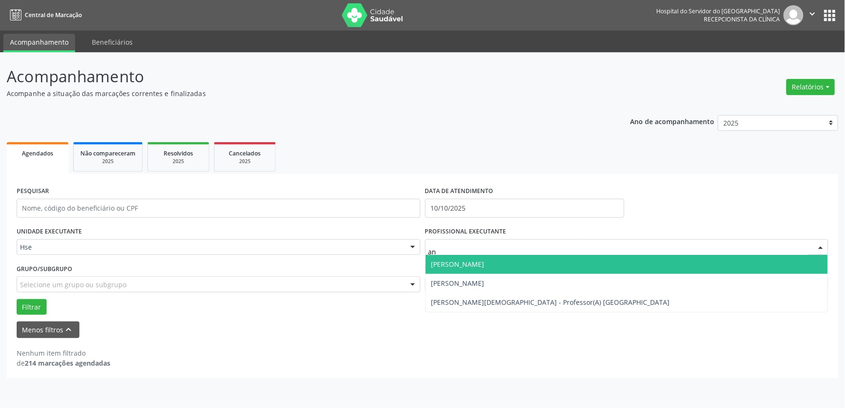
type input "a"
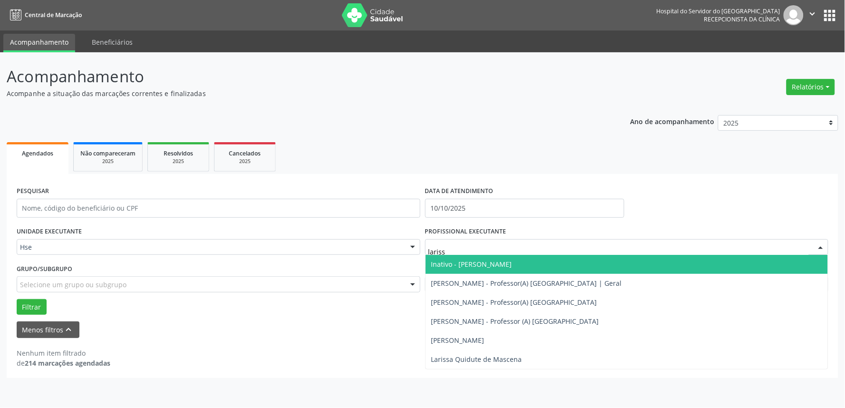
type input "larissa"
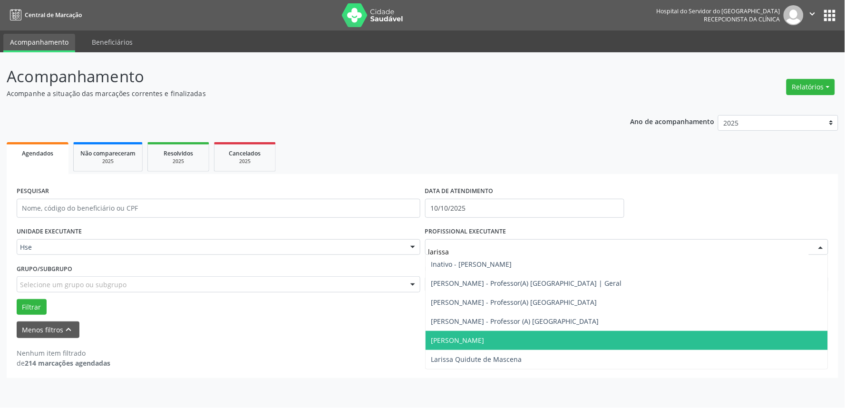
click at [485, 342] on span "[PERSON_NAME]" at bounding box center [457, 340] width 53 height 9
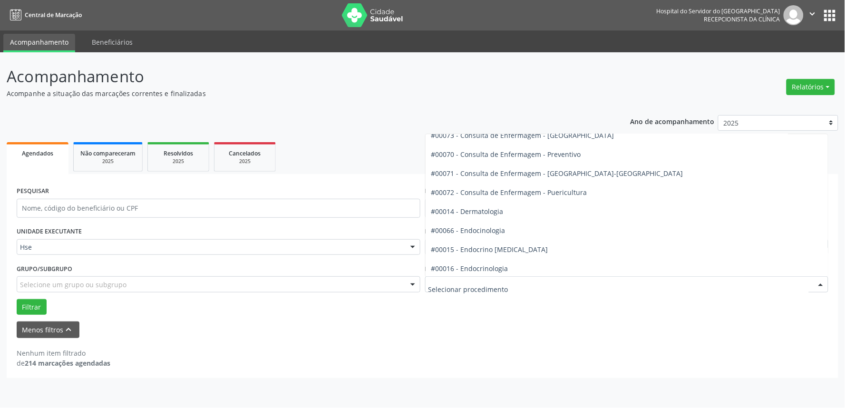
scroll to position [158, 0]
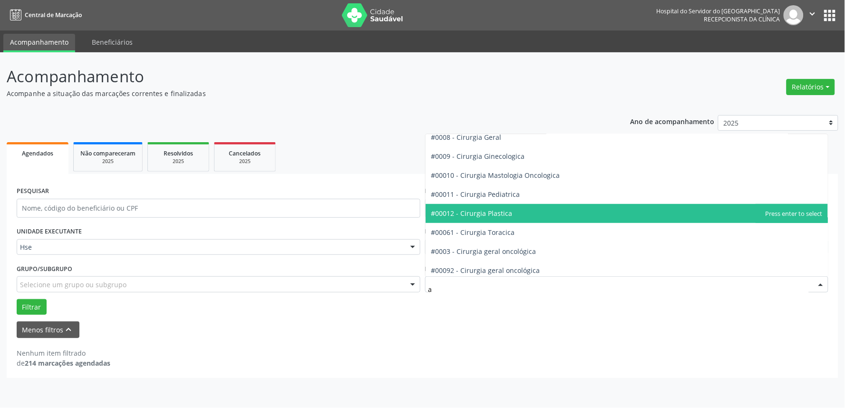
type input "an"
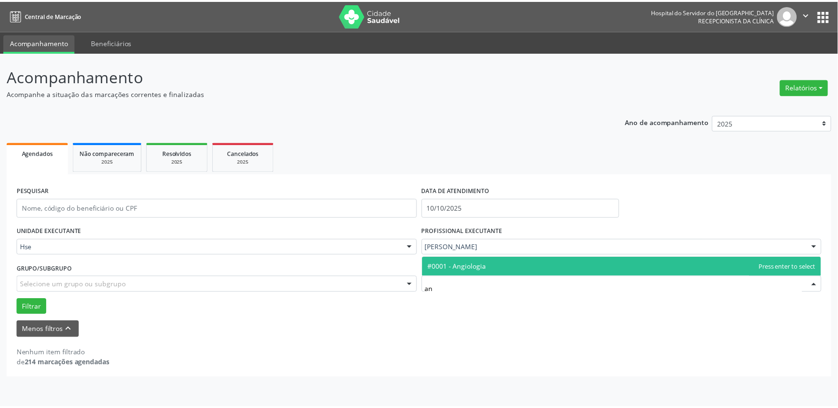
scroll to position [0, 0]
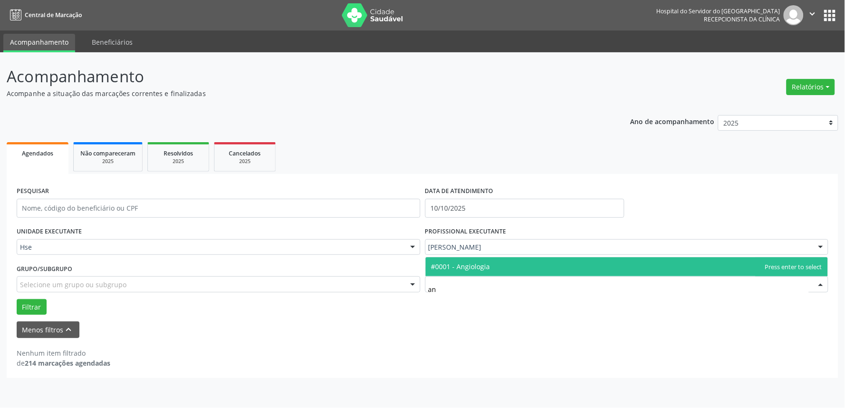
click at [498, 268] on span "#0001 - Angiologia" at bounding box center [627, 266] width 403 height 19
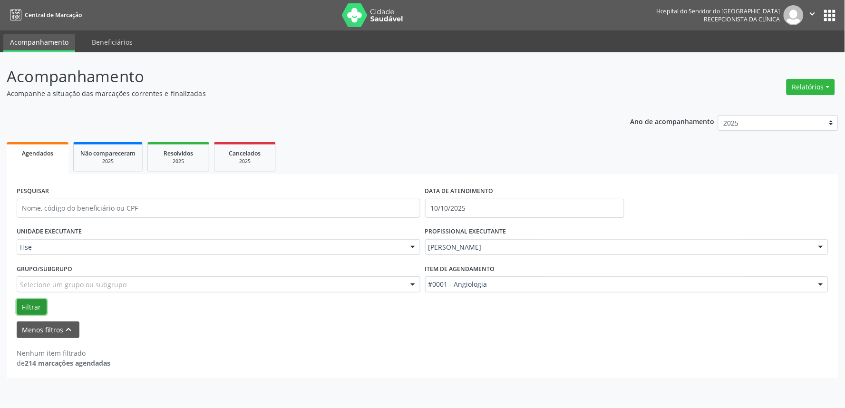
click at [26, 307] on button "Filtrar" at bounding box center [32, 307] width 30 height 16
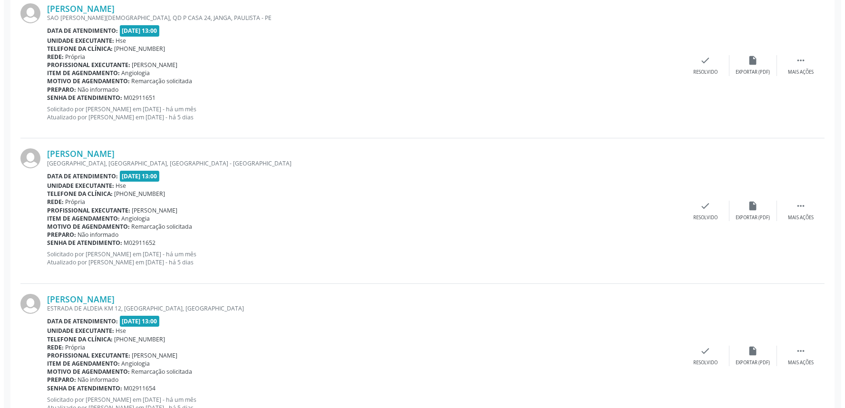
scroll to position [529, 0]
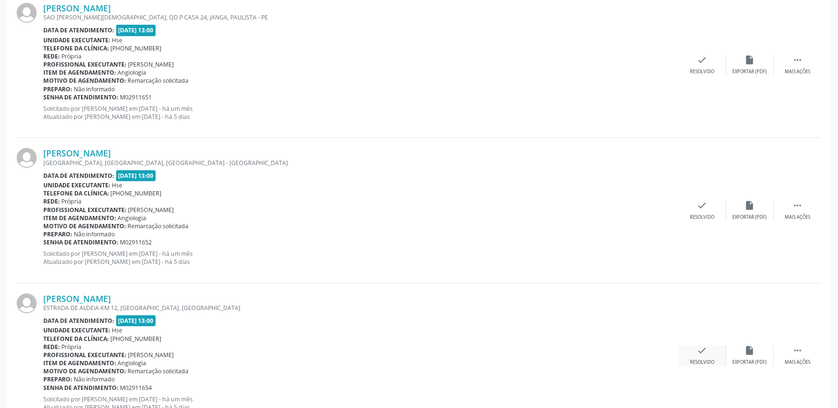
click at [701, 355] on icon "check" at bounding box center [702, 350] width 10 height 10
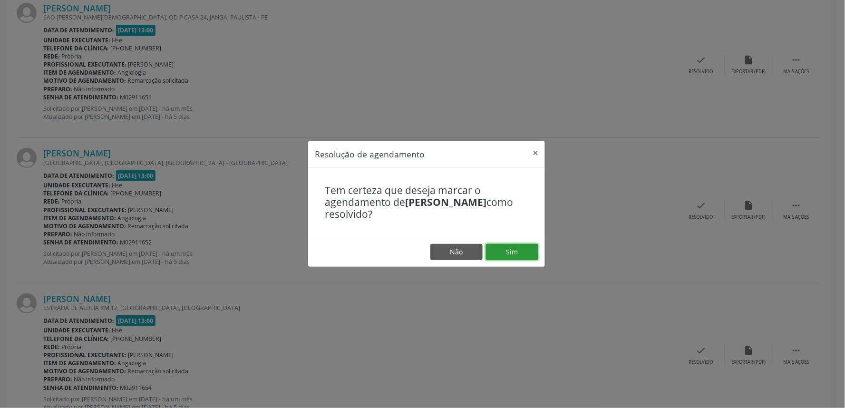
drag, startPoint x: 526, startPoint y: 256, endPoint x: 510, endPoint y: 258, distance: 15.8
click at [526, 255] on button "Sim" at bounding box center [512, 252] width 52 height 16
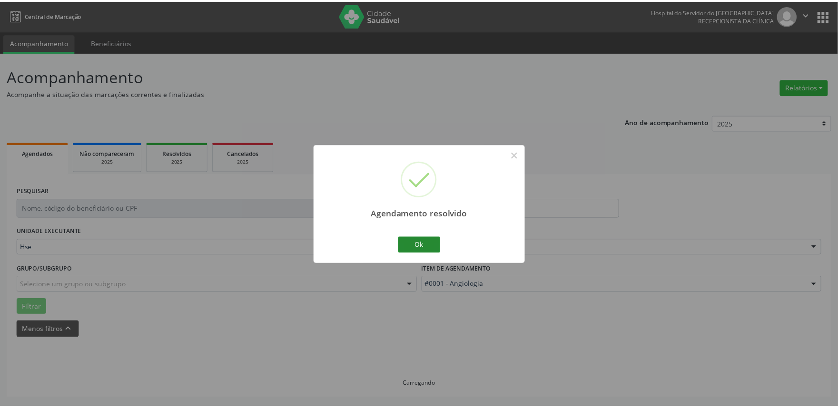
scroll to position [0, 0]
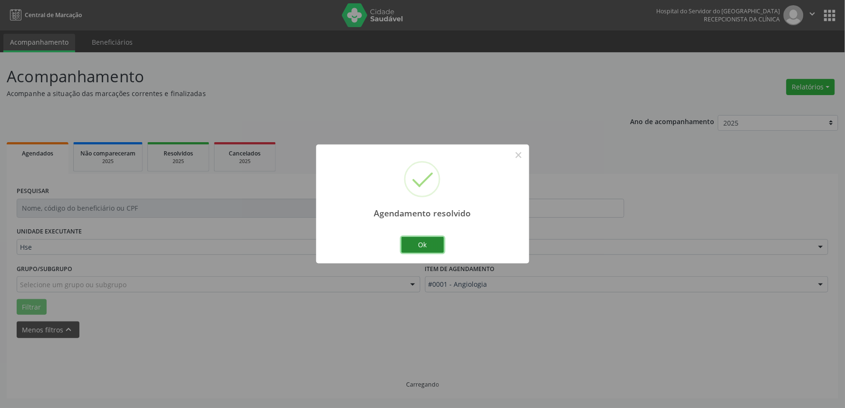
click at [431, 241] on button "Ok" at bounding box center [422, 245] width 43 height 16
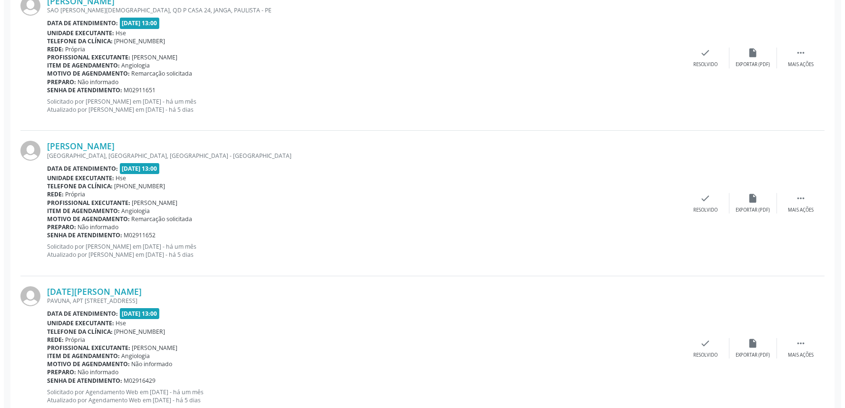
scroll to position [564, 0]
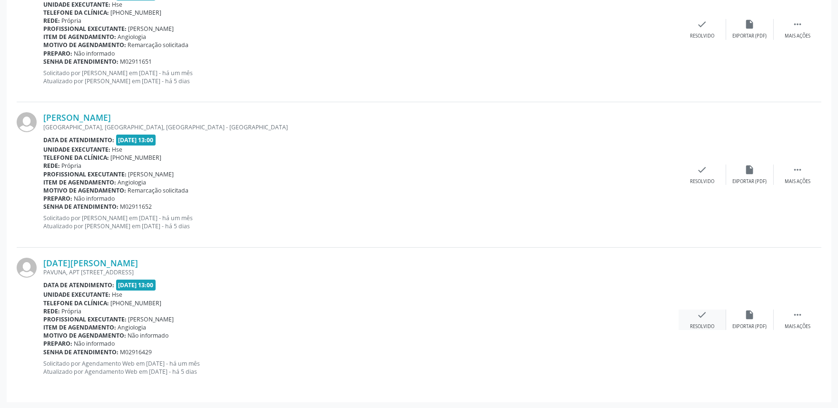
click at [698, 315] on icon "check" at bounding box center [702, 315] width 10 height 10
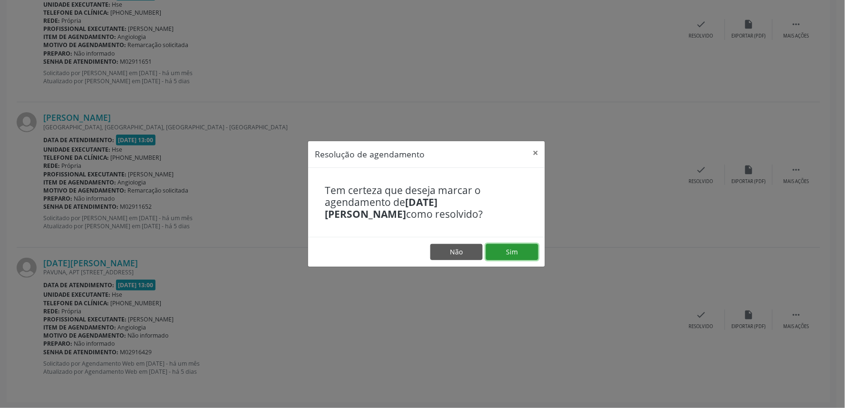
click at [509, 249] on button "Sim" at bounding box center [512, 252] width 52 height 16
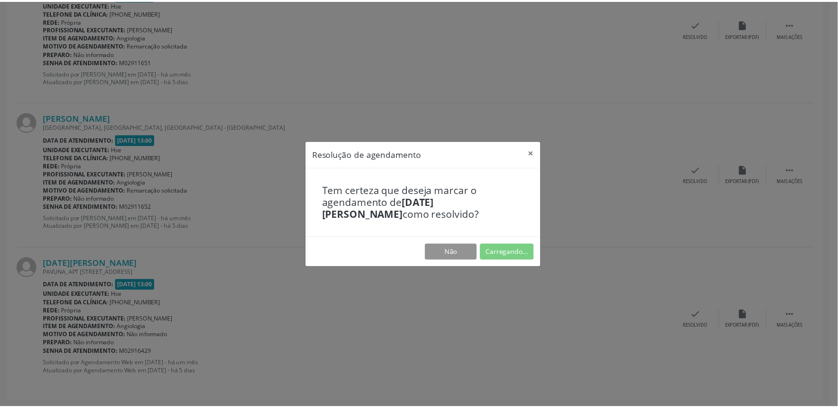
scroll to position [0, 0]
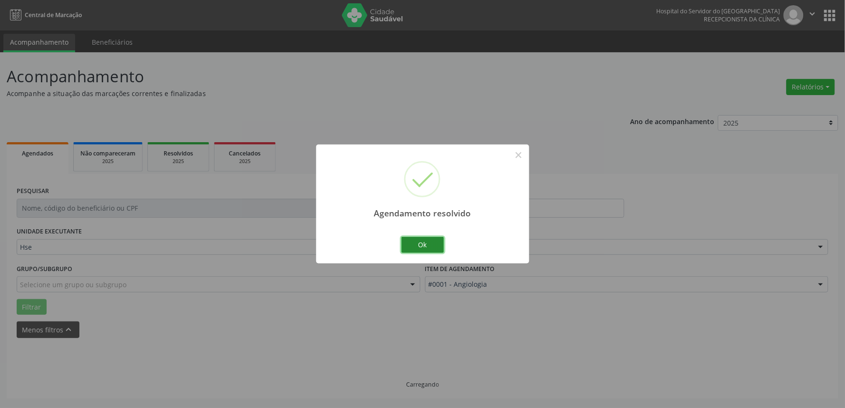
click at [439, 238] on button "Ok" at bounding box center [422, 245] width 43 height 16
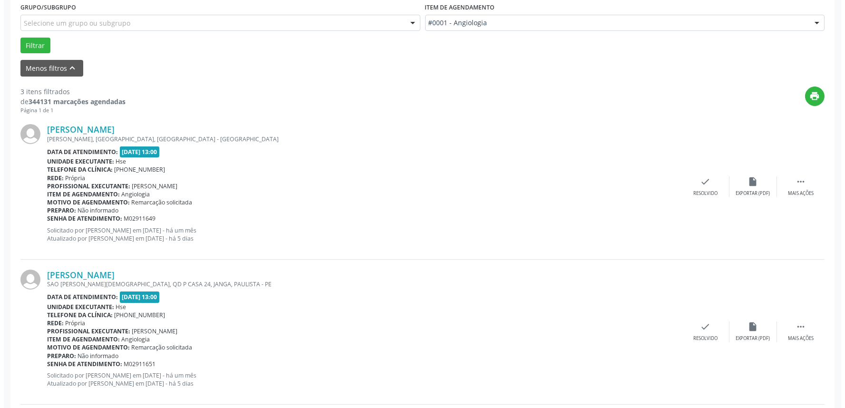
scroll to position [366, 0]
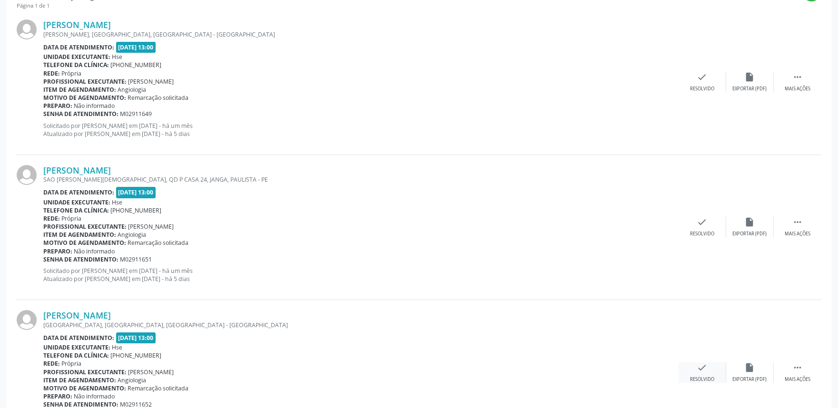
click at [693, 373] on div "check Resolvido" at bounding box center [702, 372] width 48 height 20
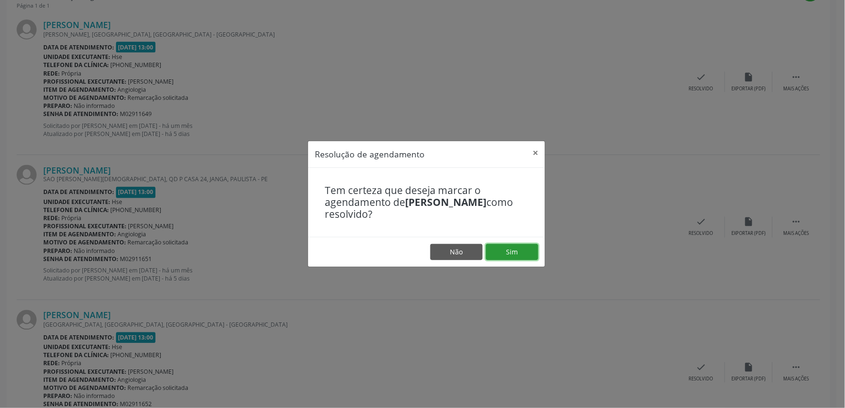
click at [533, 250] on button "Sim" at bounding box center [512, 252] width 52 height 16
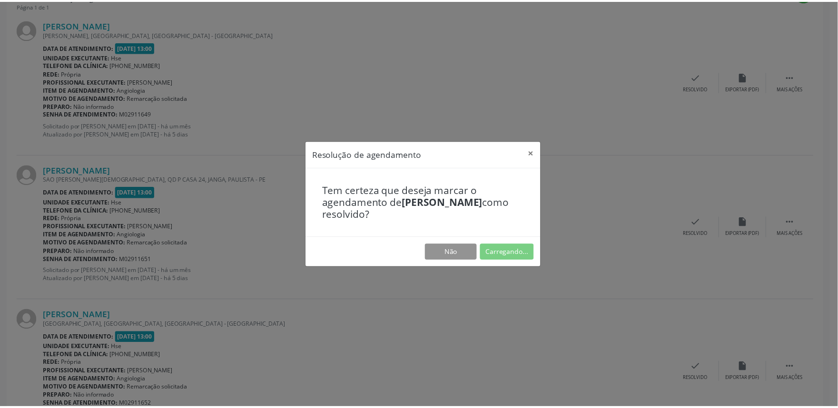
scroll to position [0, 0]
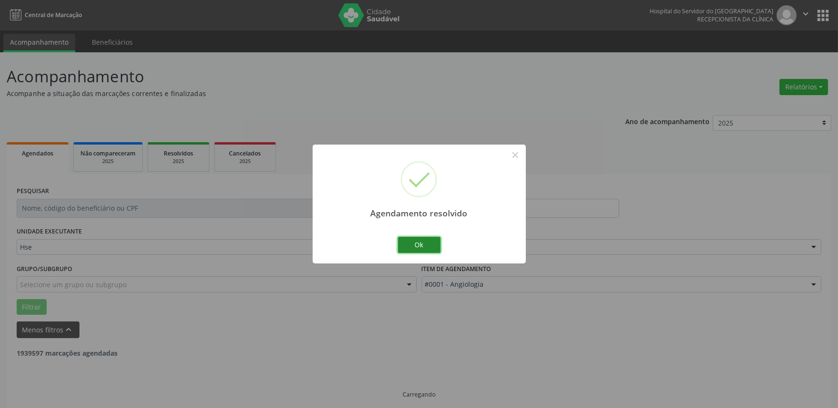
click at [438, 243] on button "Ok" at bounding box center [419, 245] width 43 height 16
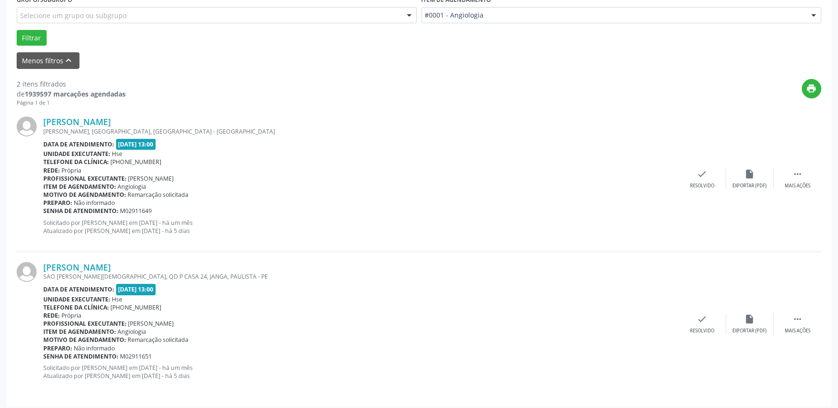
scroll to position [274, 0]
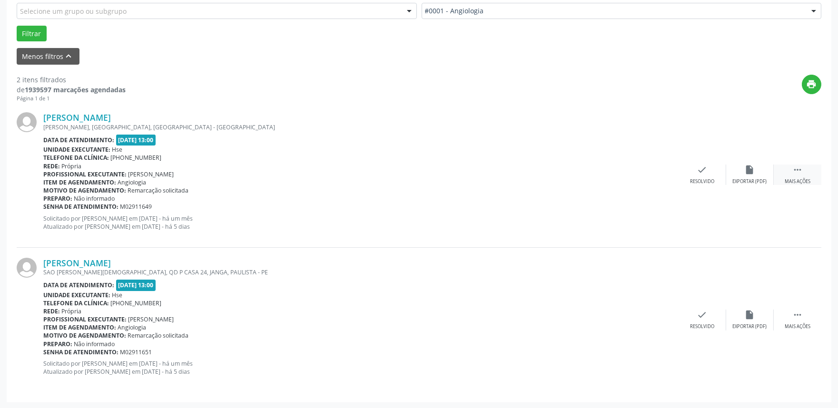
click at [799, 166] on icon "" at bounding box center [797, 170] width 10 height 10
click at [754, 176] on div "alarm_off Não compareceu" at bounding box center [750, 175] width 48 height 20
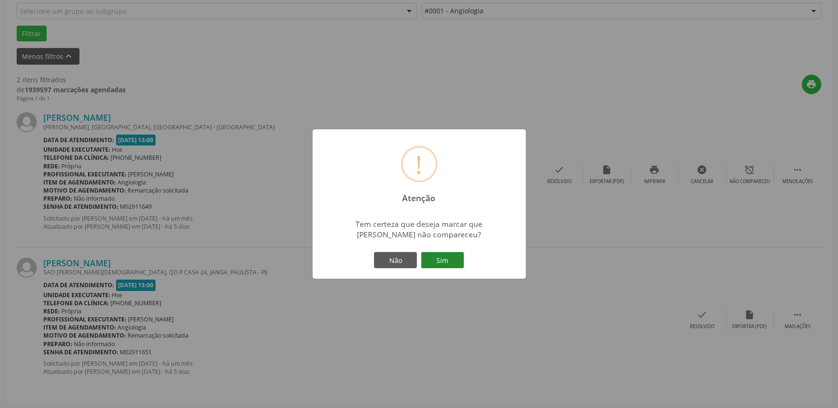
click at [449, 257] on button "Sim" at bounding box center [442, 260] width 43 height 16
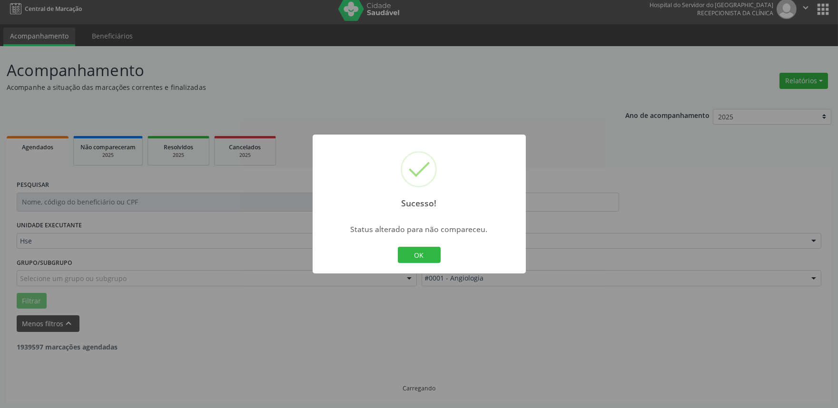
scroll to position [128, 0]
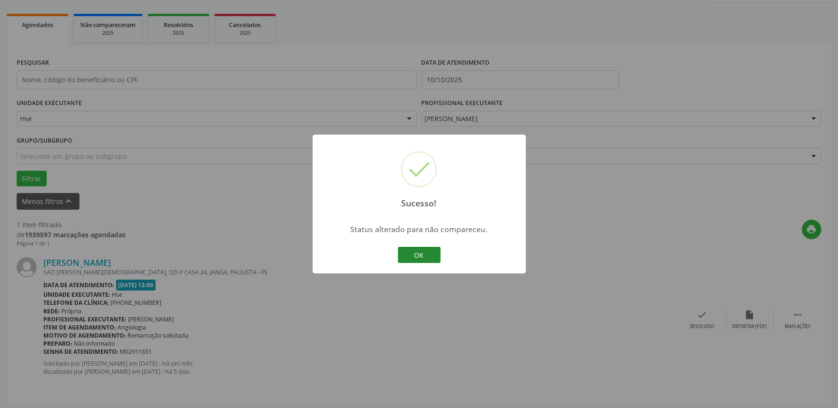
click at [420, 257] on button "OK" at bounding box center [419, 255] width 43 height 16
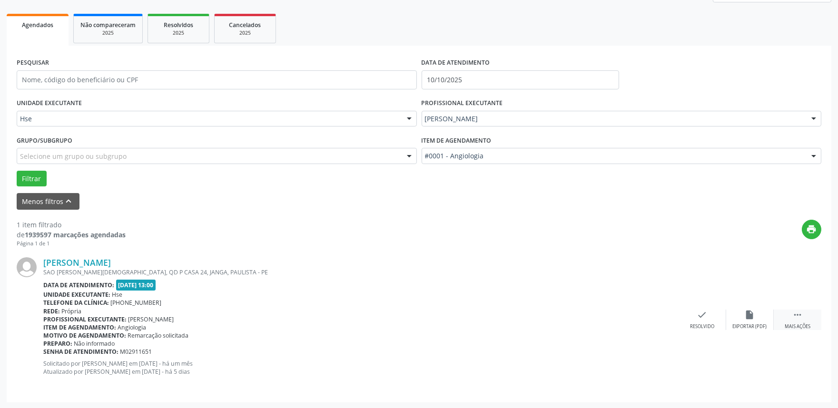
click at [790, 312] on div " Mais ações" at bounding box center [797, 320] width 48 height 20
click at [754, 312] on icon "alarm_off" at bounding box center [749, 315] width 10 height 10
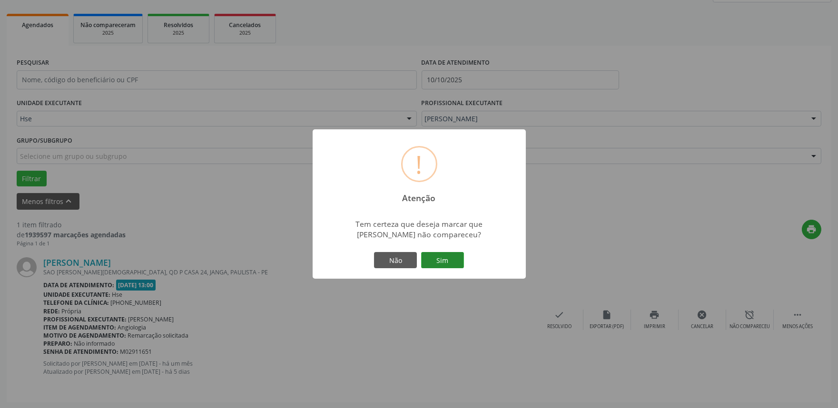
click at [462, 258] on button "Sim" at bounding box center [442, 260] width 43 height 16
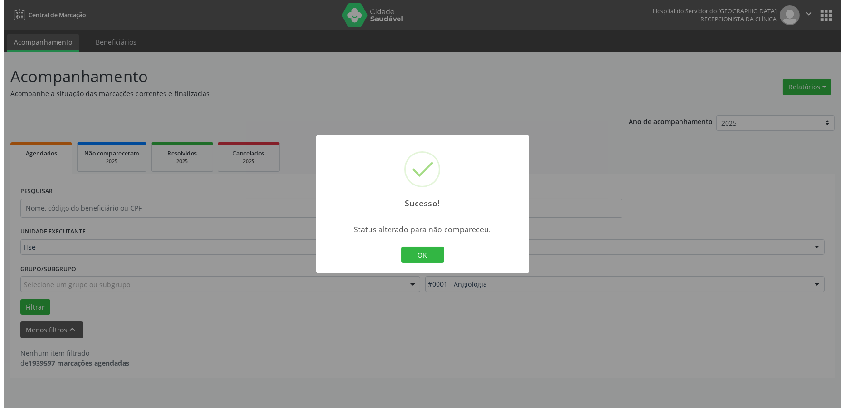
scroll to position [0, 0]
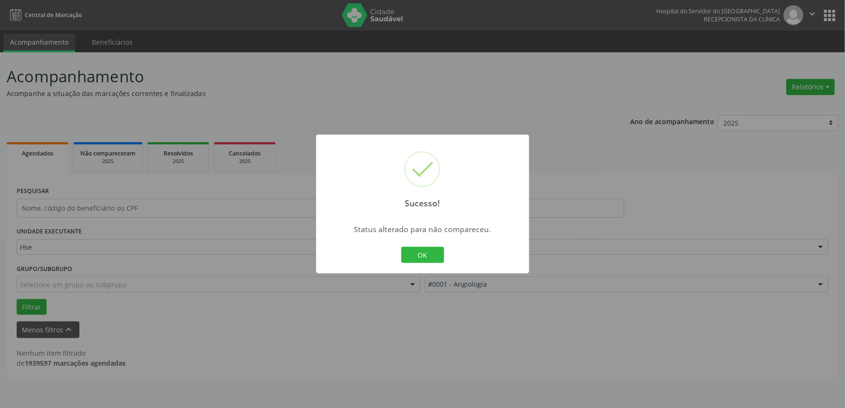
click at [410, 258] on button "OK" at bounding box center [422, 255] width 43 height 16
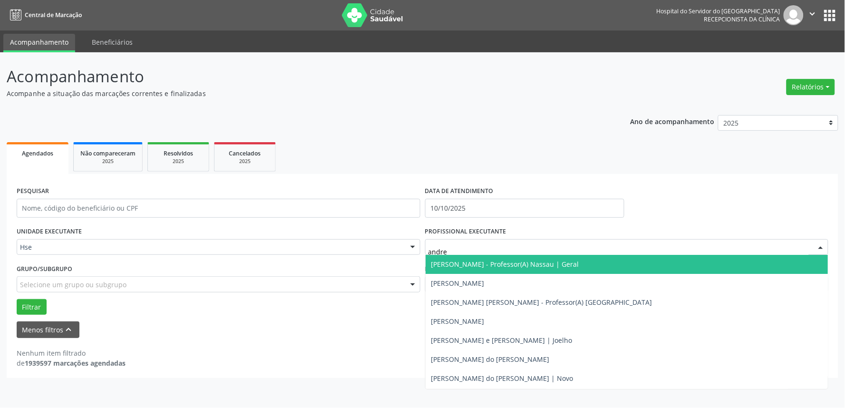
type input "[PERSON_NAME]"
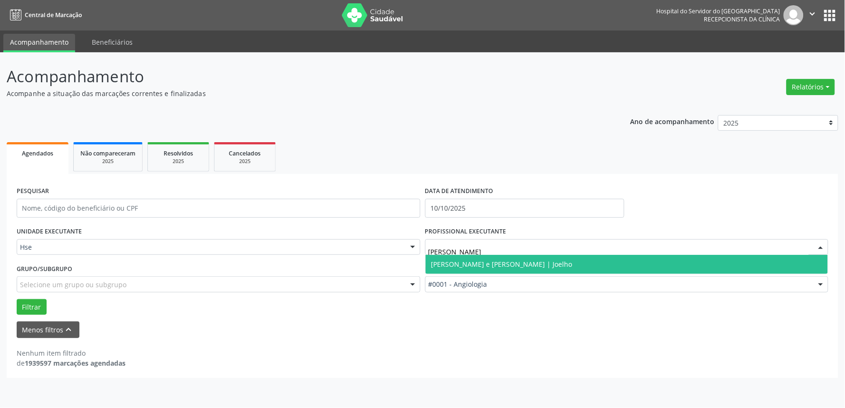
click at [537, 267] on span "[PERSON_NAME] e [PERSON_NAME] | Joelho" at bounding box center [501, 264] width 141 height 9
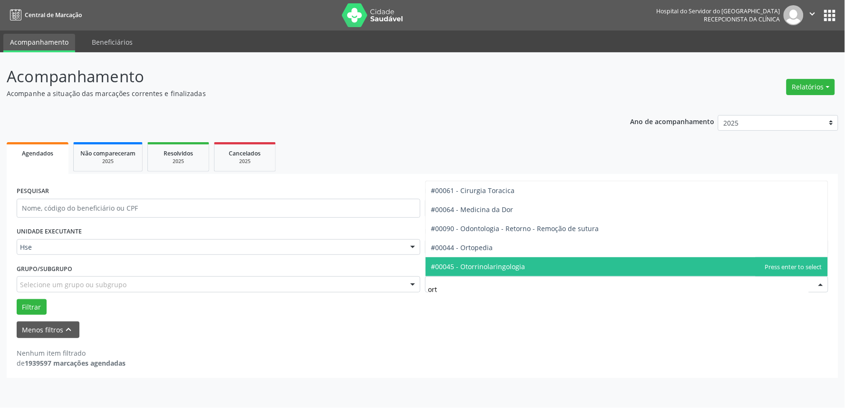
type input "orto"
click at [539, 268] on span "#00044 - Ortopedia" at bounding box center [627, 266] width 403 height 19
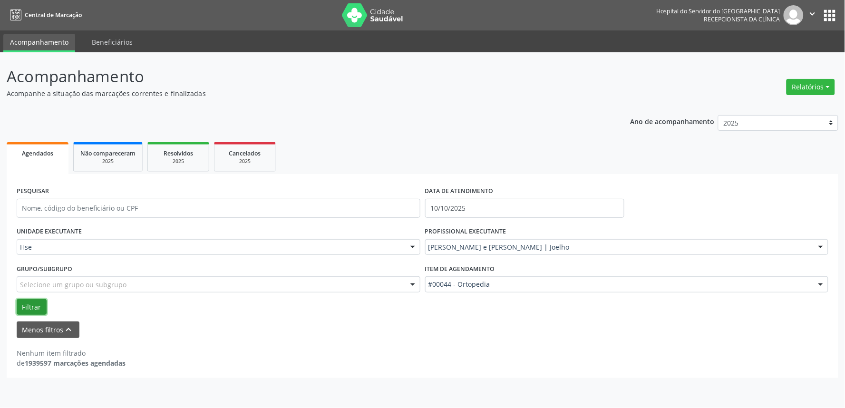
click at [36, 310] on button "Filtrar" at bounding box center [32, 307] width 30 height 16
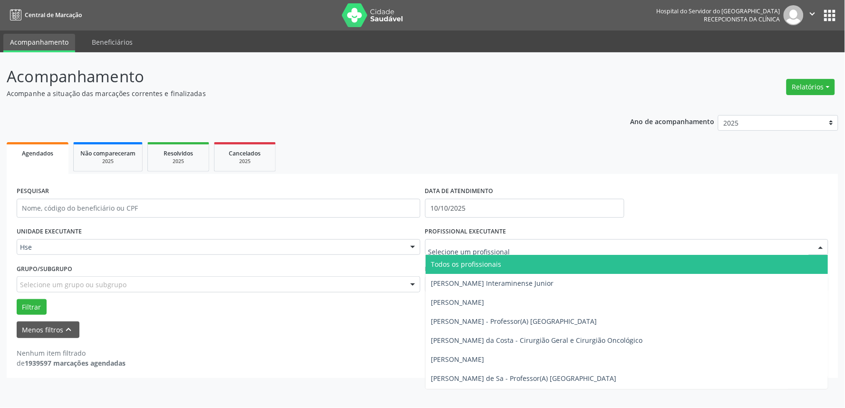
type input "g"
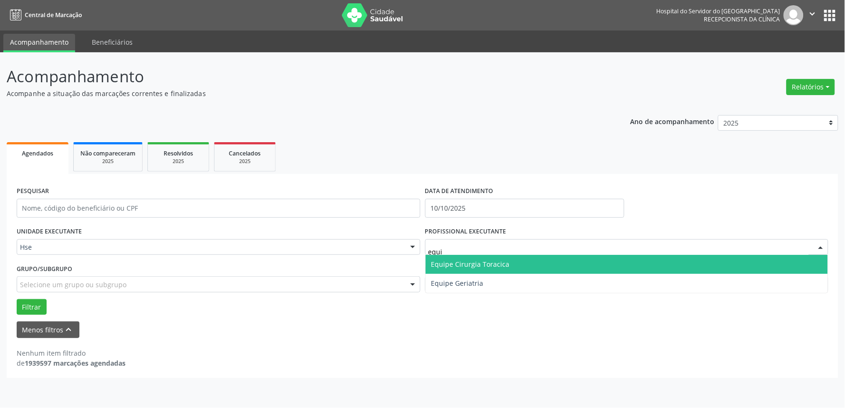
type input "equip"
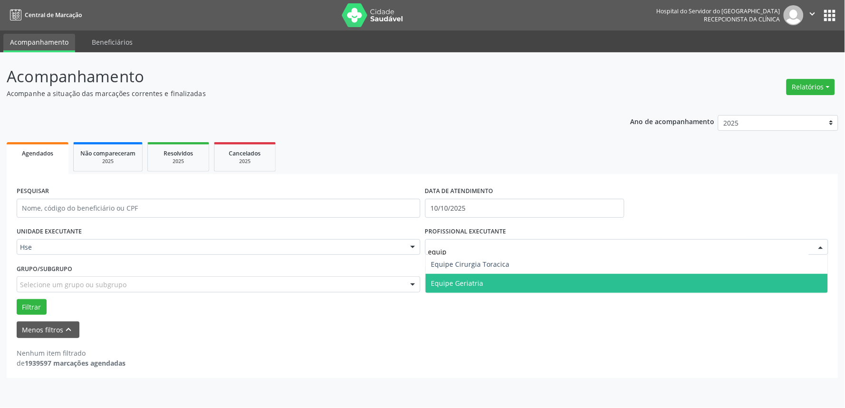
click at [514, 284] on span "Equipe Geriatria" at bounding box center [627, 283] width 403 height 19
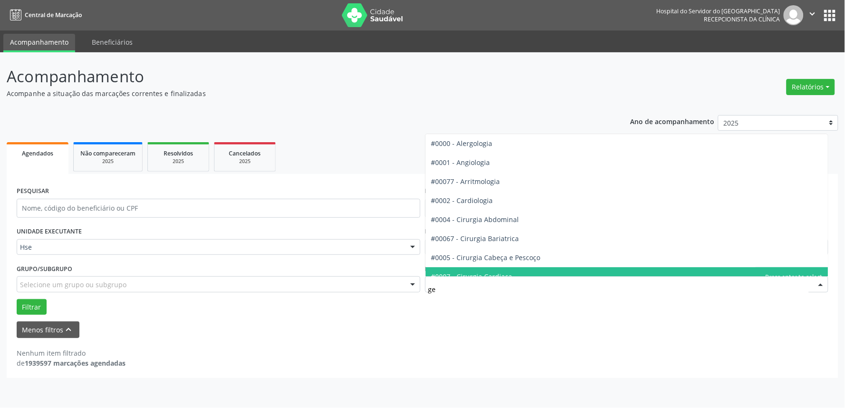
type input "ger"
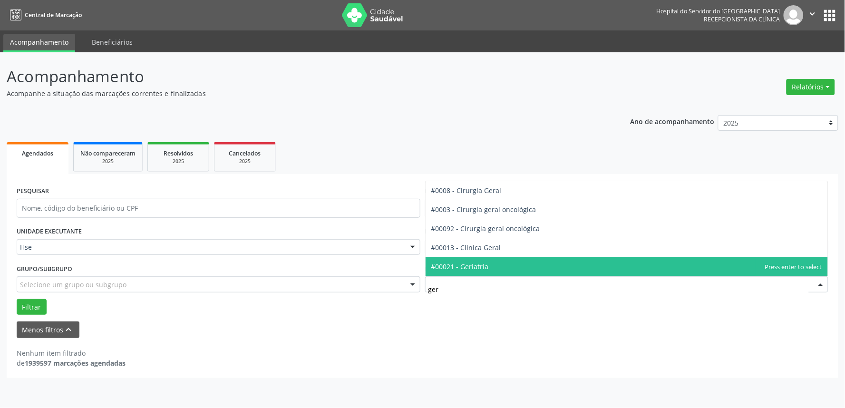
click at [499, 273] on span "#00021 - Geriatria" at bounding box center [627, 266] width 403 height 19
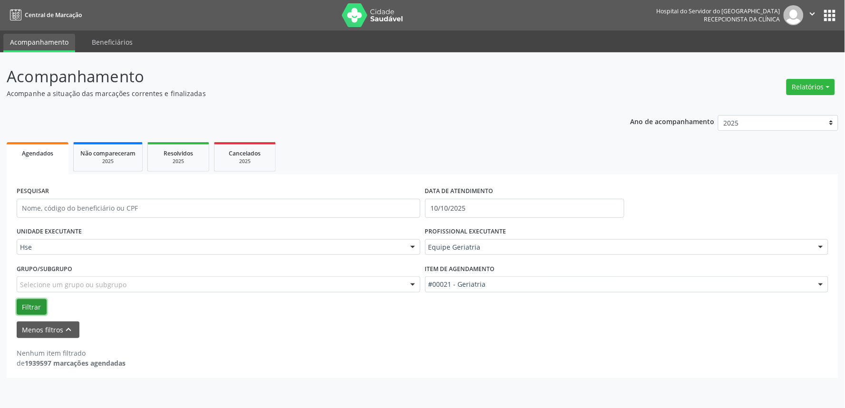
click at [26, 305] on button "Filtrar" at bounding box center [32, 307] width 30 height 16
click at [824, 83] on button "Relatórios" at bounding box center [811, 87] width 49 height 16
click at [742, 105] on link "Agendamentos" at bounding box center [784, 106] width 102 height 13
select select "9"
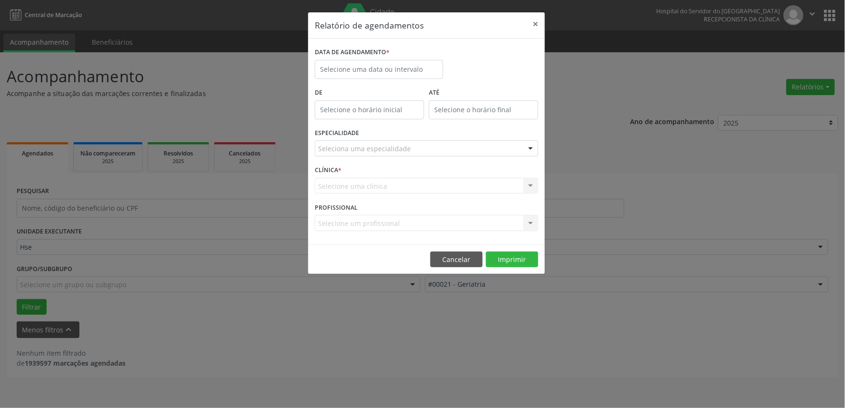
click at [352, 57] on label "DATA DE AGENDAMENTO *" at bounding box center [352, 52] width 75 height 15
click at [352, 64] on input "text" at bounding box center [379, 69] width 128 height 19
click at [352, 68] on input "text" at bounding box center [379, 69] width 128 height 19
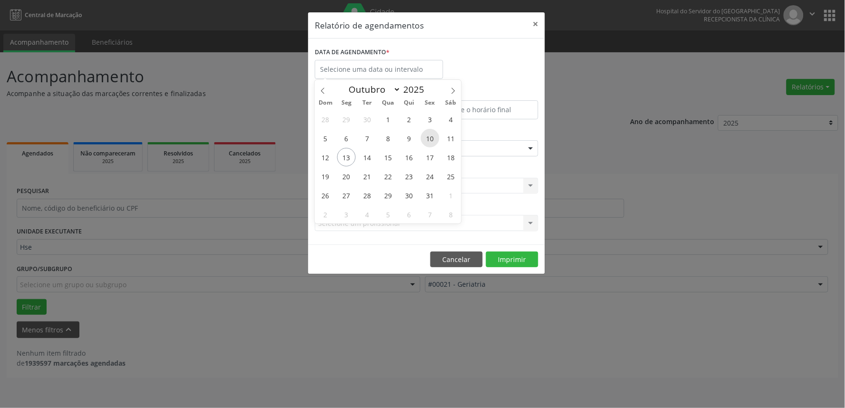
click at [429, 136] on span "10" at bounding box center [430, 138] width 19 height 19
type input "10/10/2025"
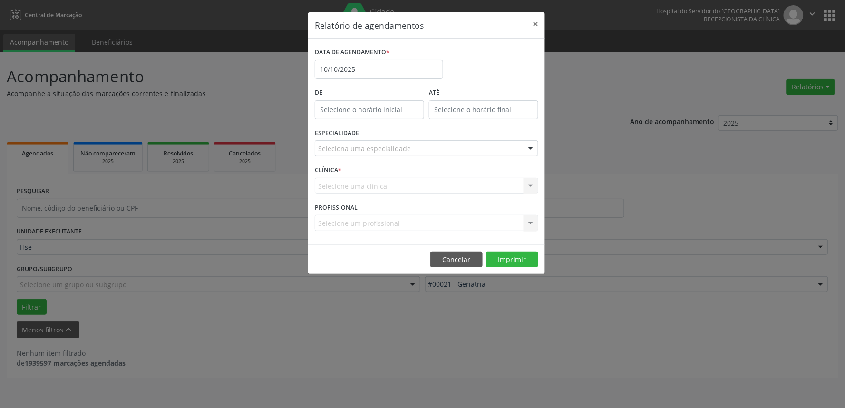
click at [454, 140] on div "ESPECIALIDADE Seleciona uma especialidade Todas as especialidades Alergologia A…" at bounding box center [427, 144] width 228 height 37
click at [448, 144] on div "Seleciona uma especialidade" at bounding box center [427, 148] width 224 height 16
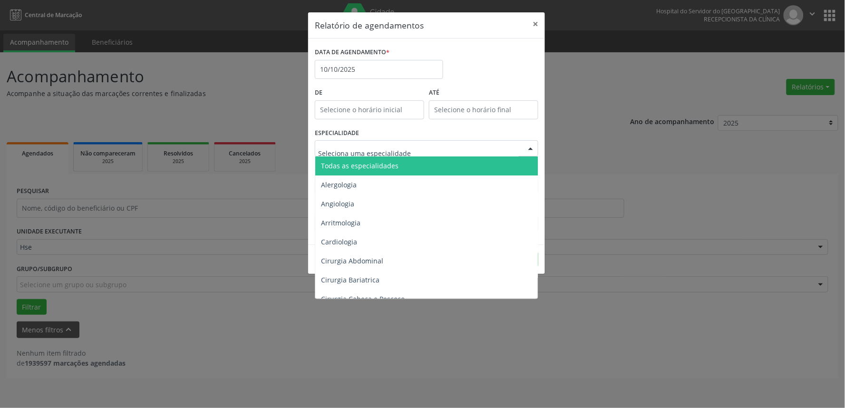
click at [446, 164] on span "Todas as especialidades" at bounding box center [427, 166] width 224 height 19
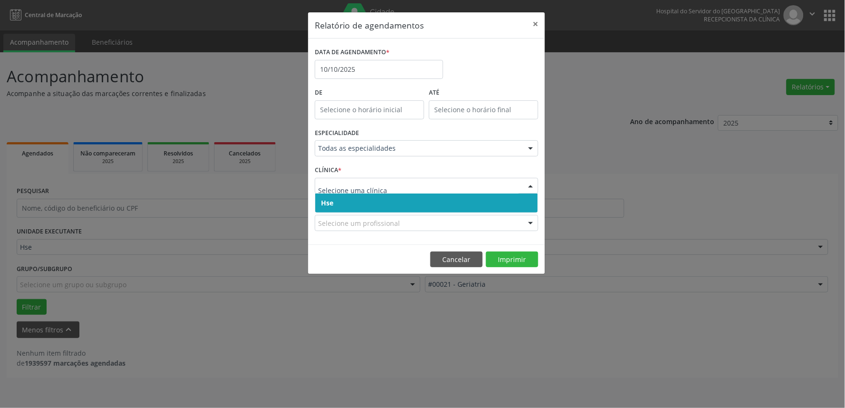
click at [442, 200] on span "Hse" at bounding box center [426, 203] width 223 height 19
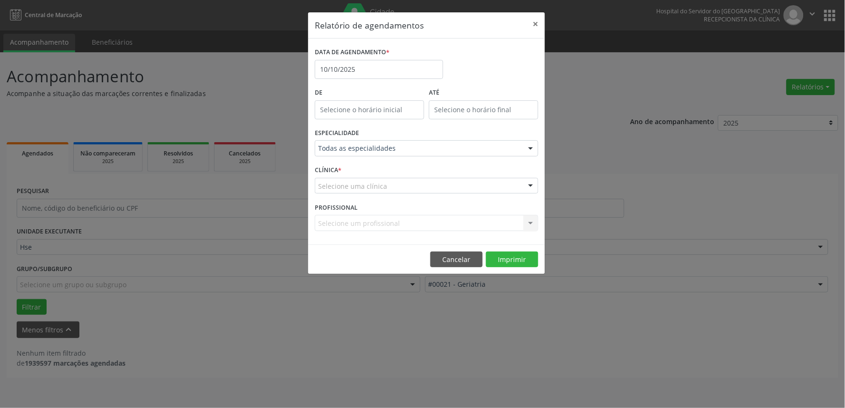
click at [439, 186] on div "Selecione uma clínica" at bounding box center [427, 186] width 224 height 16
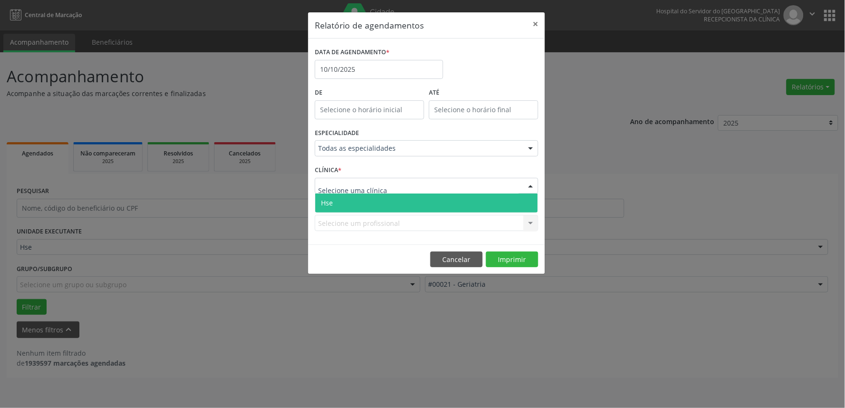
click at [439, 208] on span "Hse" at bounding box center [426, 203] width 223 height 19
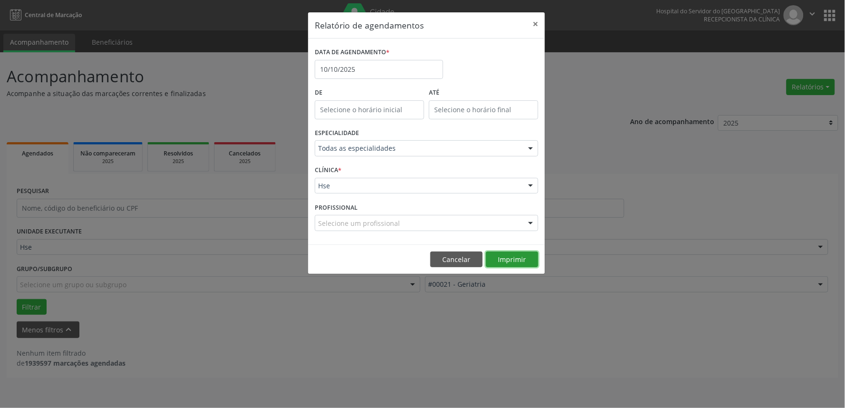
click at [513, 263] on button "Imprimir" at bounding box center [512, 260] width 52 height 16
